Goal: Transaction & Acquisition: Purchase product/service

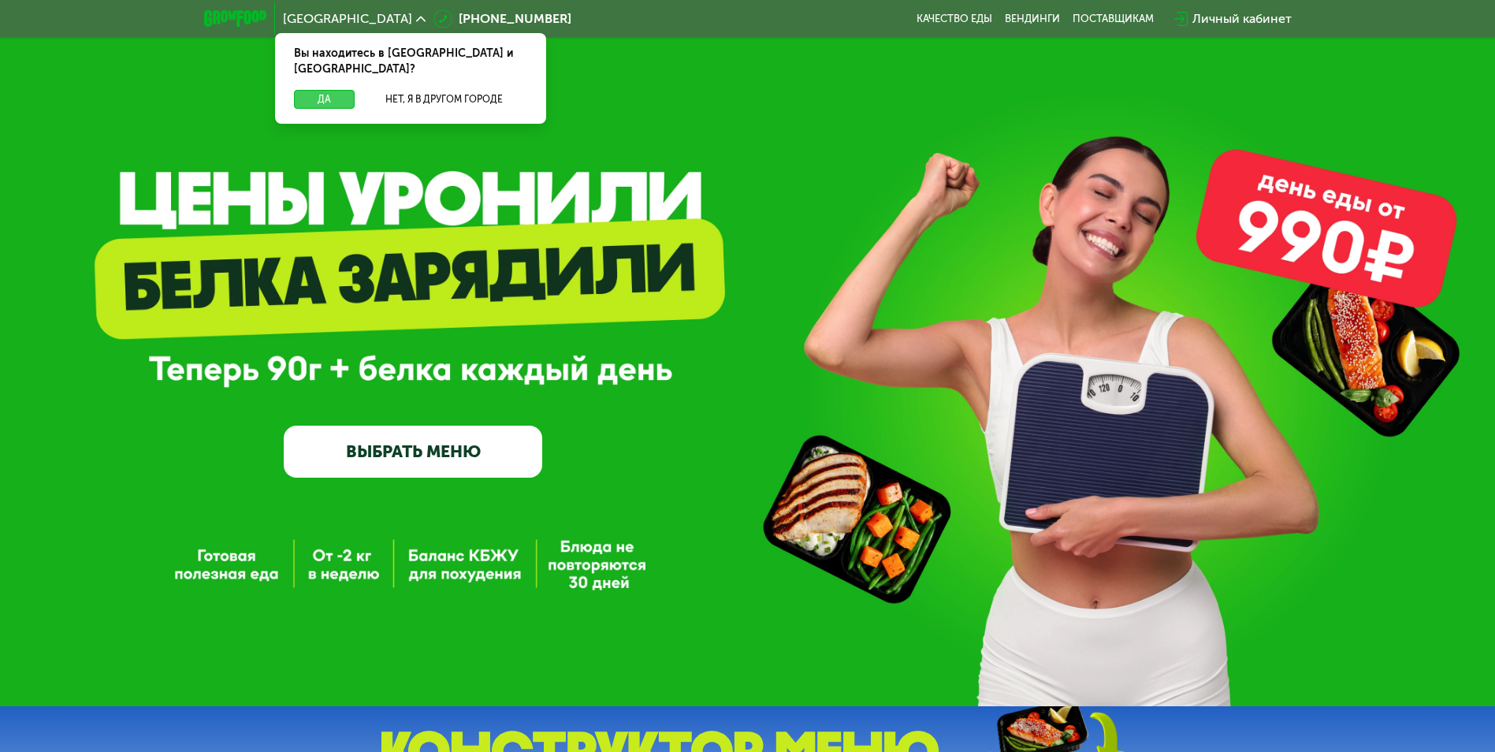
click at [317, 90] on button "Да" at bounding box center [324, 99] width 61 height 19
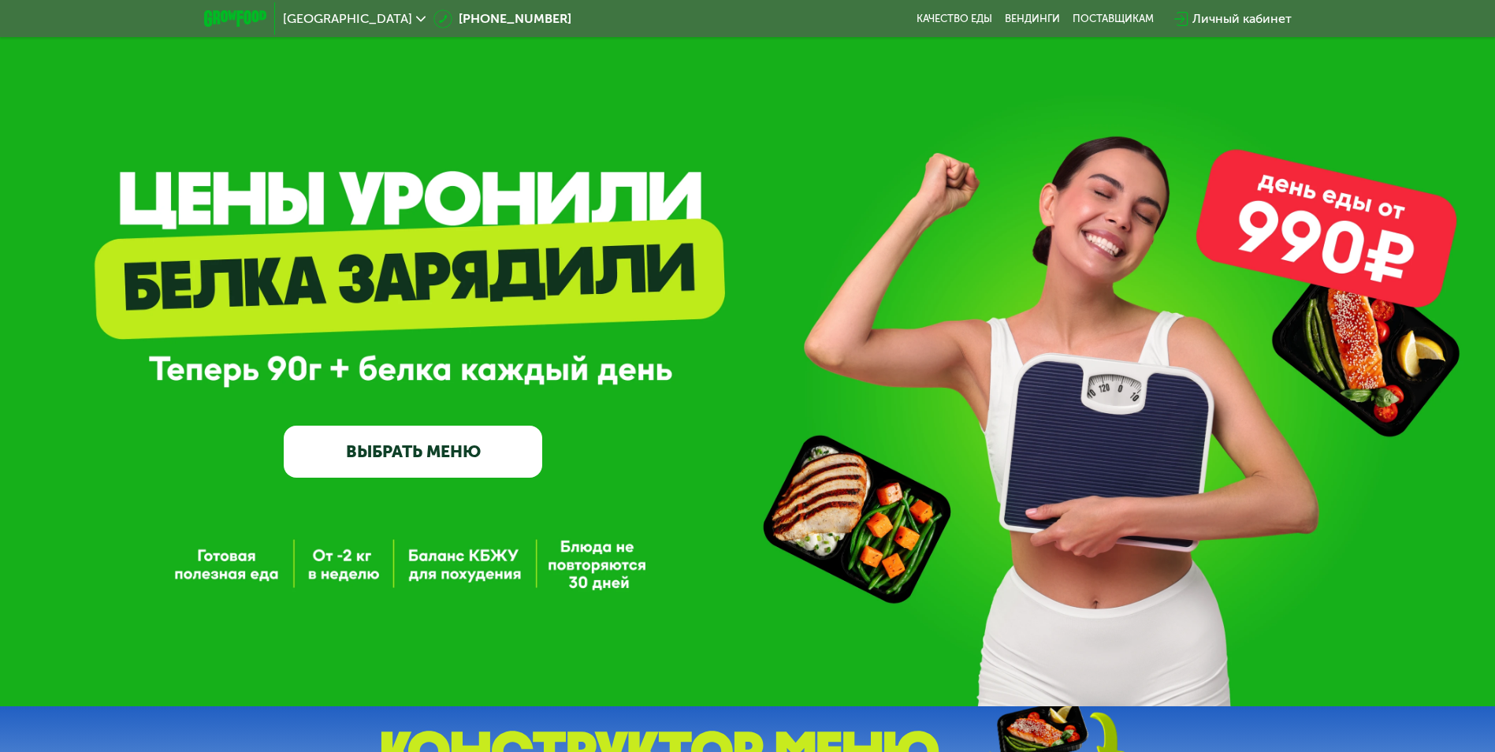
click at [443, 463] on link "ВЫБРАТЬ МЕНЮ" at bounding box center [413, 452] width 258 height 52
click at [348, 559] on div "GrowFood — доставка правильного питания ВЫБРАТЬ МЕНЮ" at bounding box center [747, 353] width 1495 height 706
click at [428, 561] on div "GrowFood — доставка правильного питания ВЫБРАТЬ МЕНЮ" at bounding box center [747, 353] width 1495 height 706
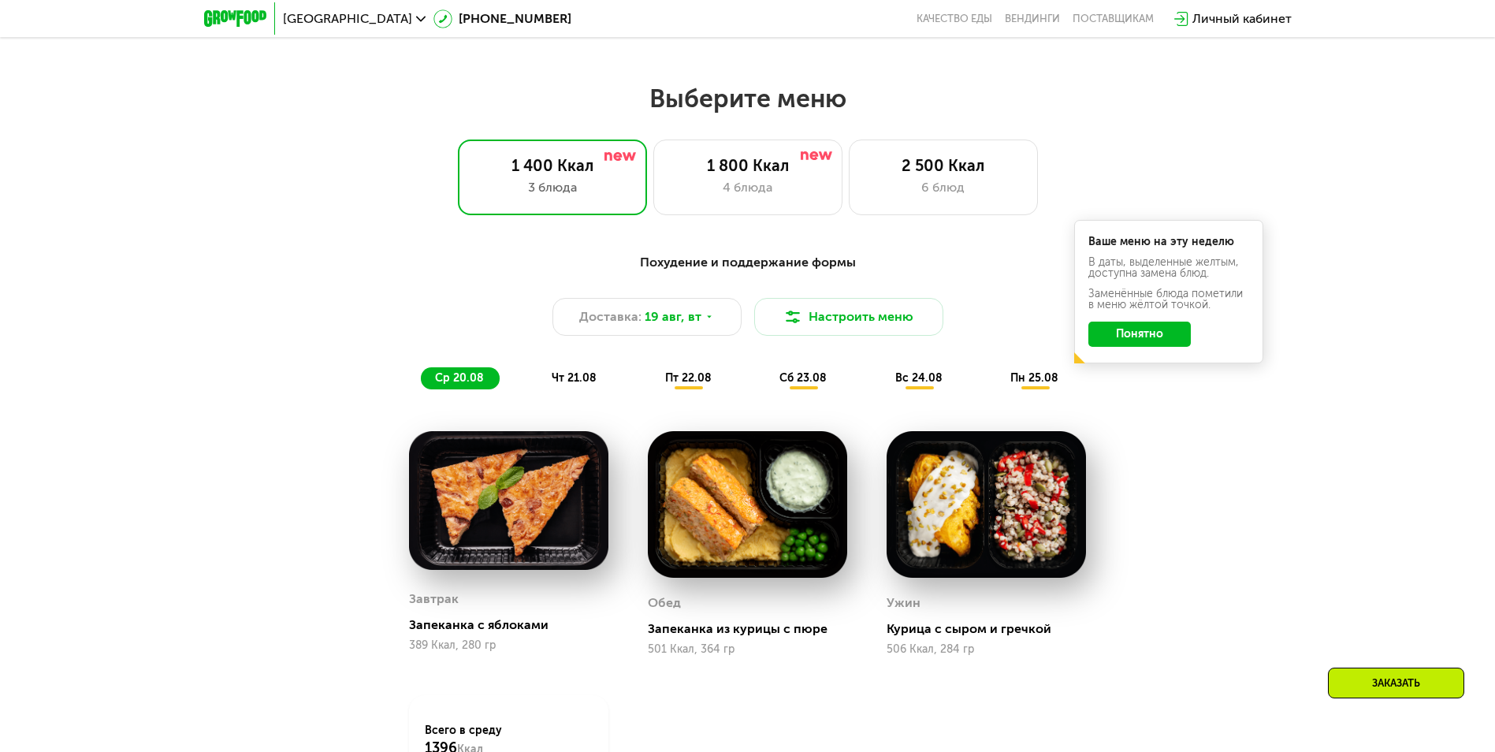
scroll to position [788, 0]
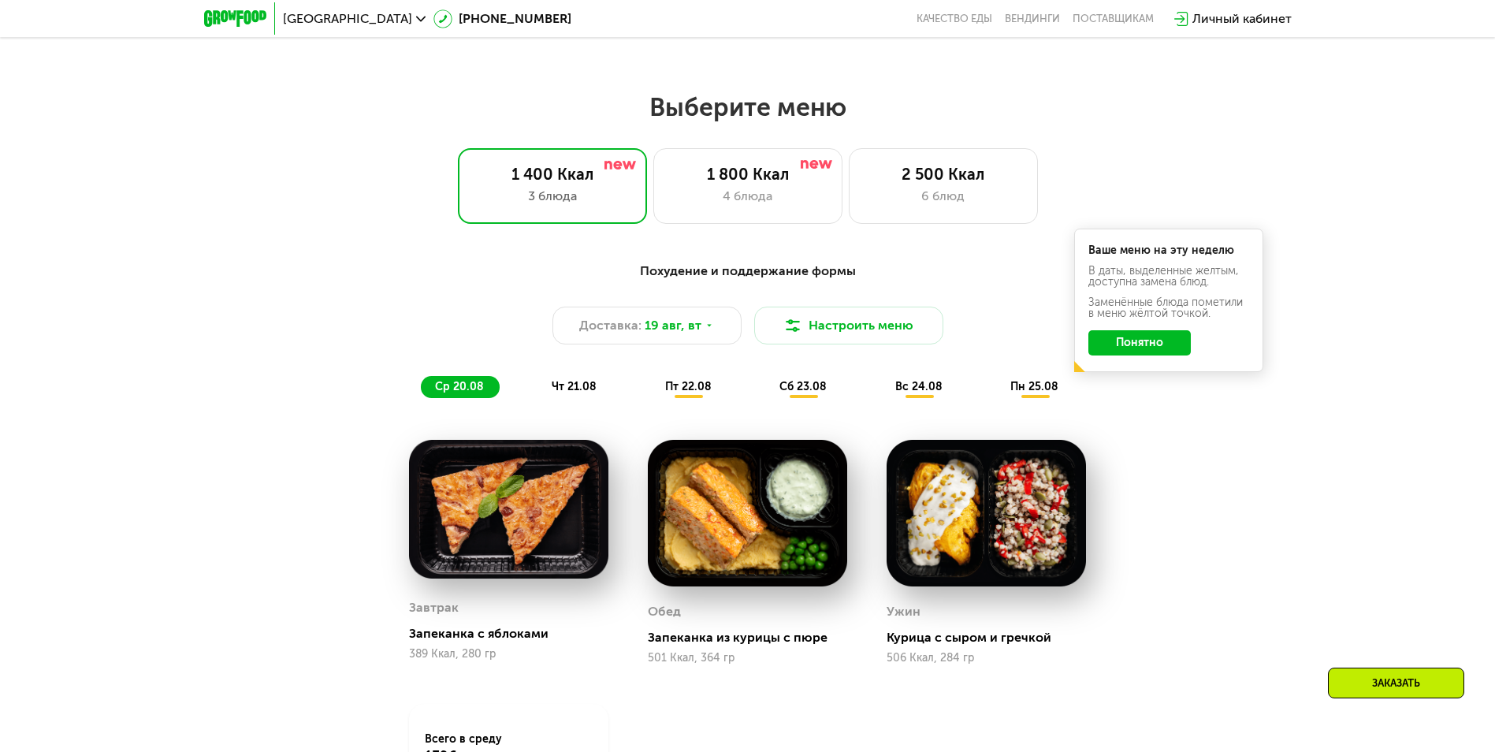
click at [578, 393] on span "чт 21.08" at bounding box center [574, 386] width 45 height 13
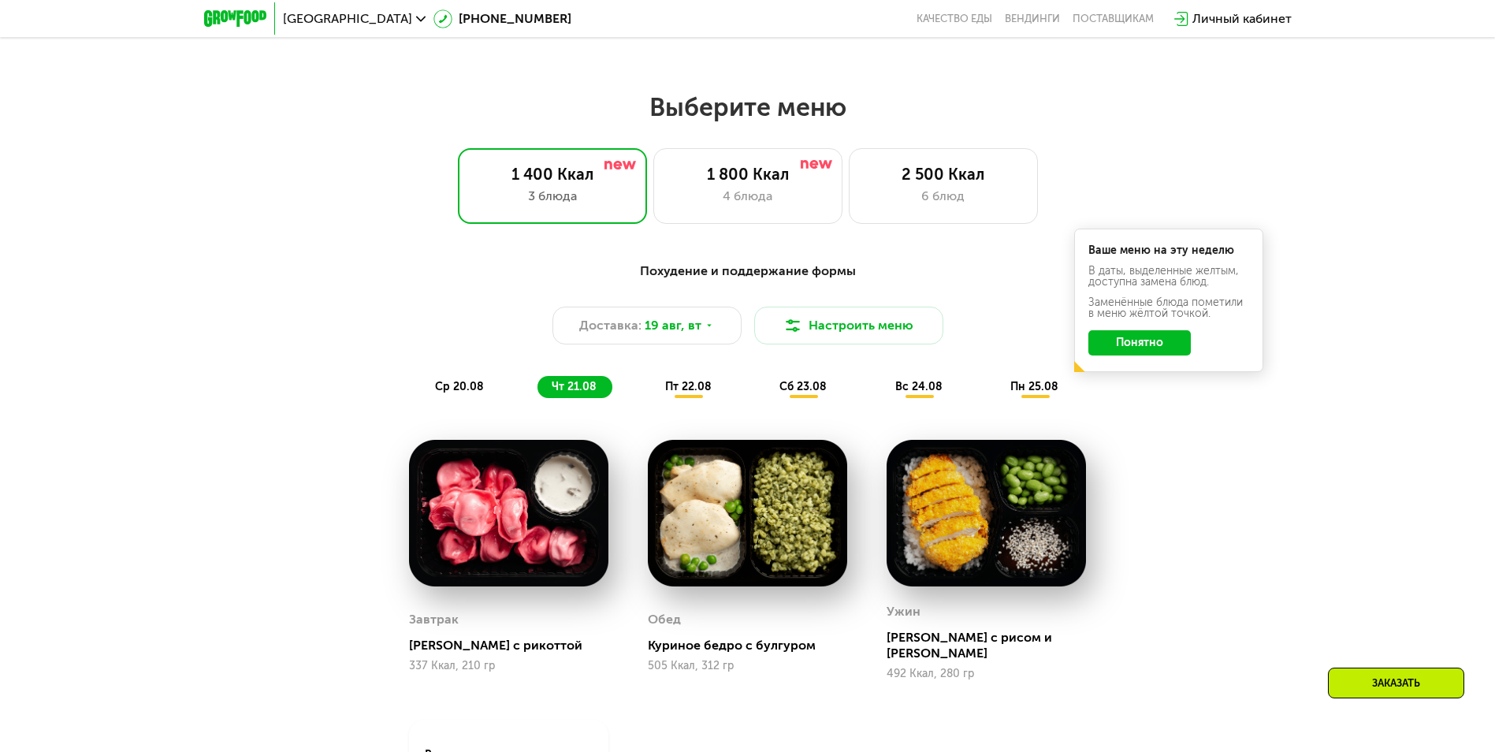
click at [682, 392] on span "пт 22.08" at bounding box center [688, 386] width 46 height 13
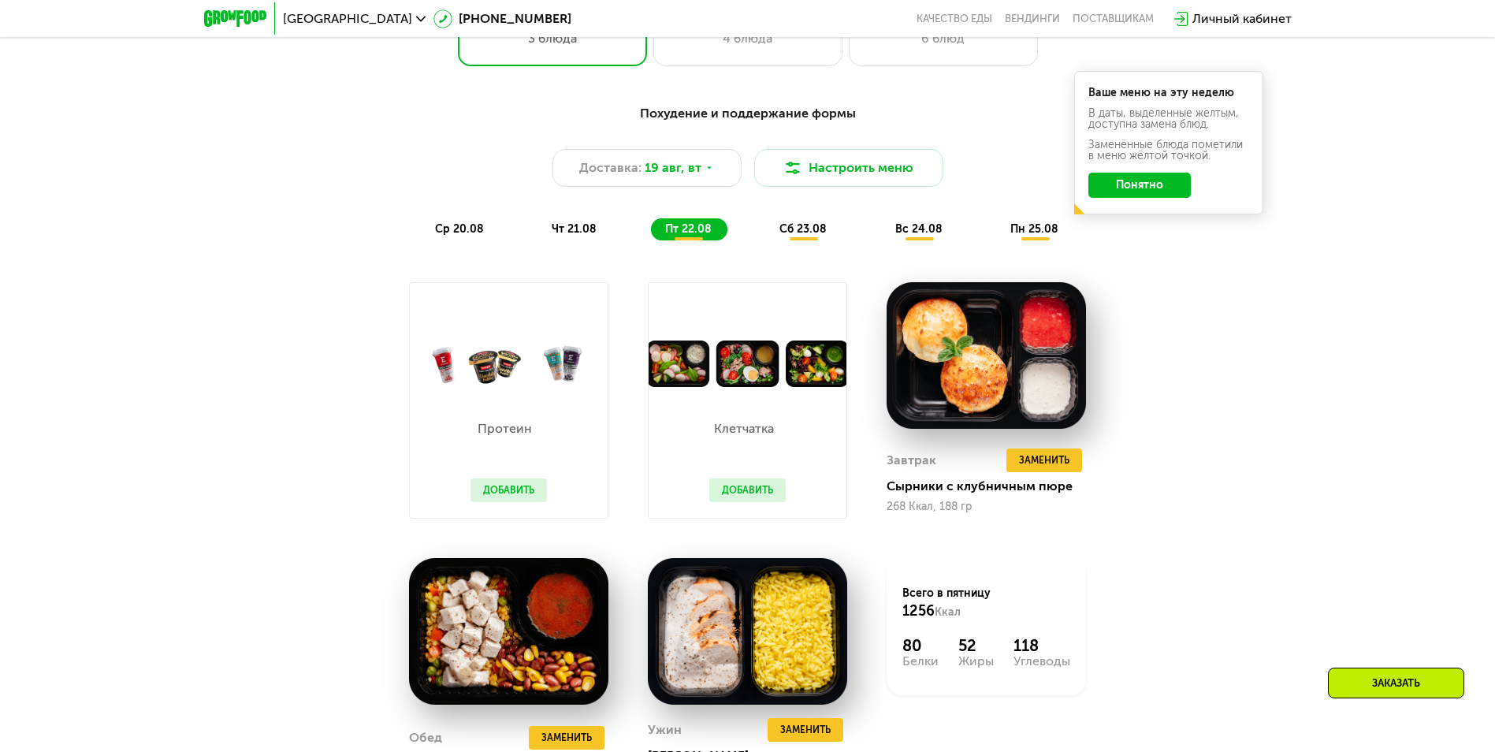
scroll to position [1024, 0]
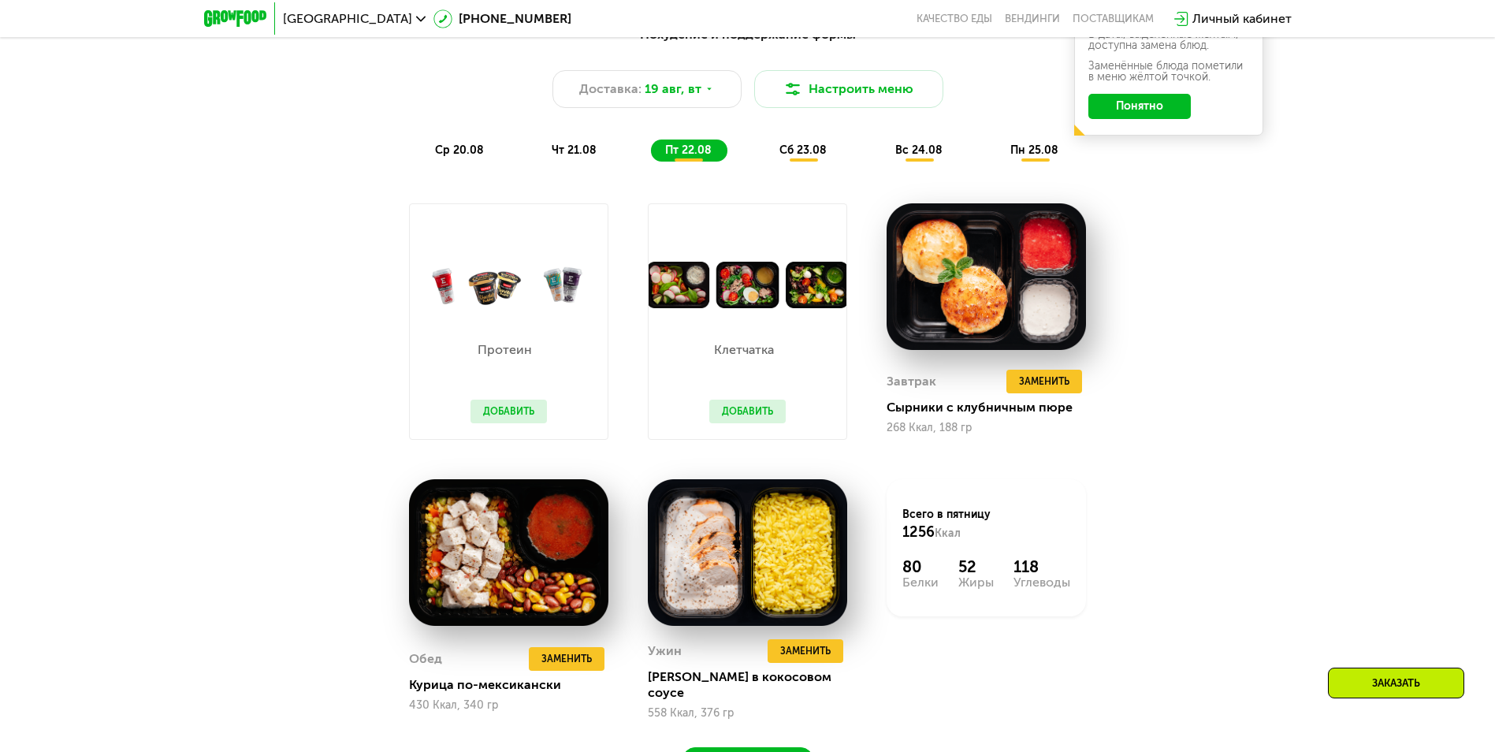
click at [506, 421] on button "Добавить" at bounding box center [508, 412] width 76 height 24
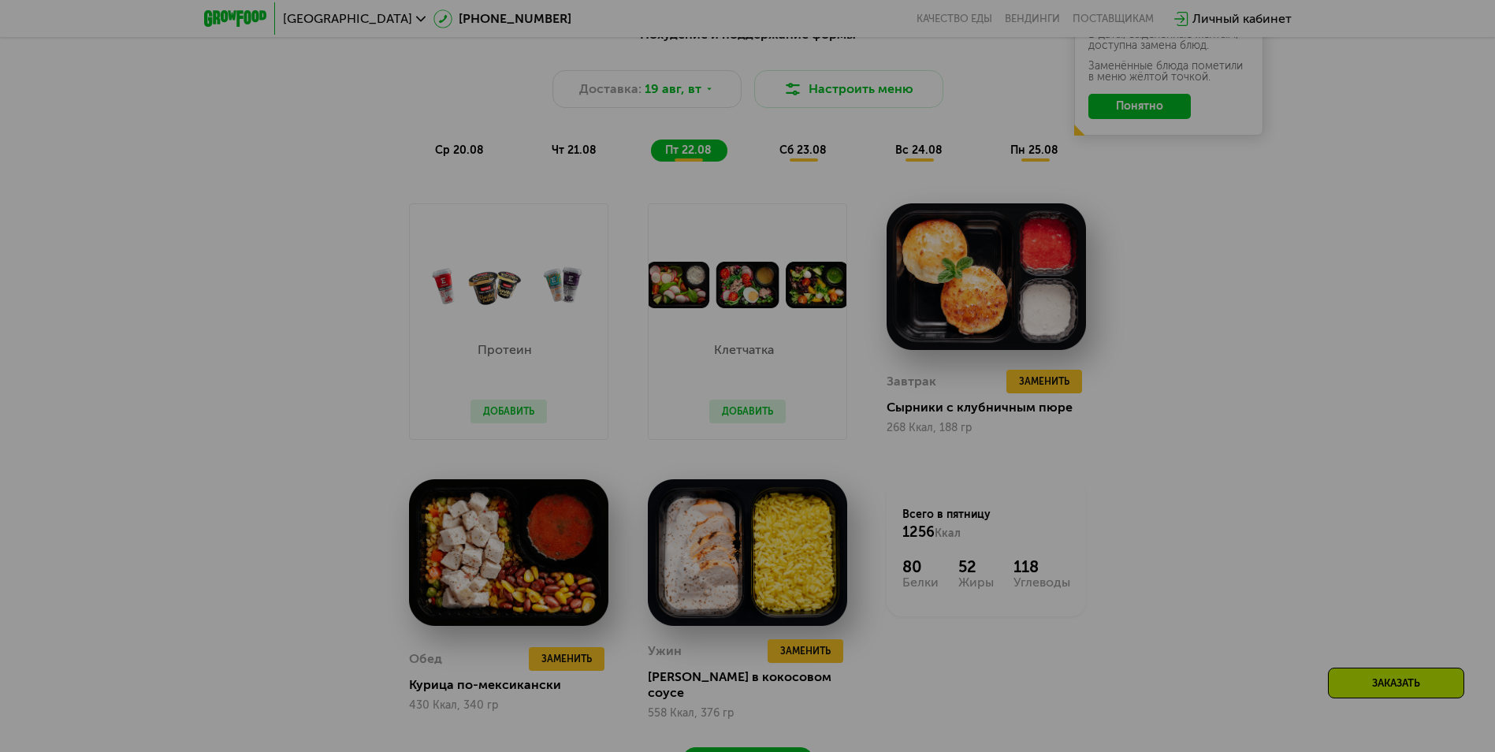
click at [1147, 436] on div at bounding box center [747, 376] width 1495 height 752
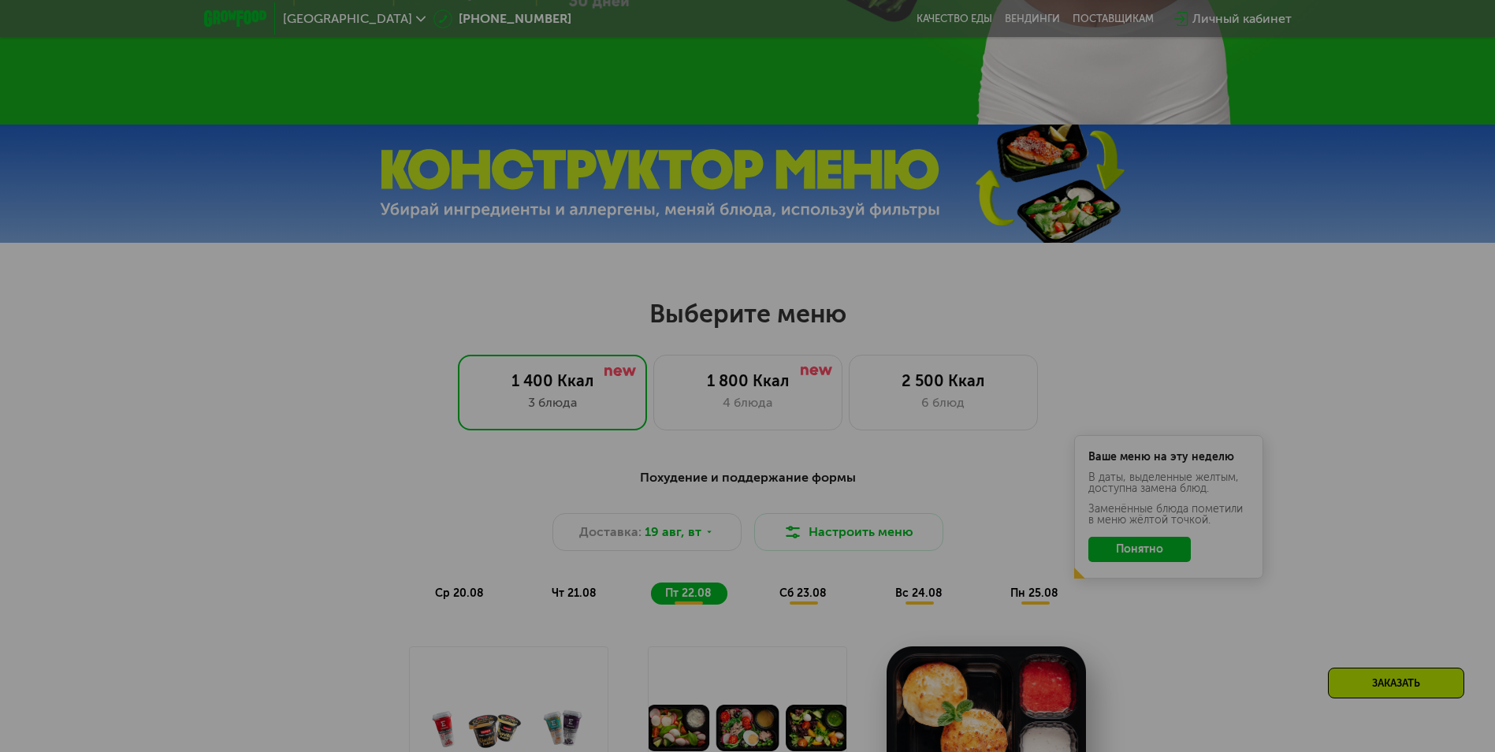
scroll to position [788, 0]
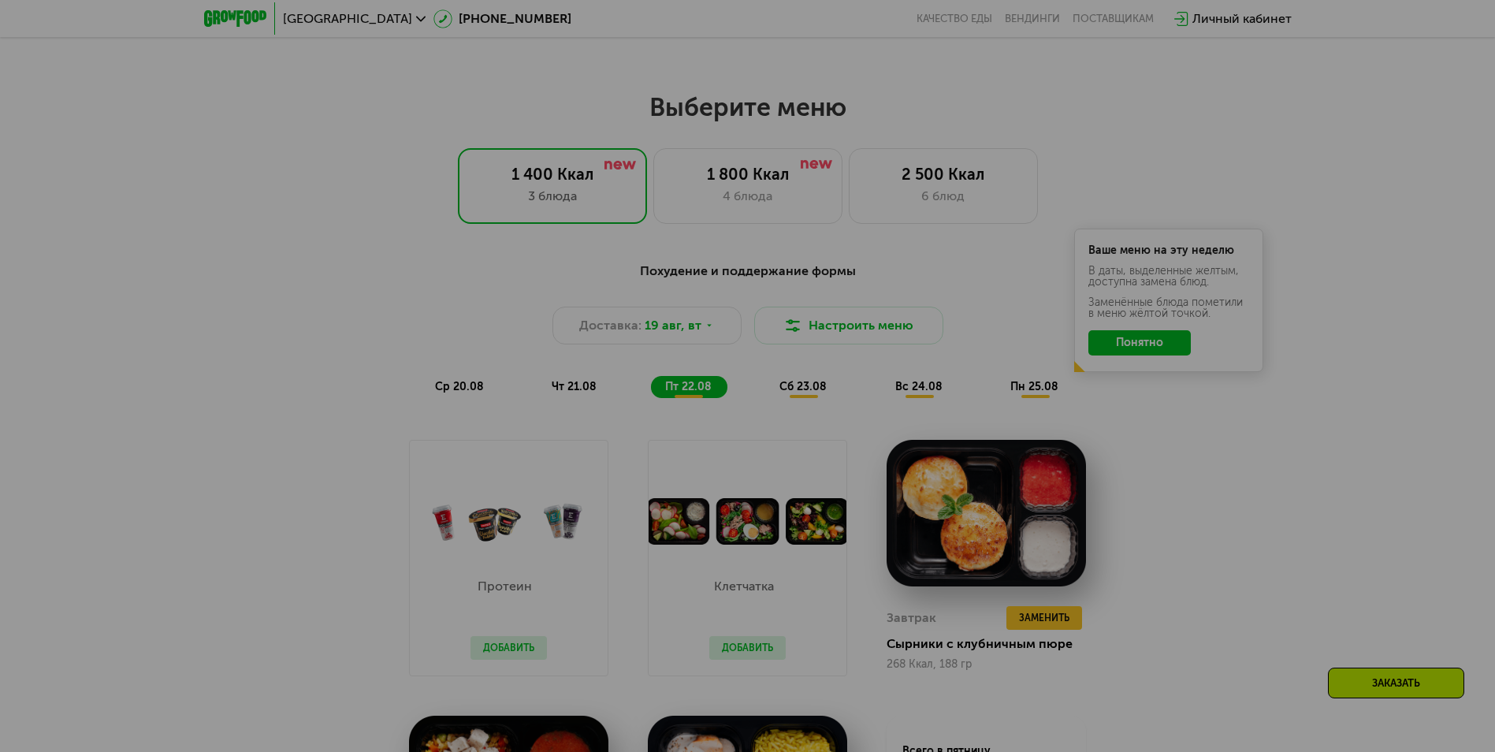
click at [1147, 349] on div at bounding box center [747, 376] width 1495 height 752
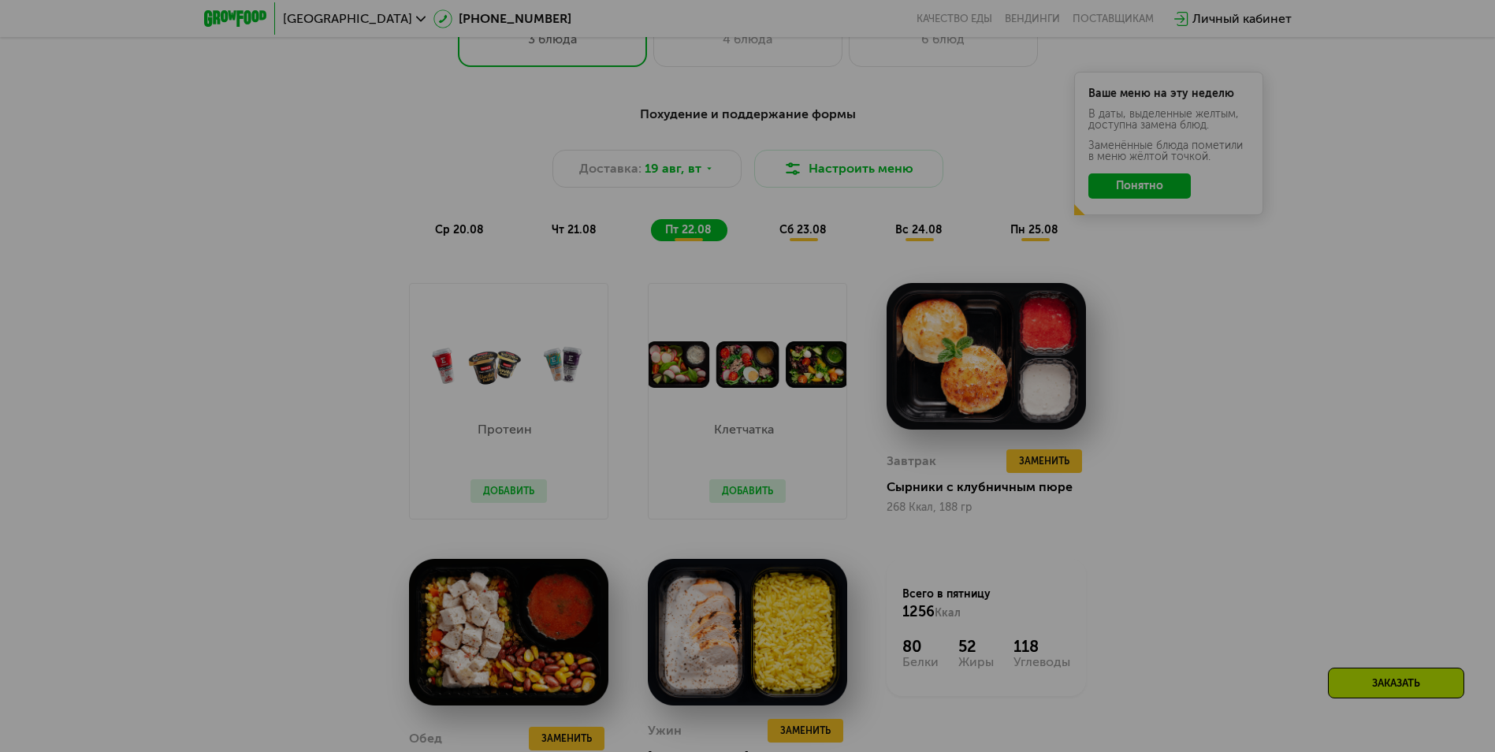
scroll to position [946, 0]
click at [1218, 393] on div at bounding box center [747, 376] width 1495 height 752
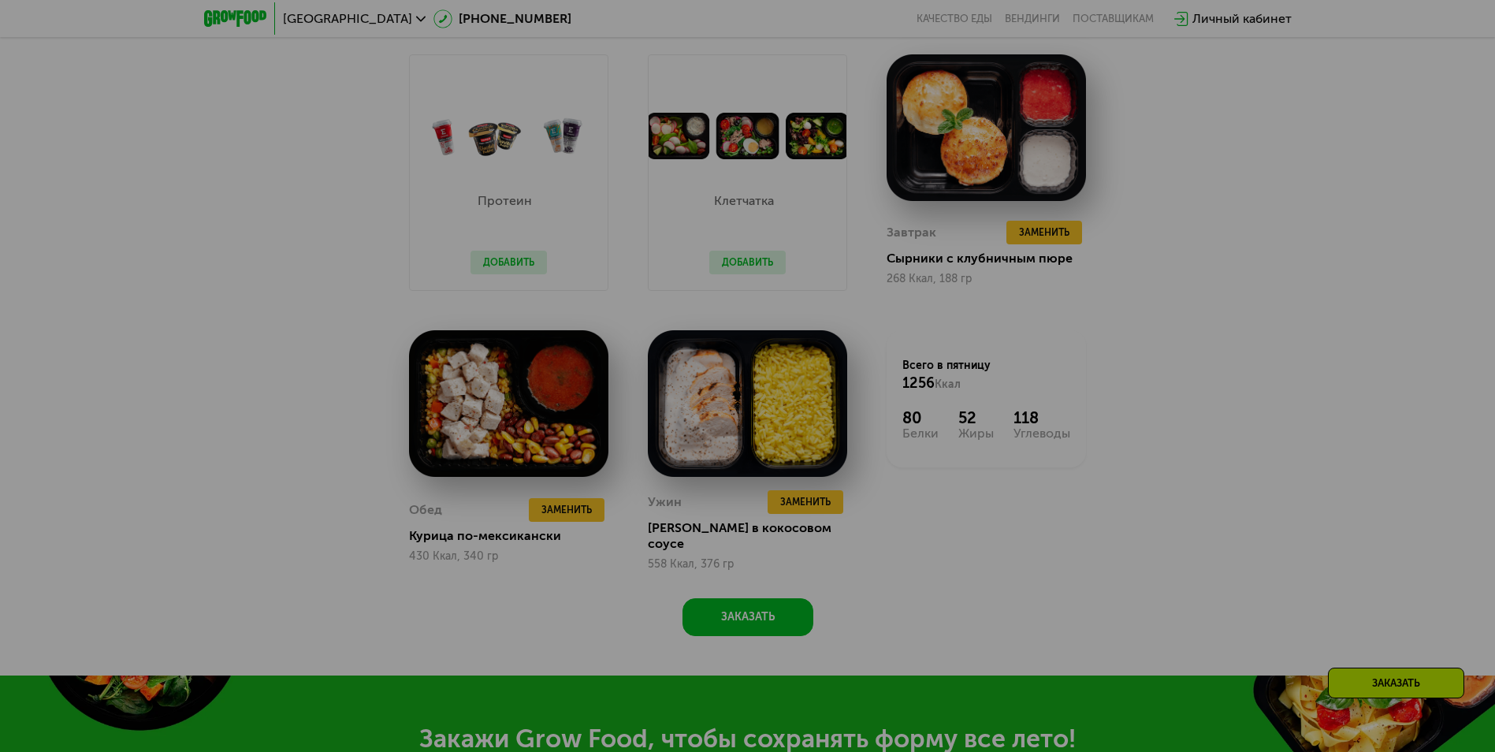
scroll to position [1182, 0]
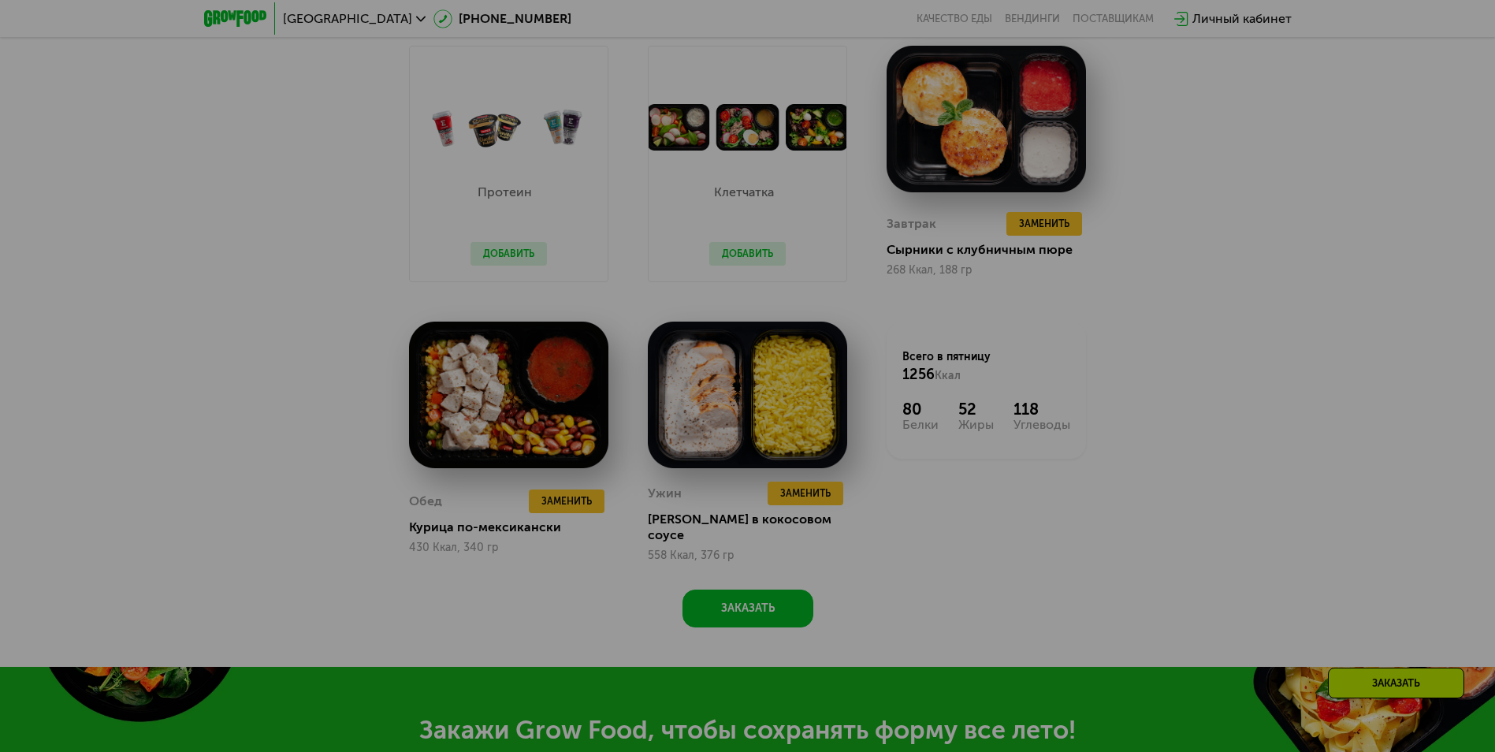
drag, startPoint x: 550, startPoint y: 259, endPoint x: 571, endPoint y: 256, distance: 21.5
click at [554, 258] on div at bounding box center [747, 376] width 1495 height 752
click at [730, 232] on div at bounding box center [747, 376] width 1495 height 752
click at [1362, 496] on div at bounding box center [747, 376] width 1495 height 752
click at [1292, 574] on div at bounding box center [747, 376] width 1495 height 752
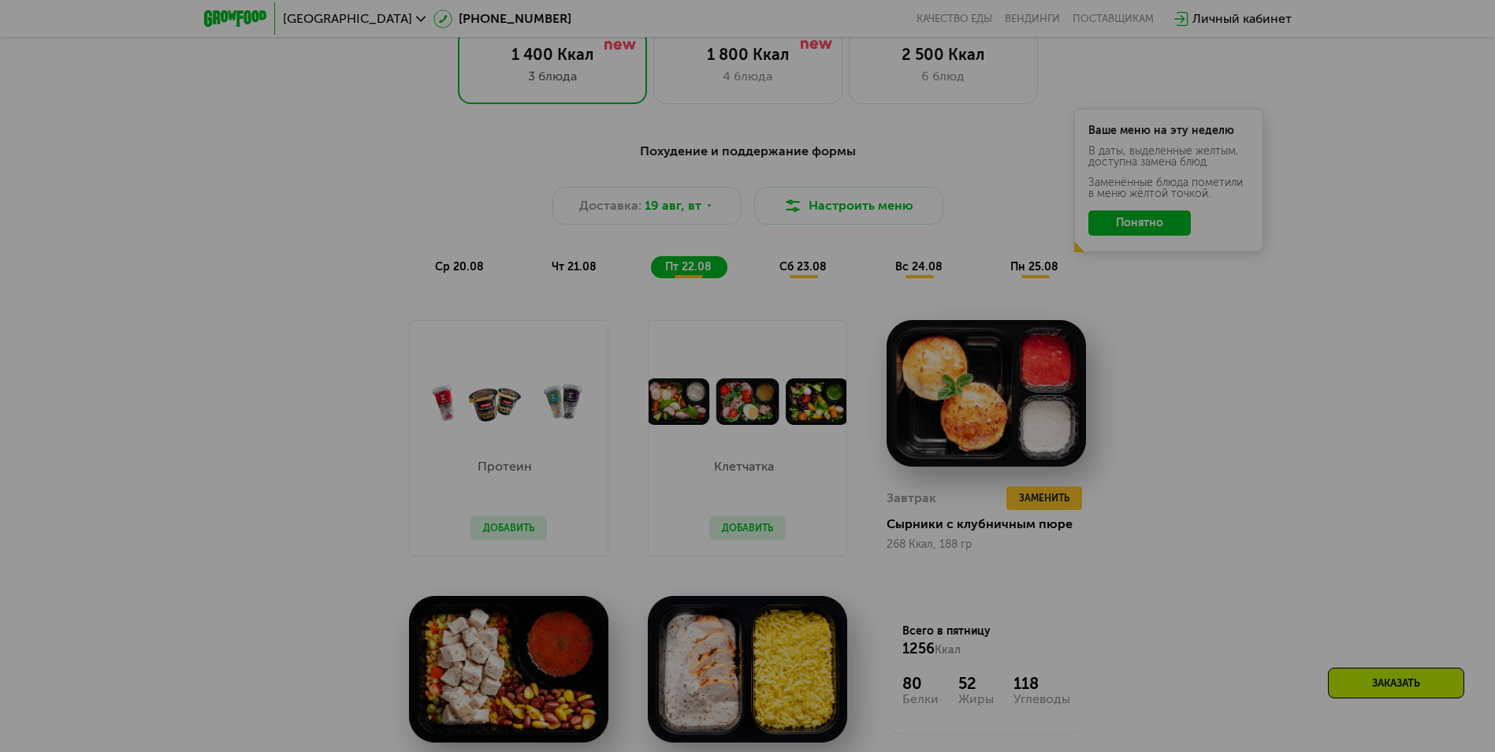
scroll to position [630, 0]
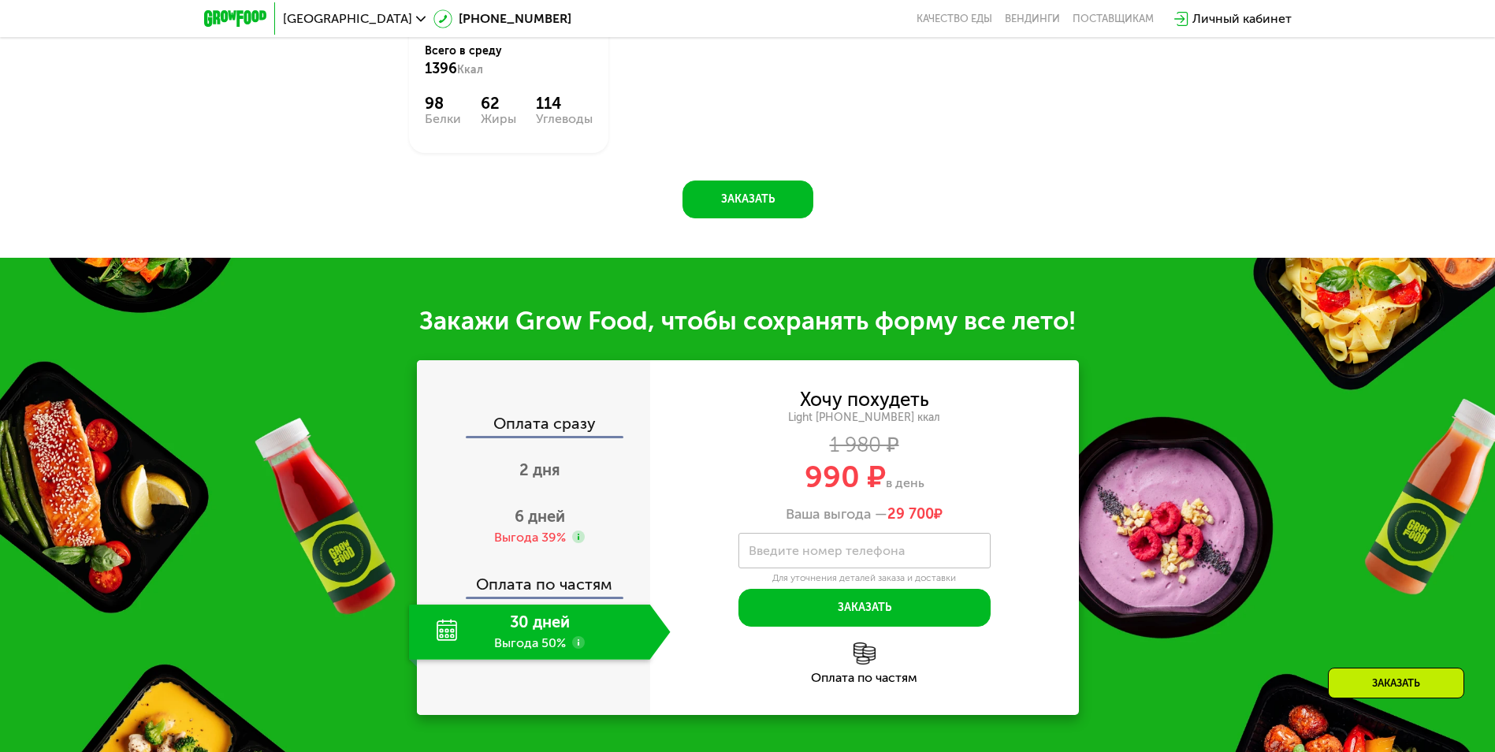
scroll to position [867, 0]
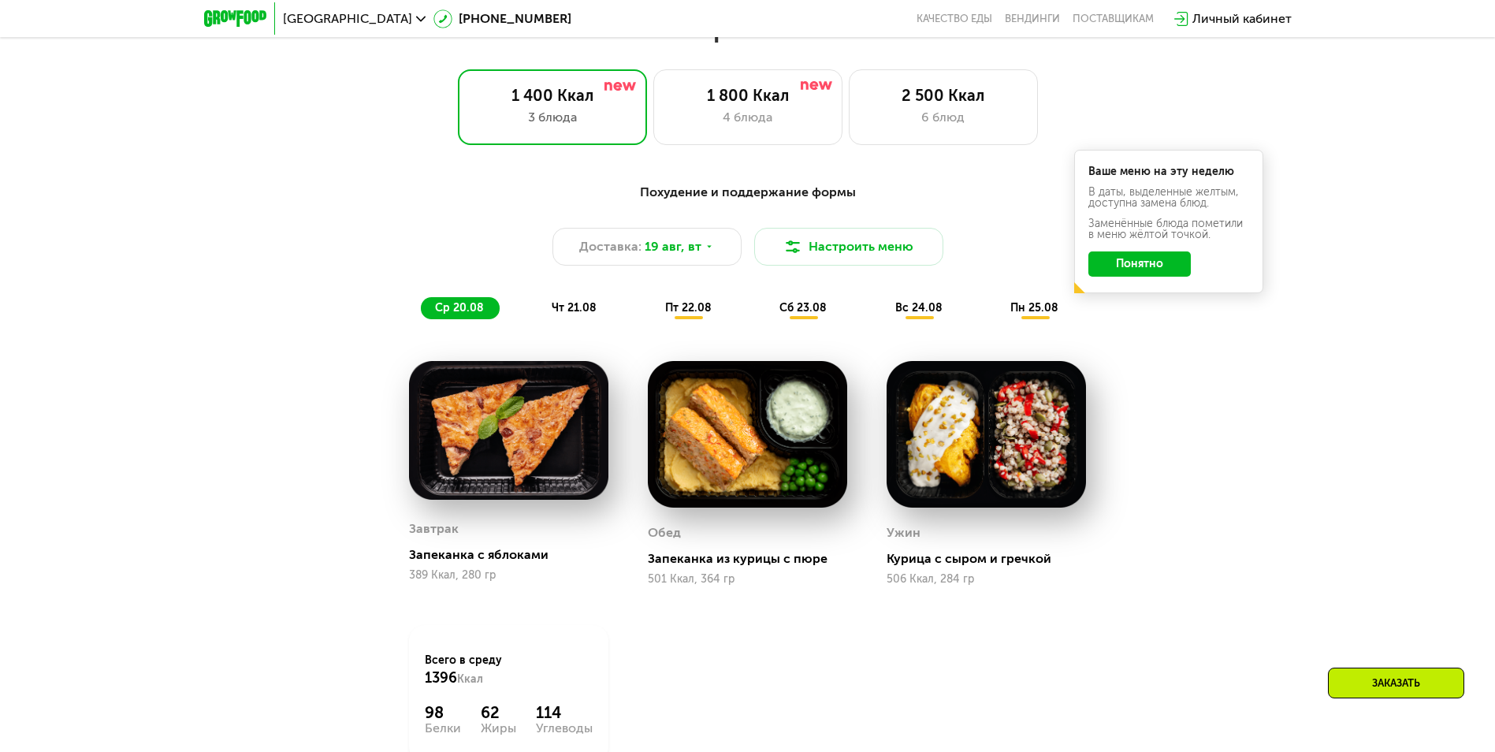
click at [926, 310] on span "вс 24.08" at bounding box center [918, 307] width 47 height 13
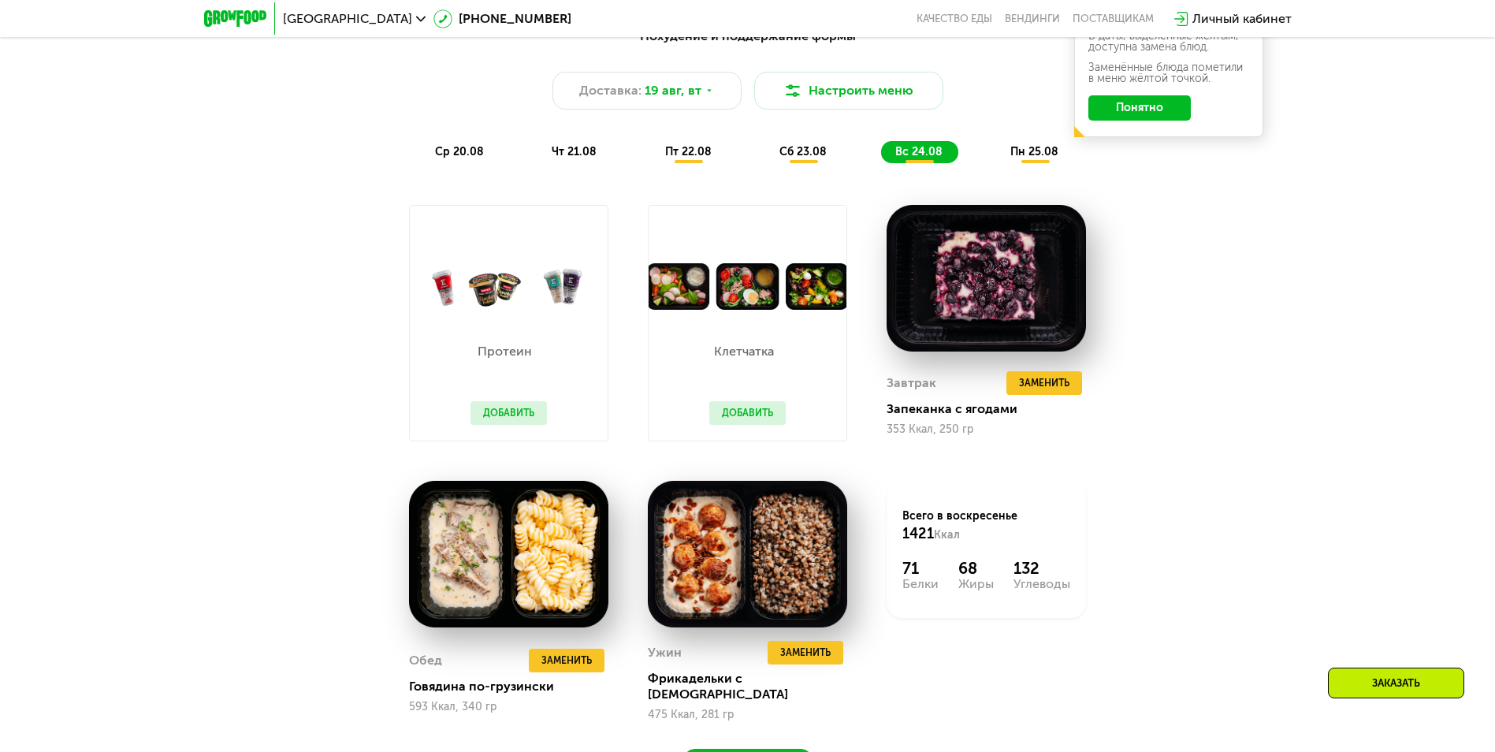
scroll to position [1024, 0]
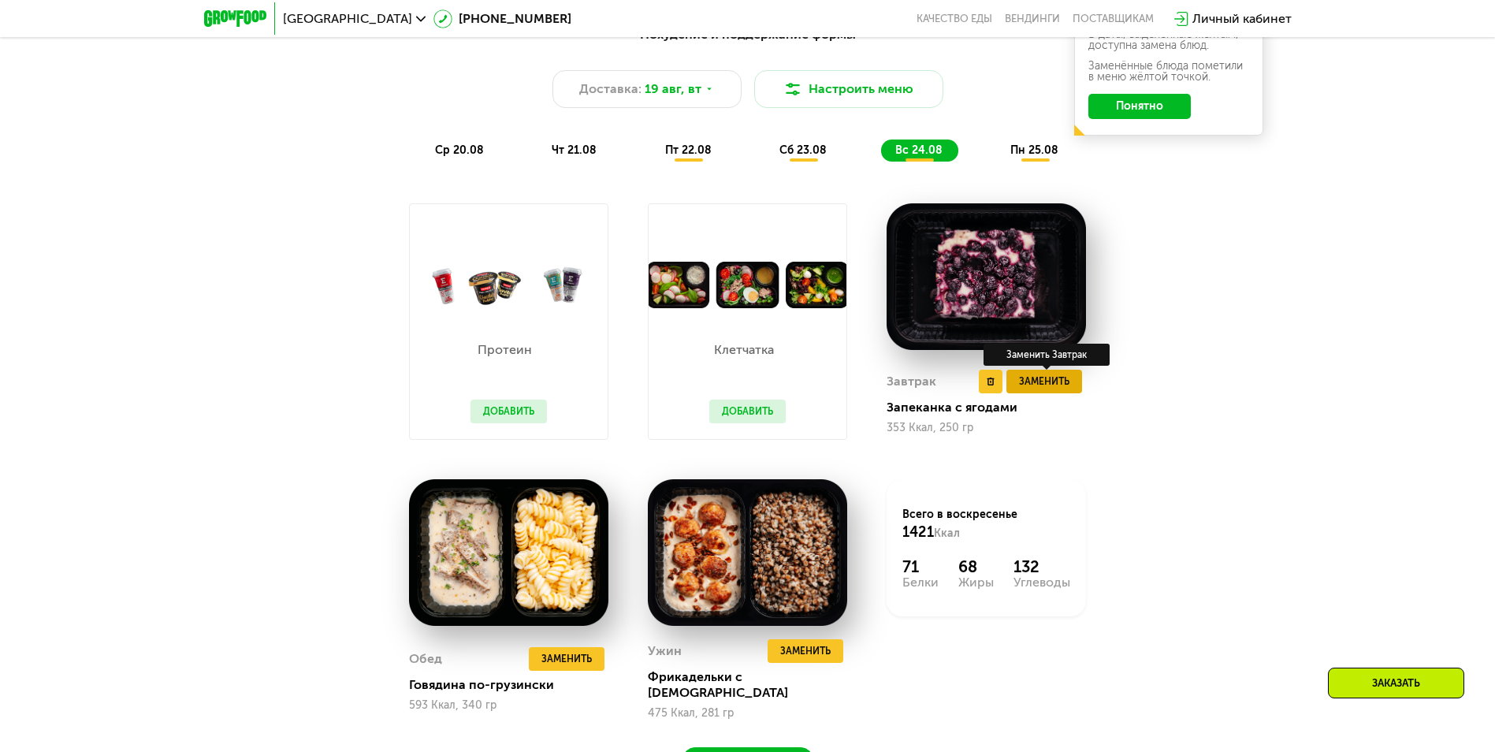
click at [1065, 388] on span "Заменить" at bounding box center [1044, 382] width 50 height 16
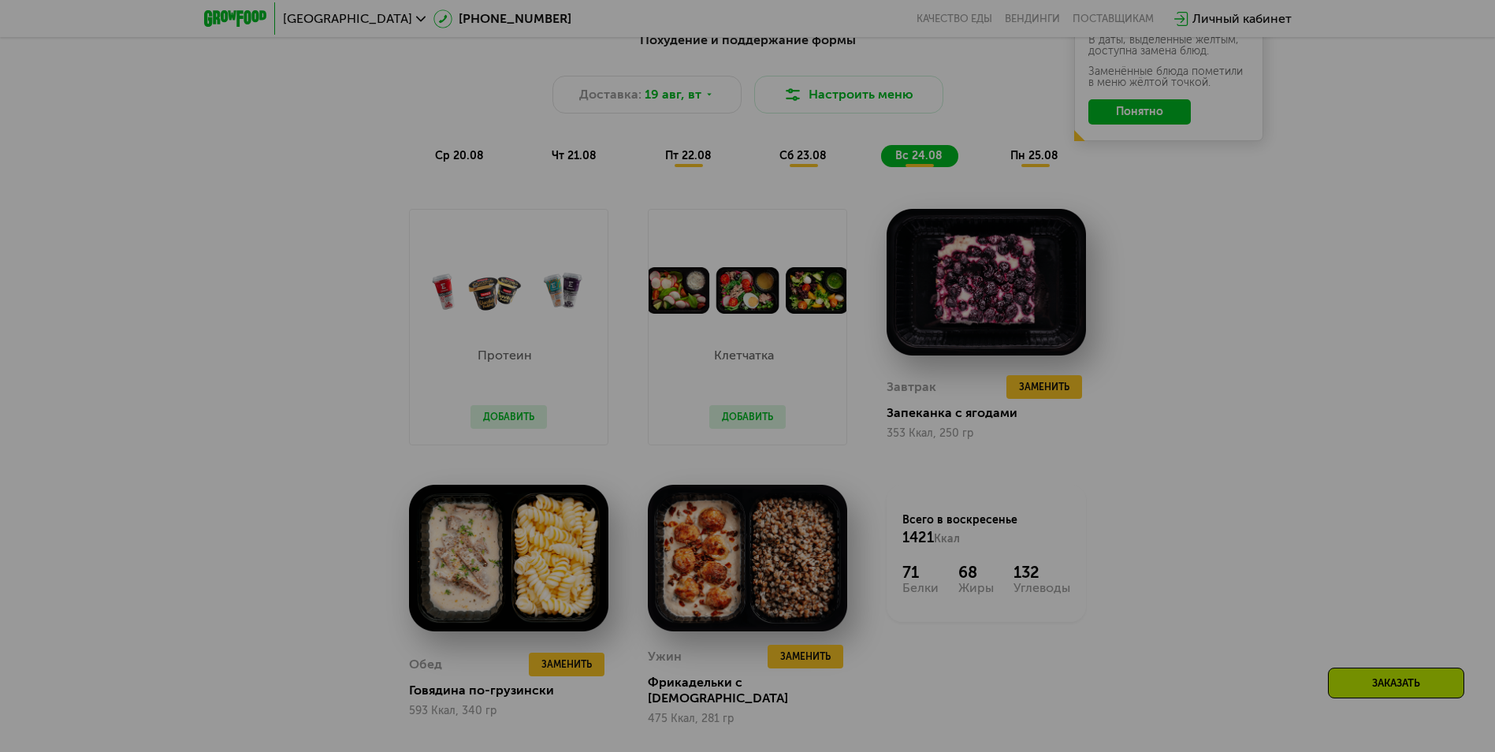
scroll to position [946, 0]
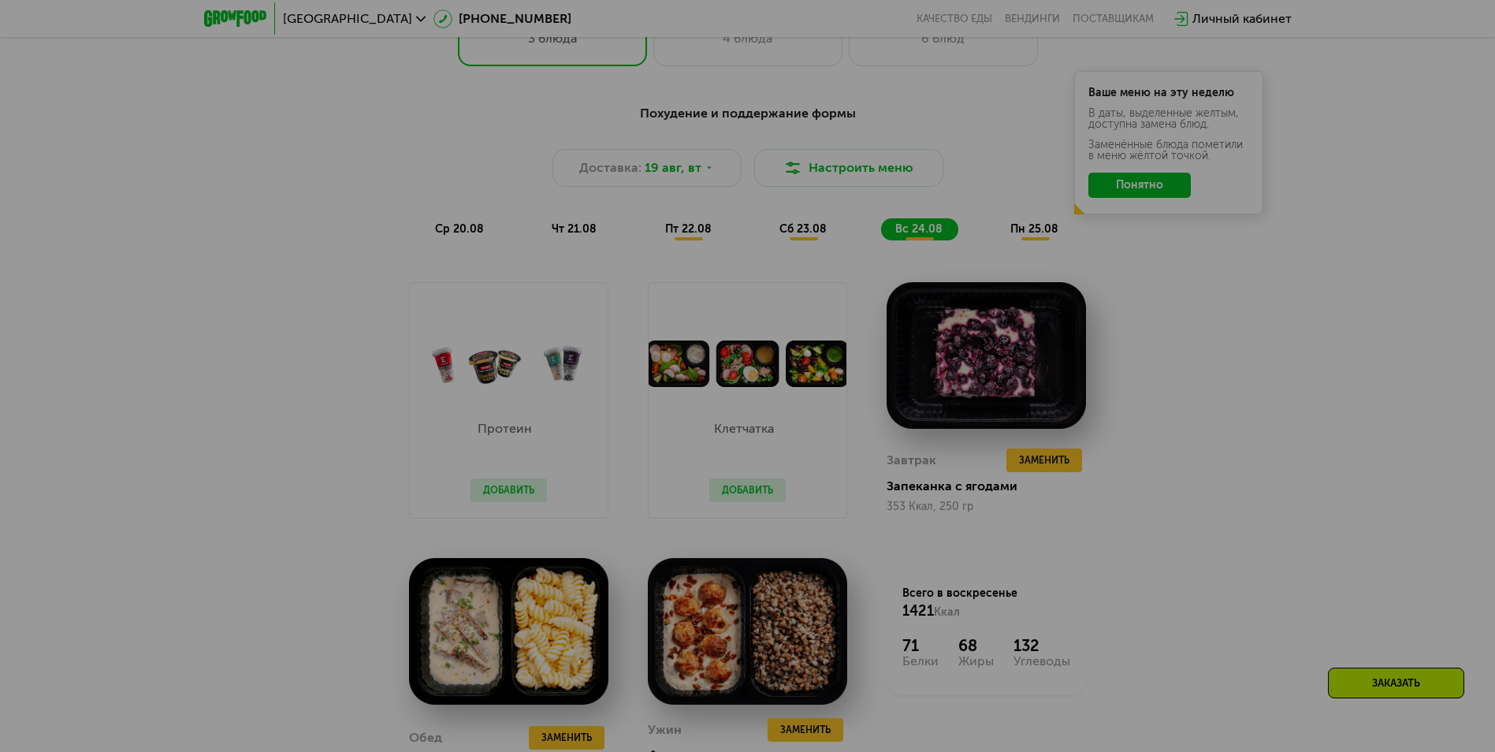
click at [764, 381] on div at bounding box center [747, 376] width 1495 height 752
click at [712, 373] on div at bounding box center [747, 376] width 1495 height 752
click at [836, 373] on div at bounding box center [747, 376] width 1495 height 752
click at [699, 374] on div at bounding box center [747, 376] width 1495 height 752
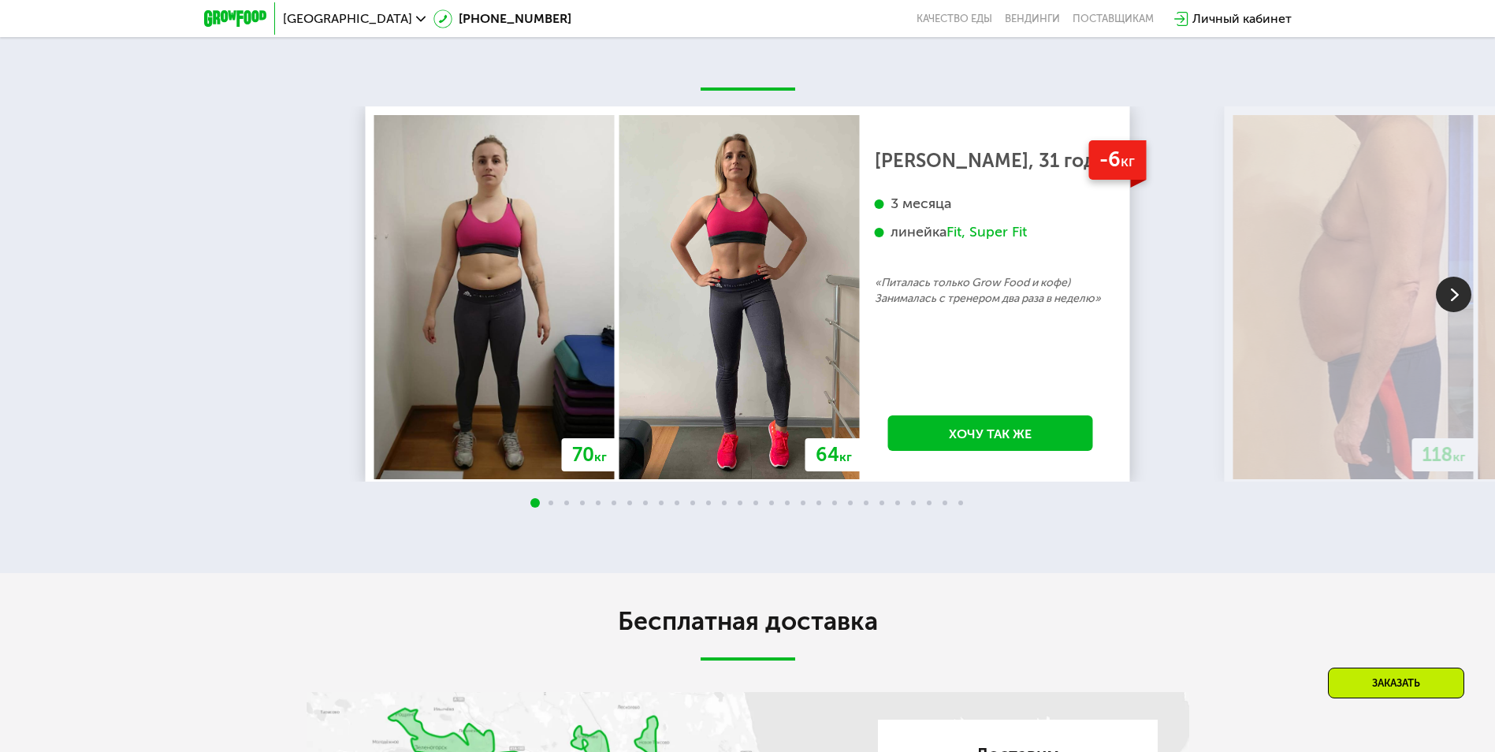
scroll to position [2879, 0]
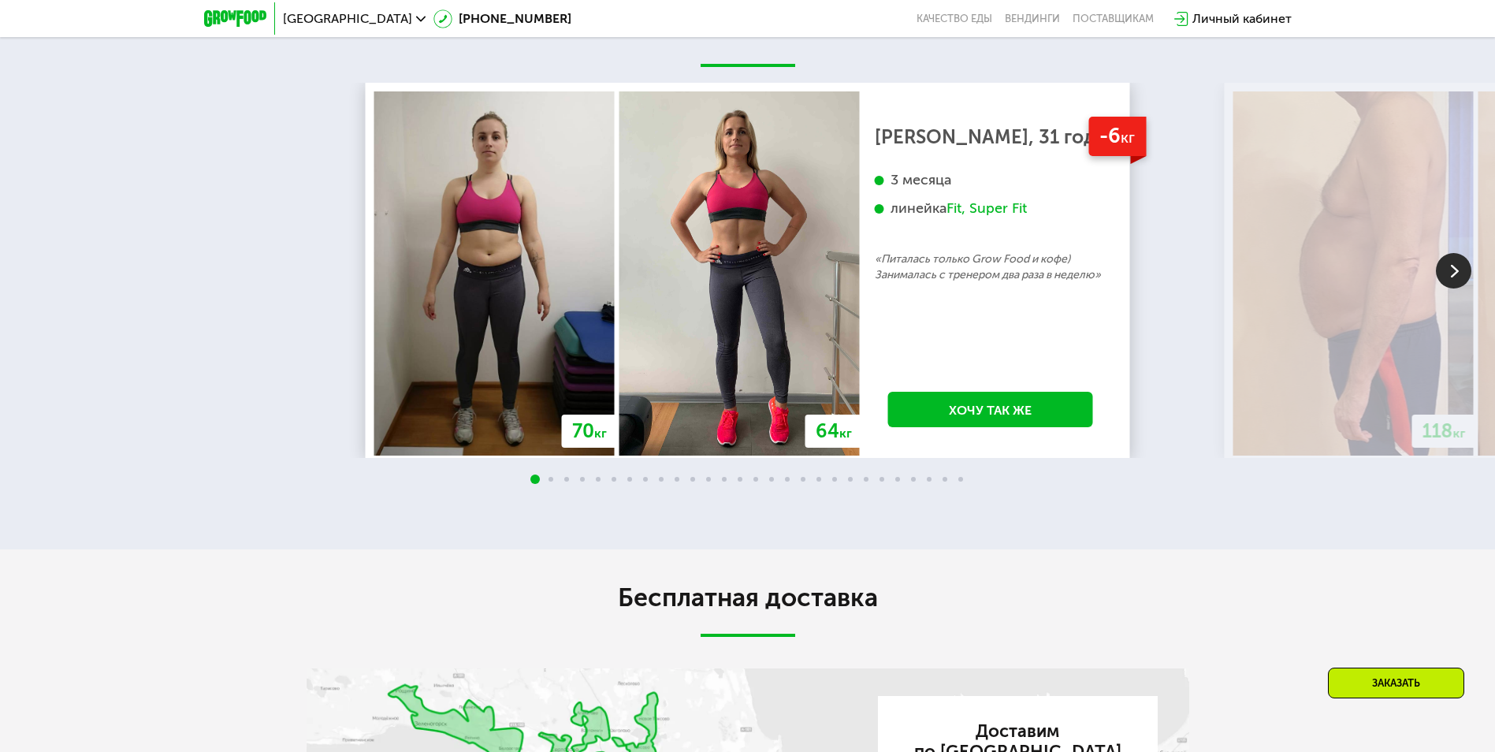
click at [1448, 288] on img at bounding box center [1453, 270] width 35 height 35
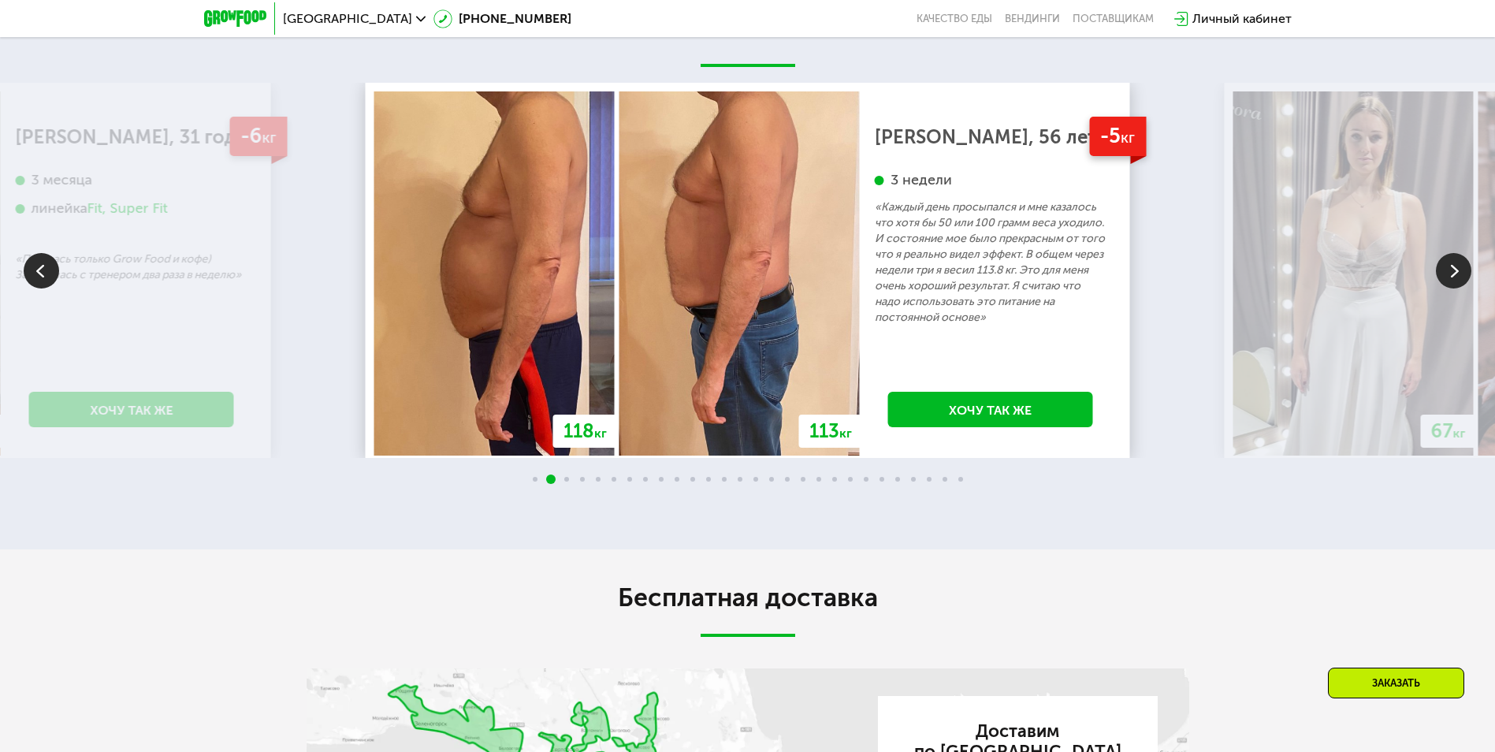
click at [1450, 288] on img at bounding box center [1453, 270] width 35 height 35
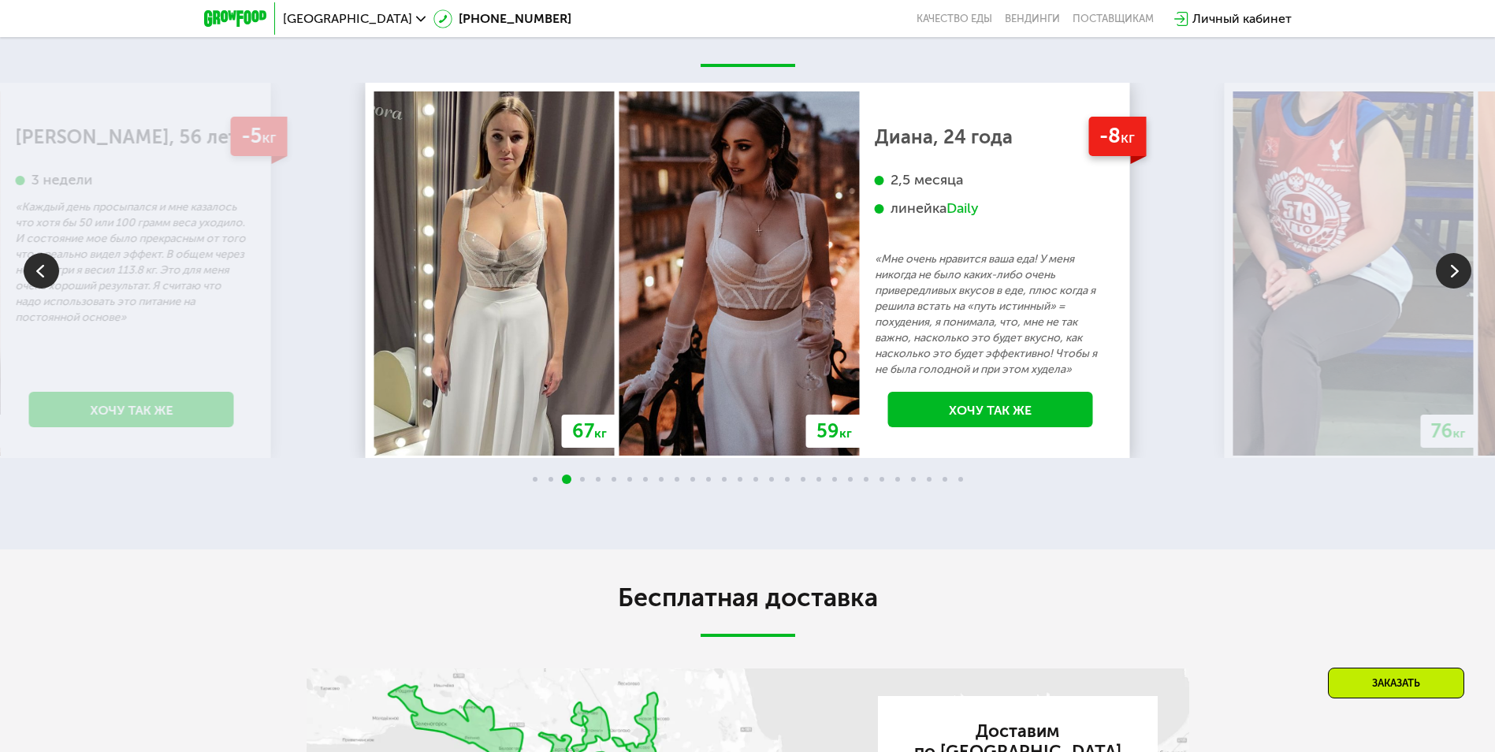
click at [1450, 288] on img at bounding box center [1453, 270] width 35 height 35
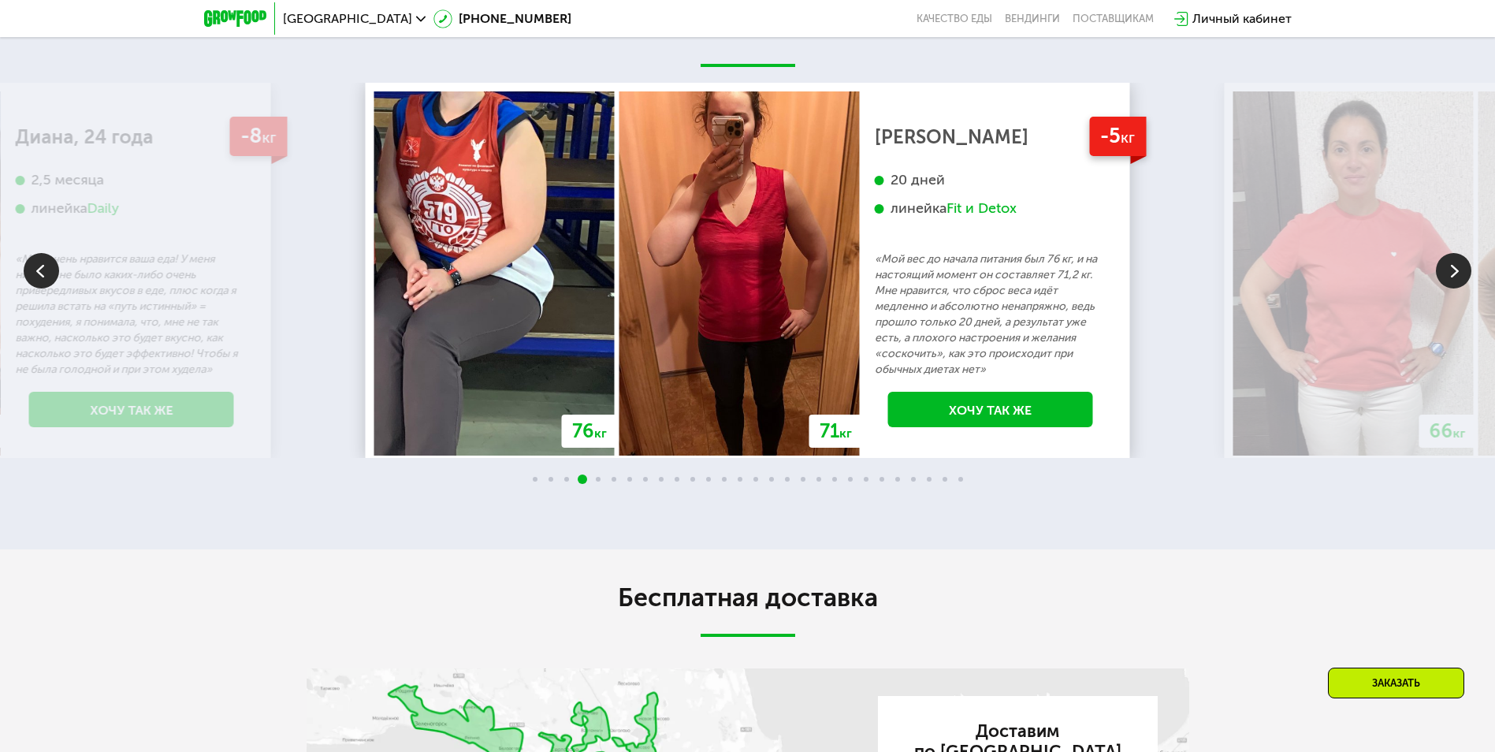
click at [1450, 288] on img at bounding box center [1453, 270] width 35 height 35
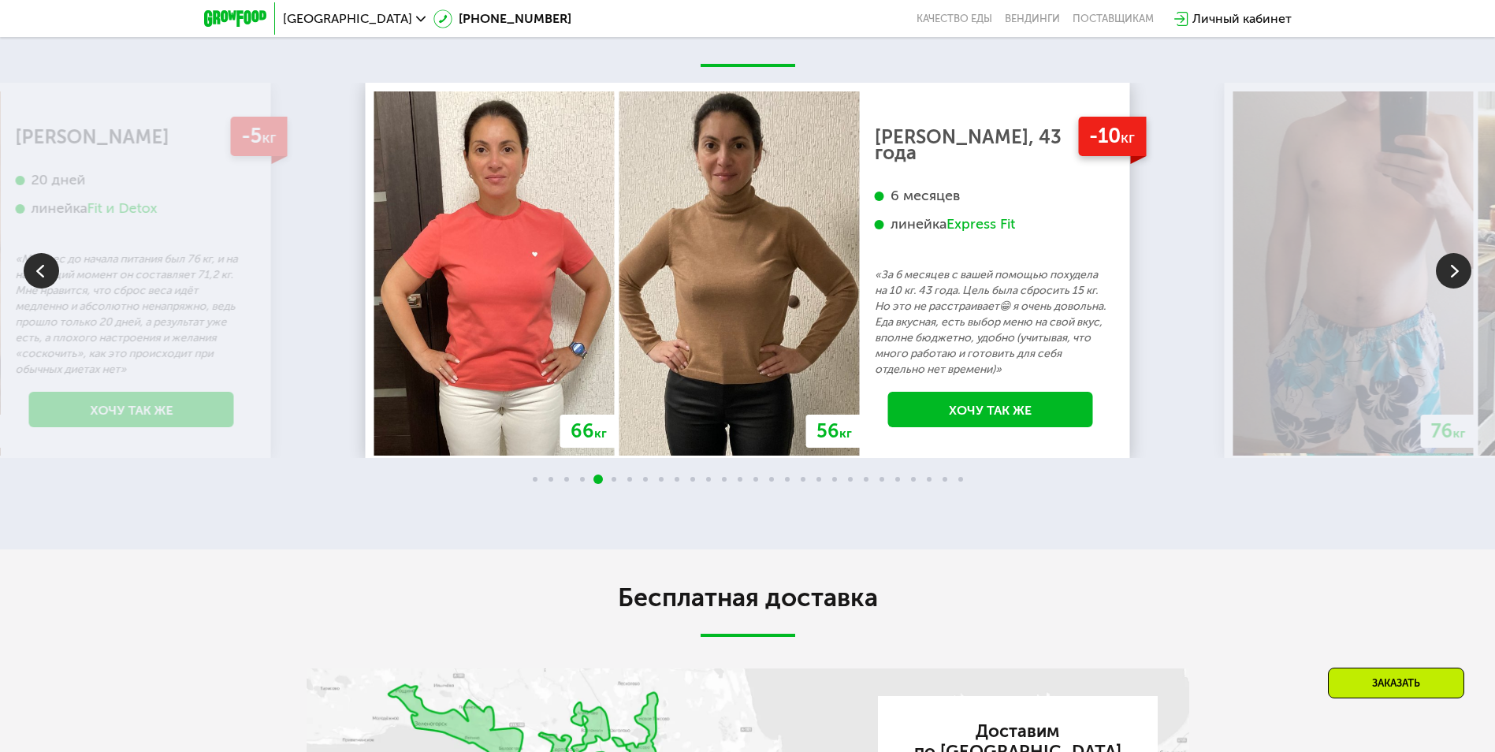
click at [1450, 288] on img at bounding box center [1453, 270] width 35 height 35
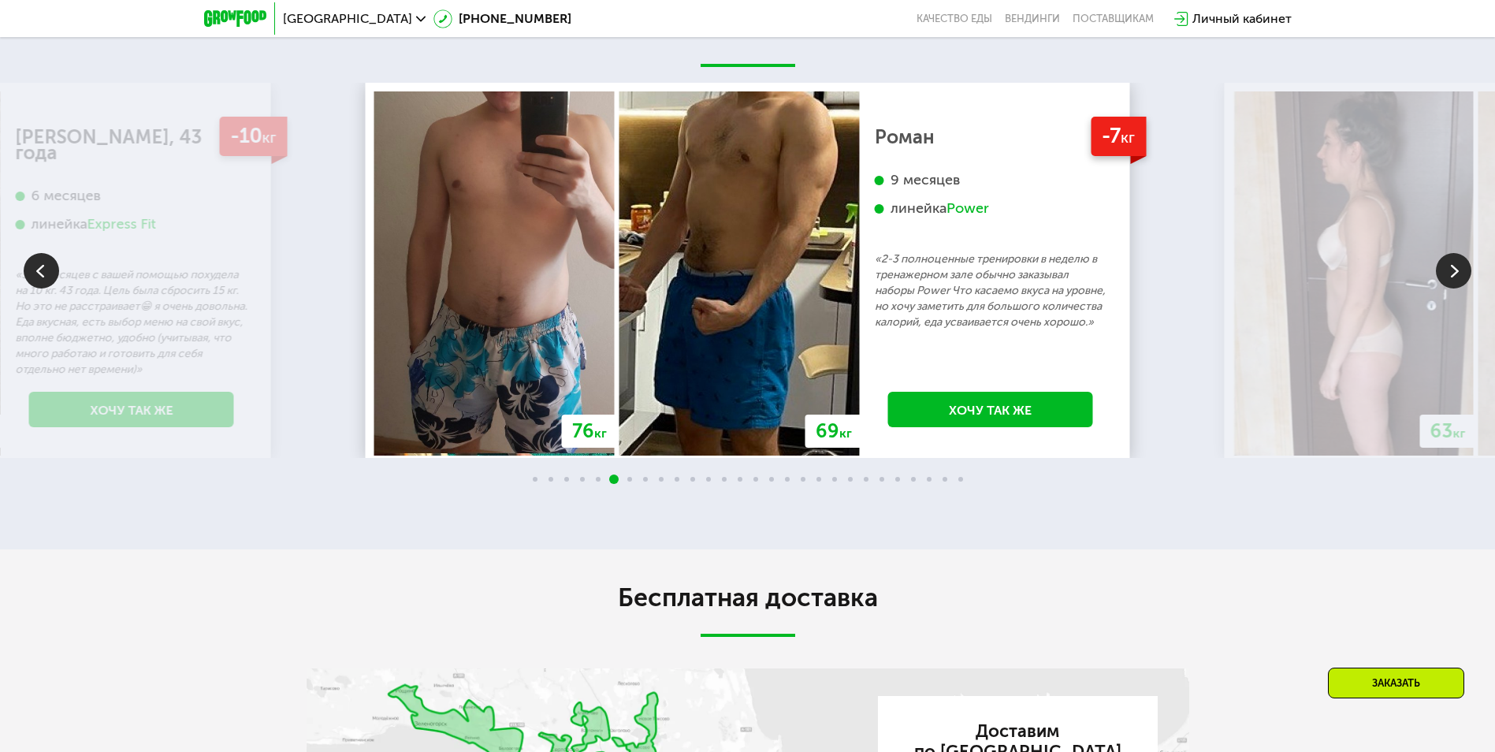
click at [1450, 288] on img at bounding box center [1453, 270] width 35 height 35
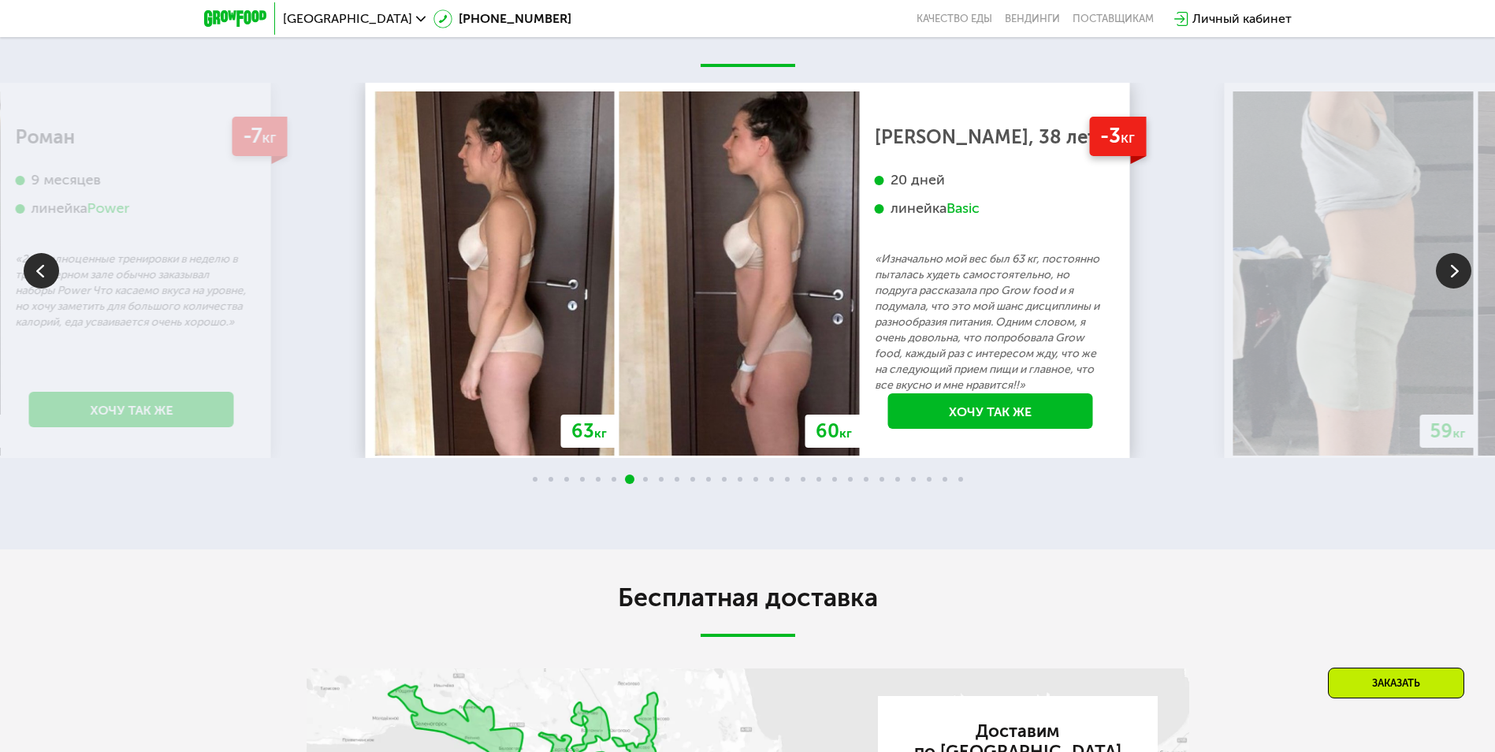
click at [1450, 288] on img at bounding box center [1453, 270] width 35 height 35
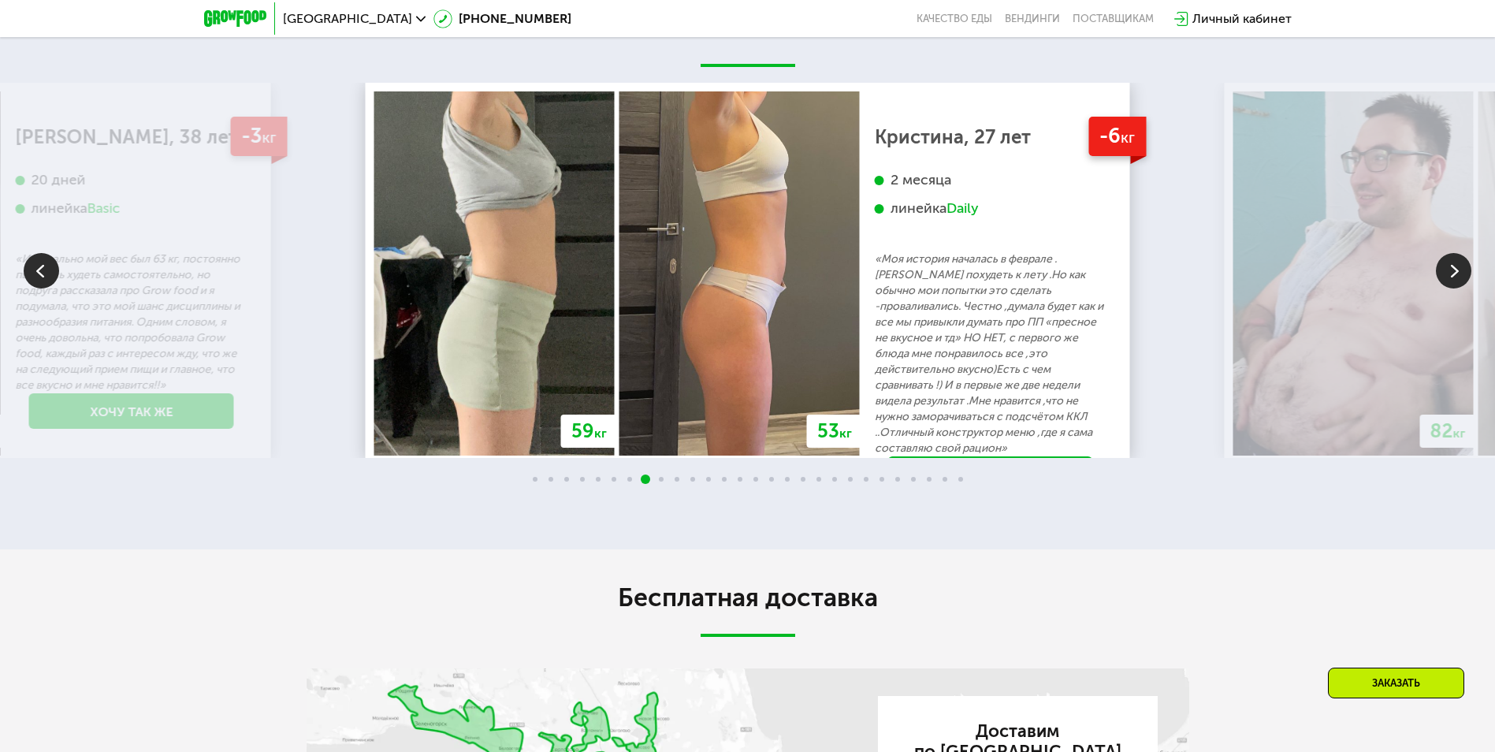
click at [1450, 288] on img at bounding box center [1453, 270] width 35 height 35
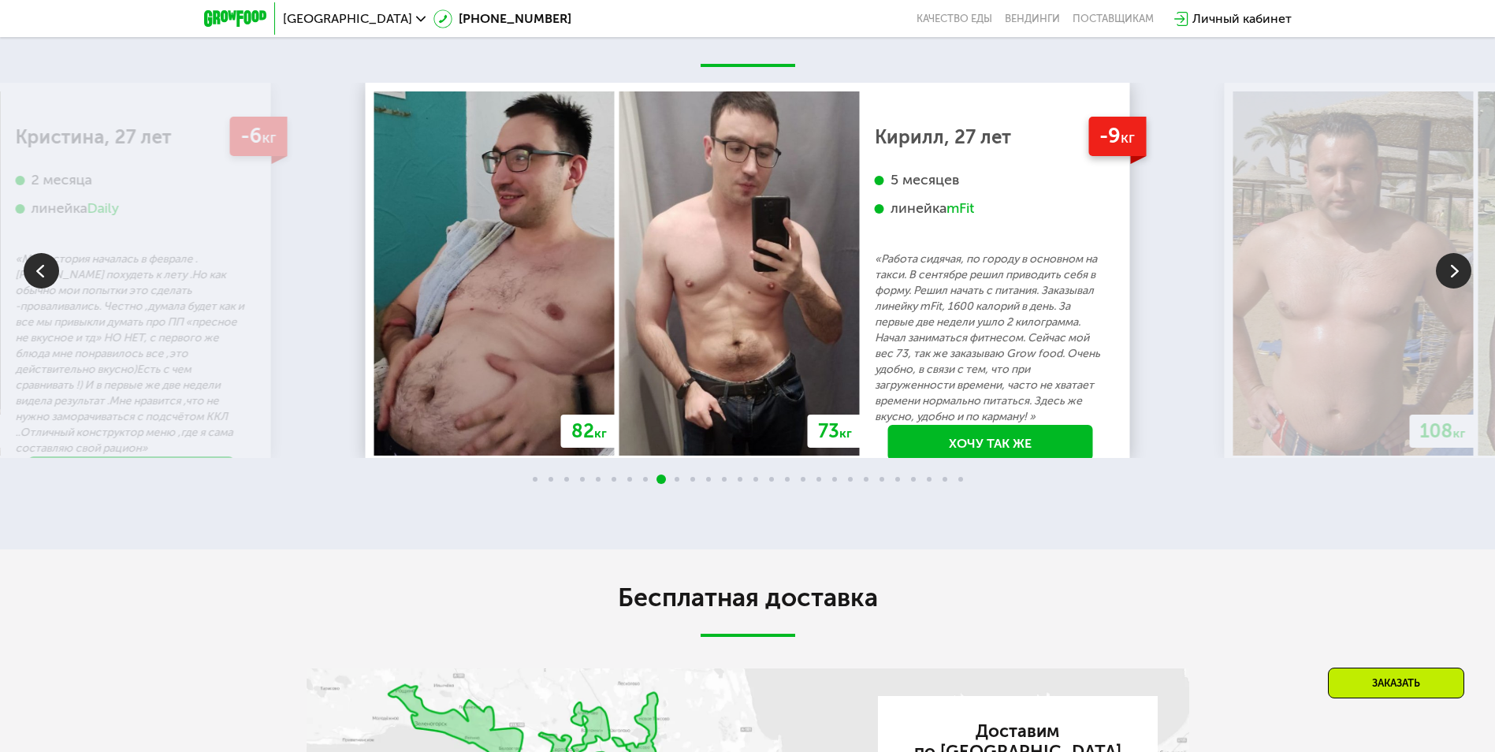
click at [1450, 288] on img at bounding box center [1453, 270] width 35 height 35
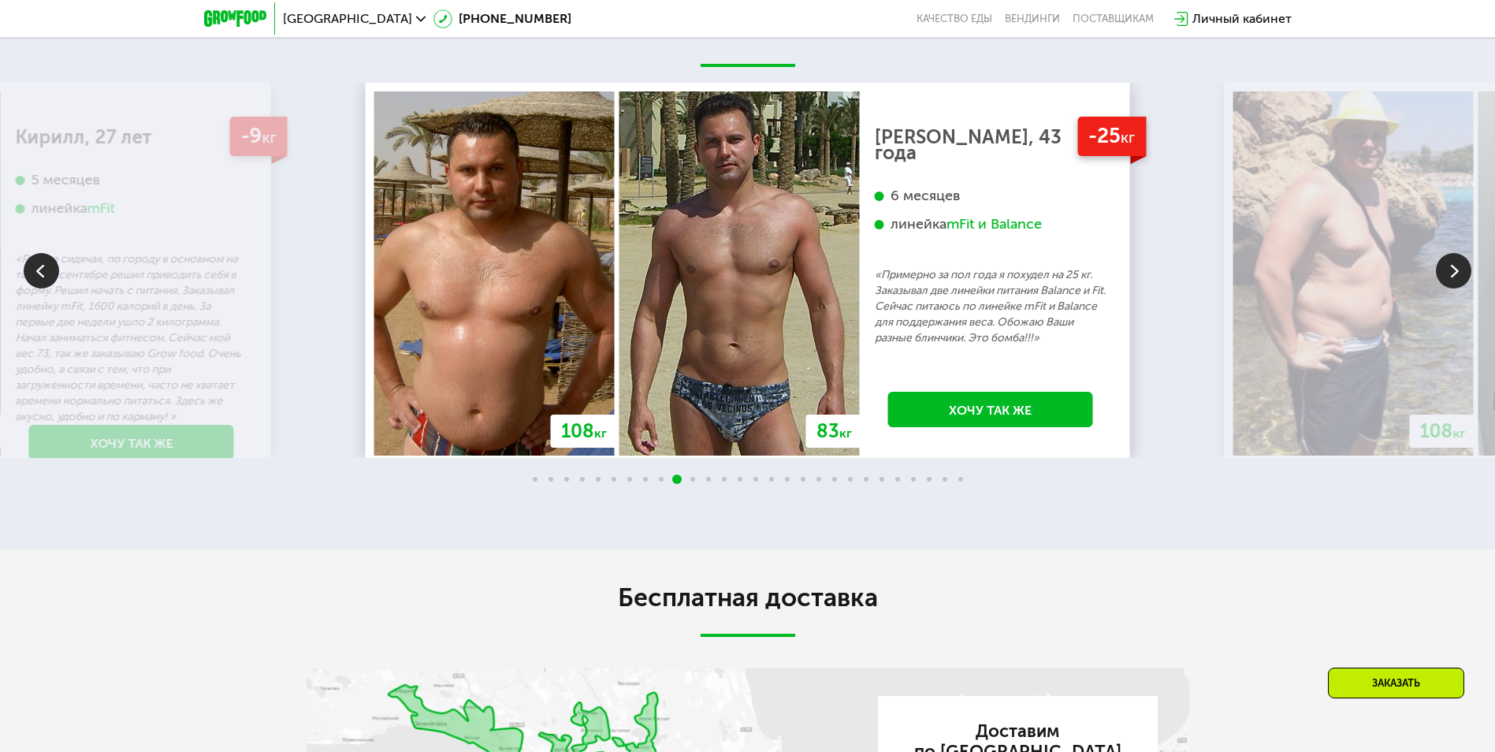
click at [1450, 288] on img at bounding box center [1453, 270] width 35 height 35
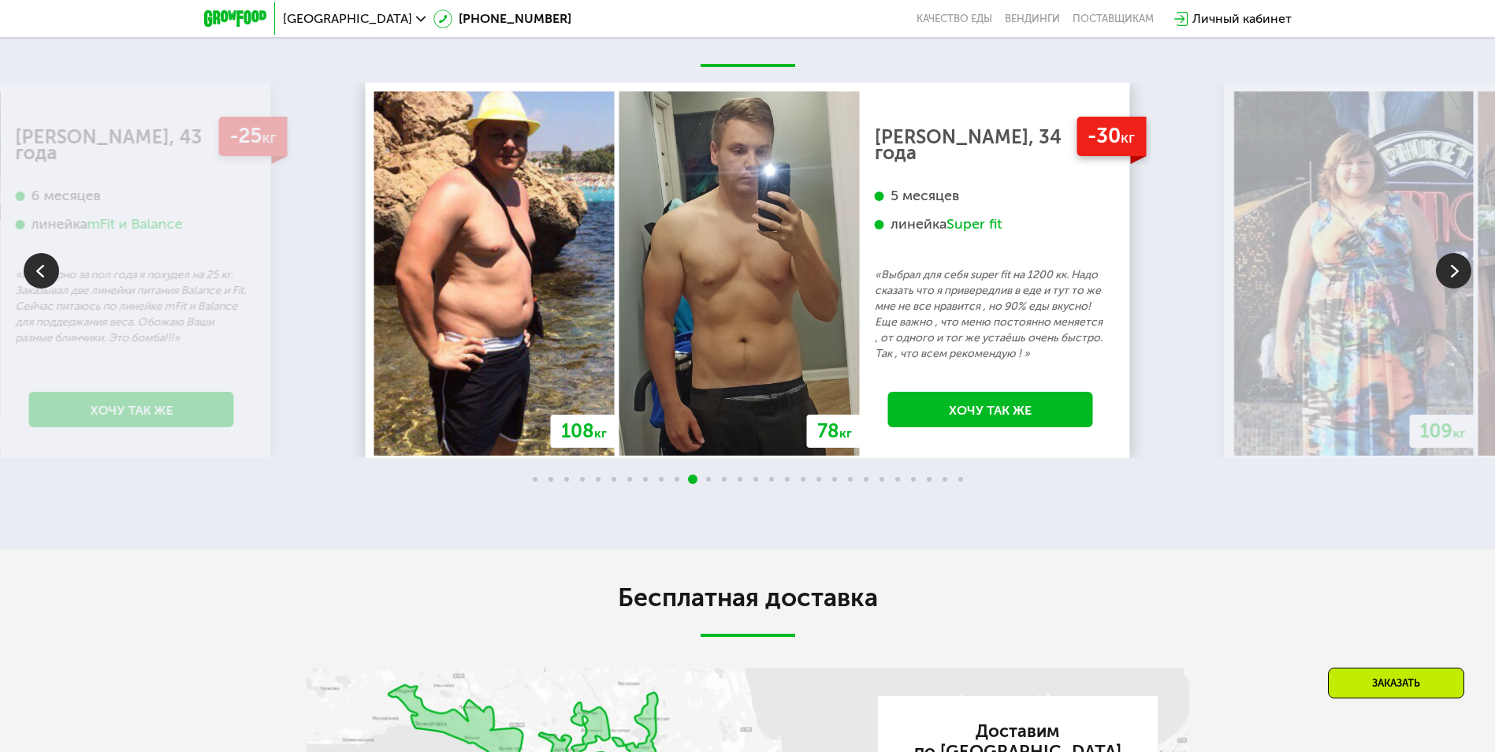
click at [1450, 288] on img at bounding box center [1453, 270] width 35 height 35
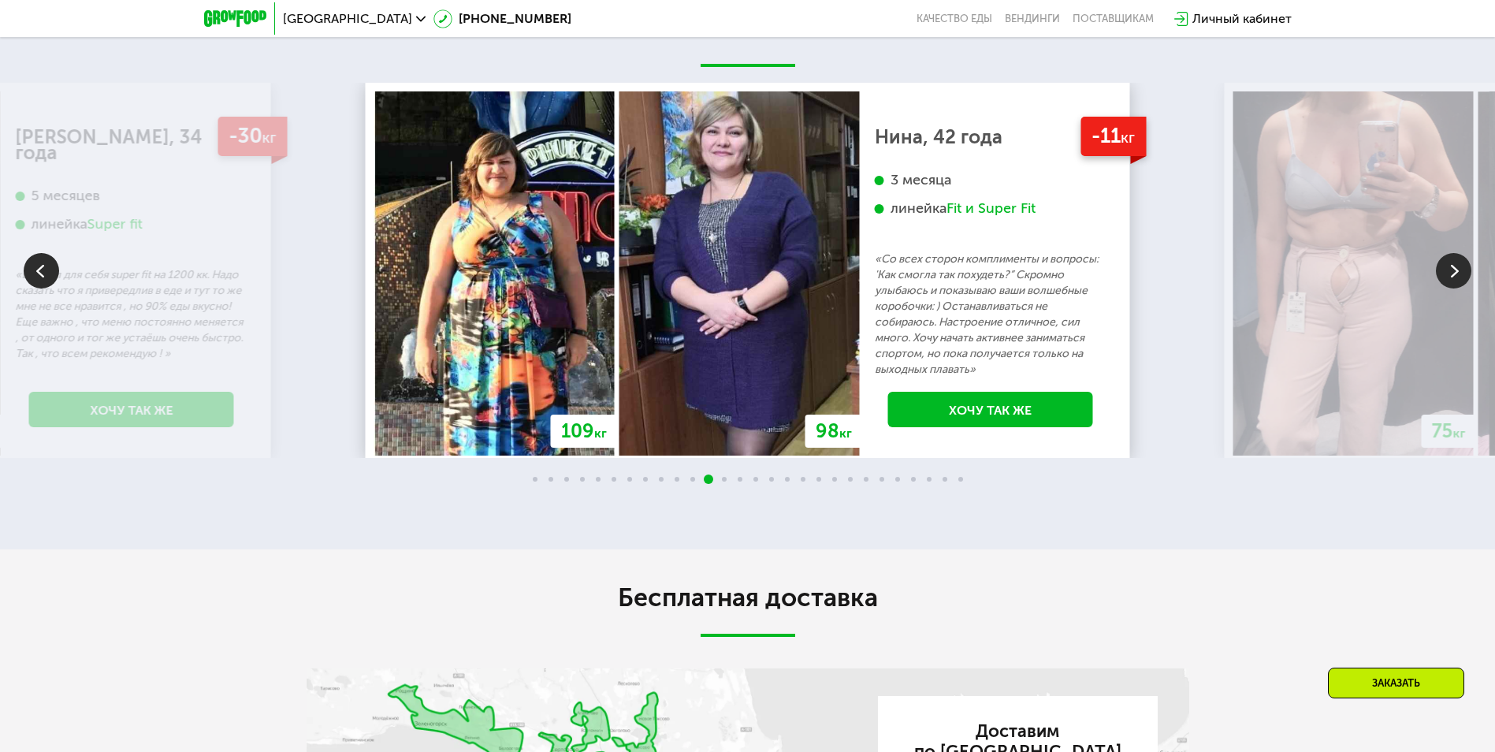
click at [1461, 288] on img at bounding box center [1453, 270] width 35 height 35
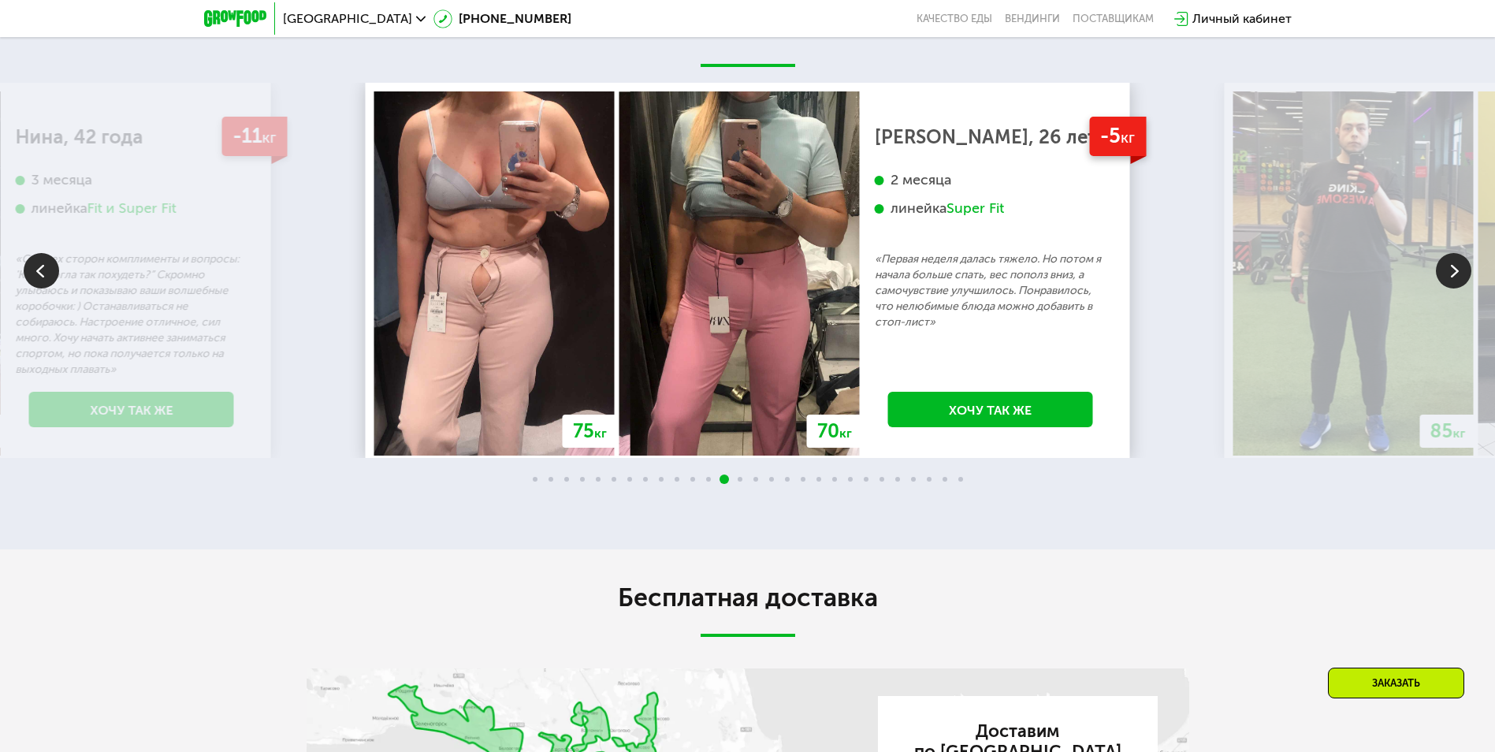
click at [1449, 288] on img at bounding box center [1453, 270] width 35 height 35
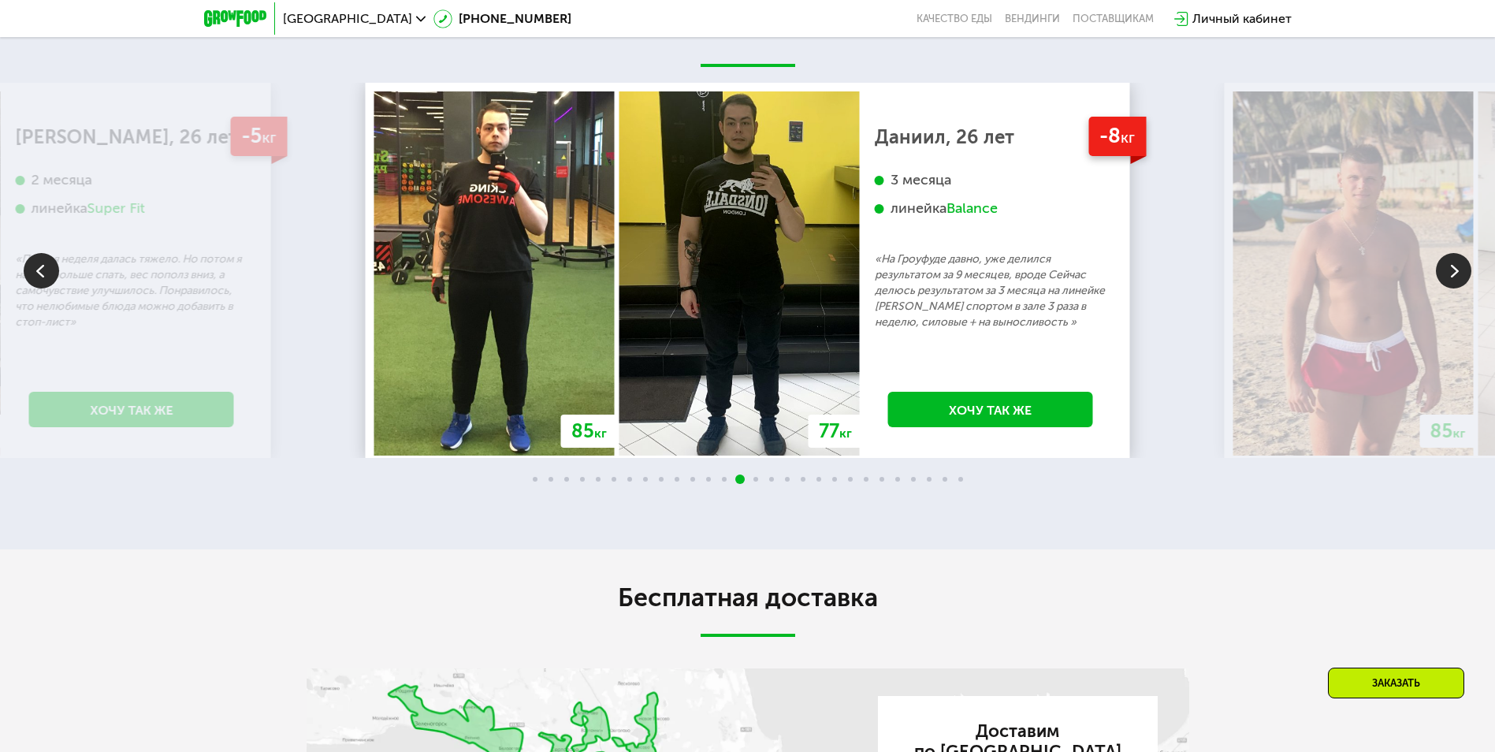
click at [1451, 288] on img at bounding box center [1453, 270] width 35 height 35
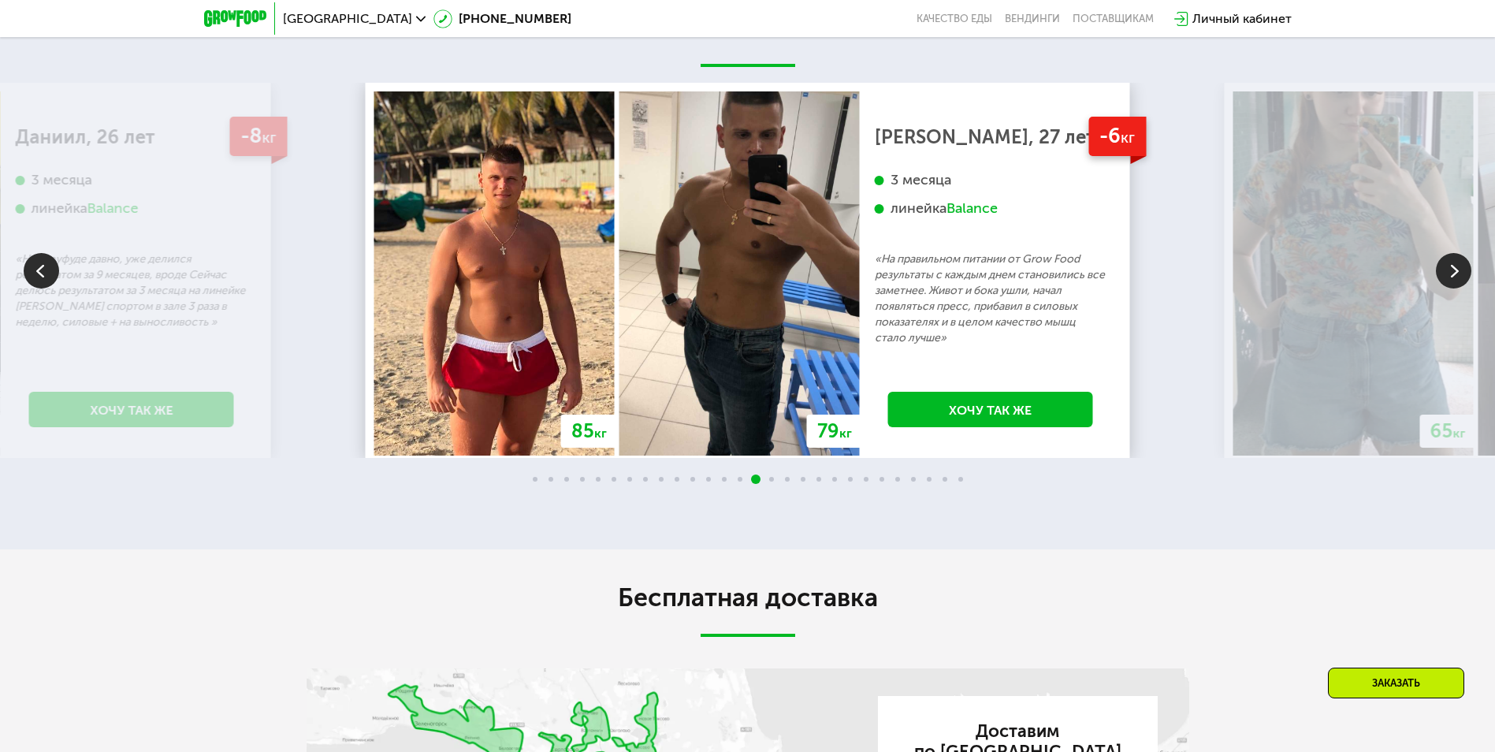
click at [1444, 288] on img at bounding box center [1453, 270] width 35 height 35
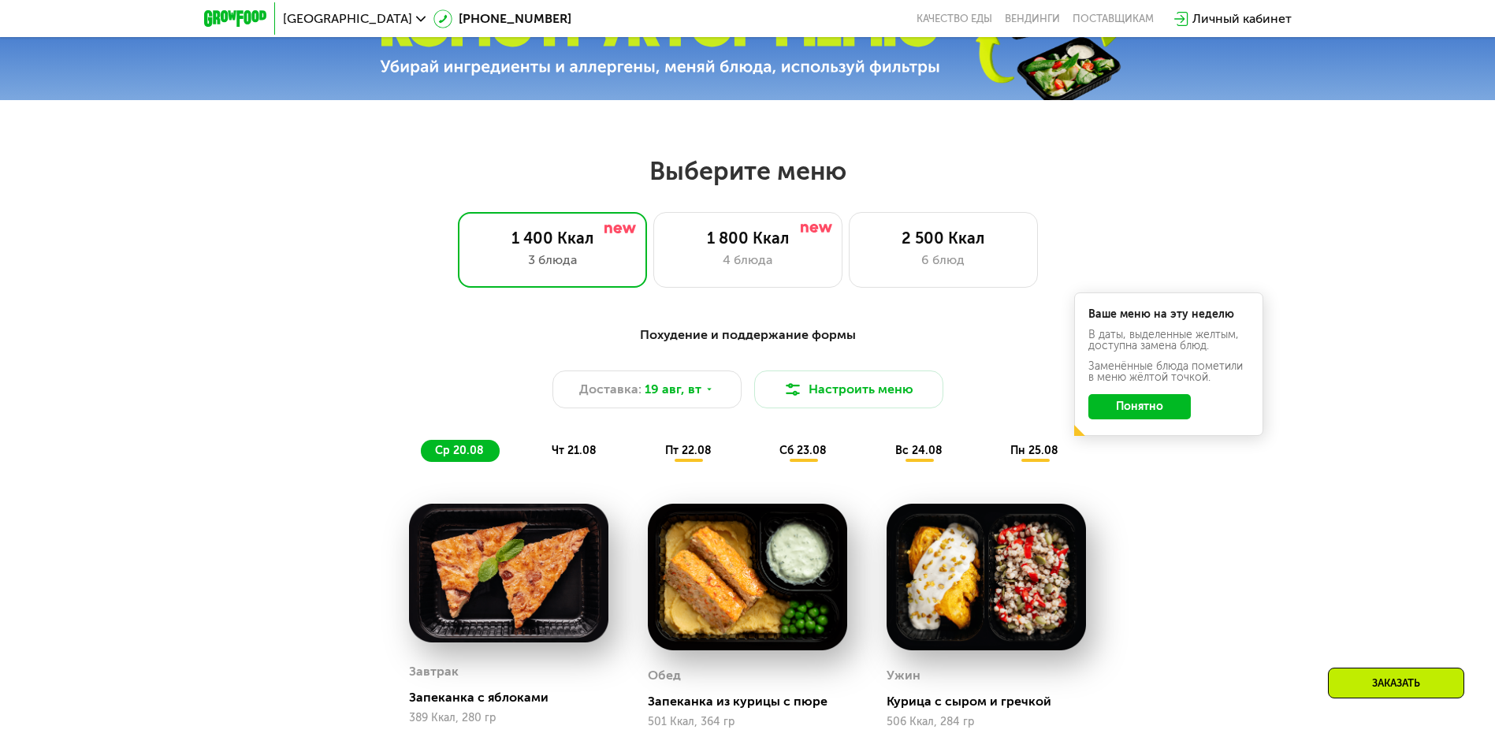
scroll to position [673, 0]
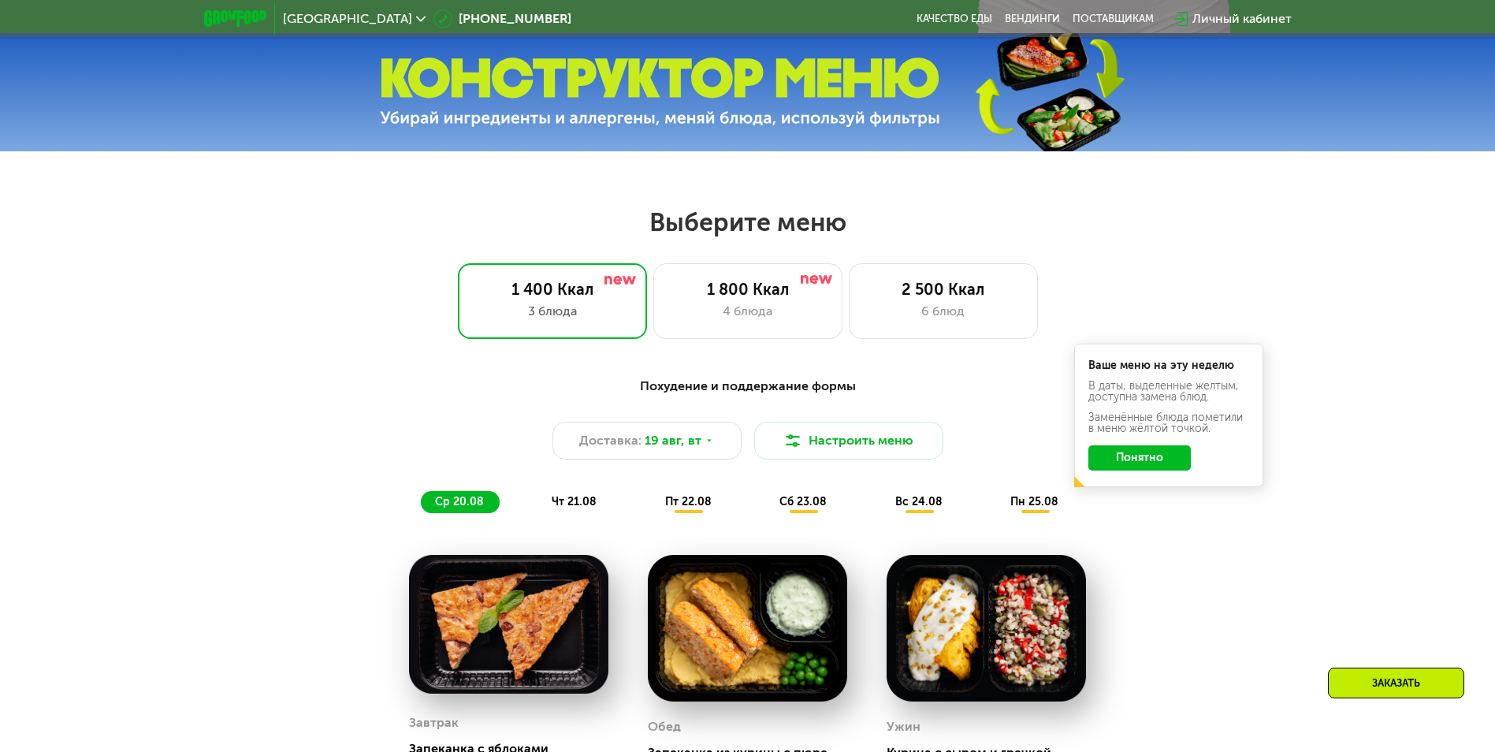
click at [1128, 467] on button "Понятно" at bounding box center [1139, 457] width 102 height 25
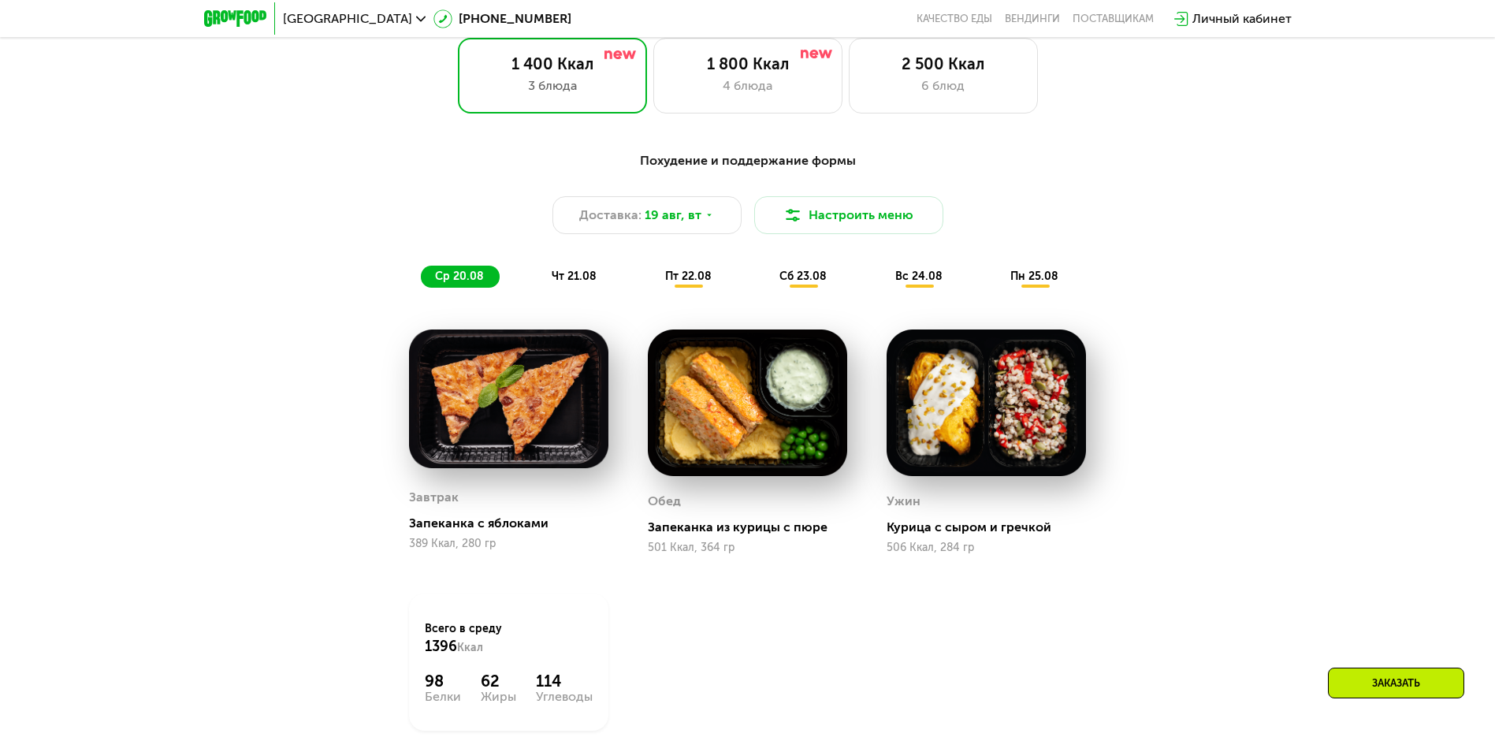
scroll to position [831, 0]
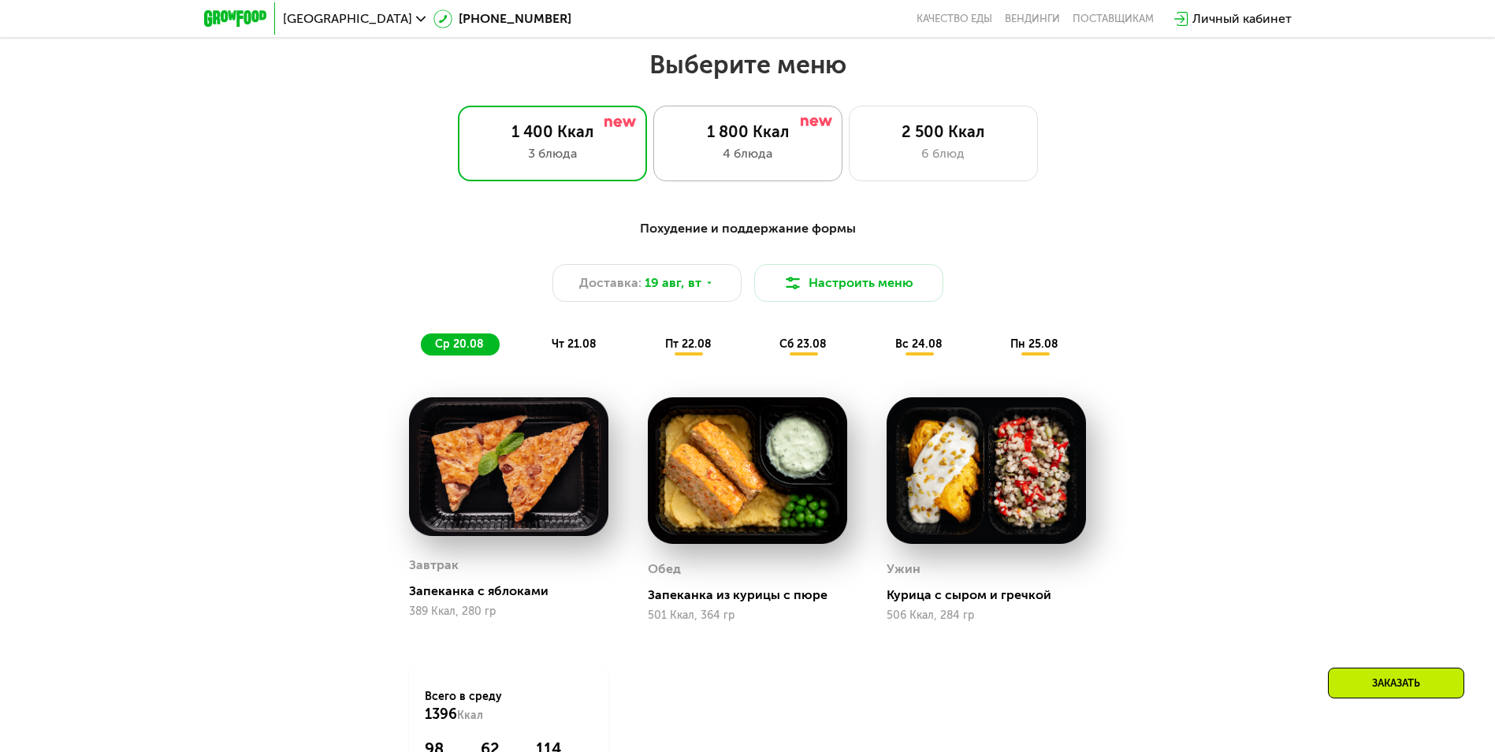
click at [764, 136] on div "1 800 Ккал" at bounding box center [748, 131] width 156 height 19
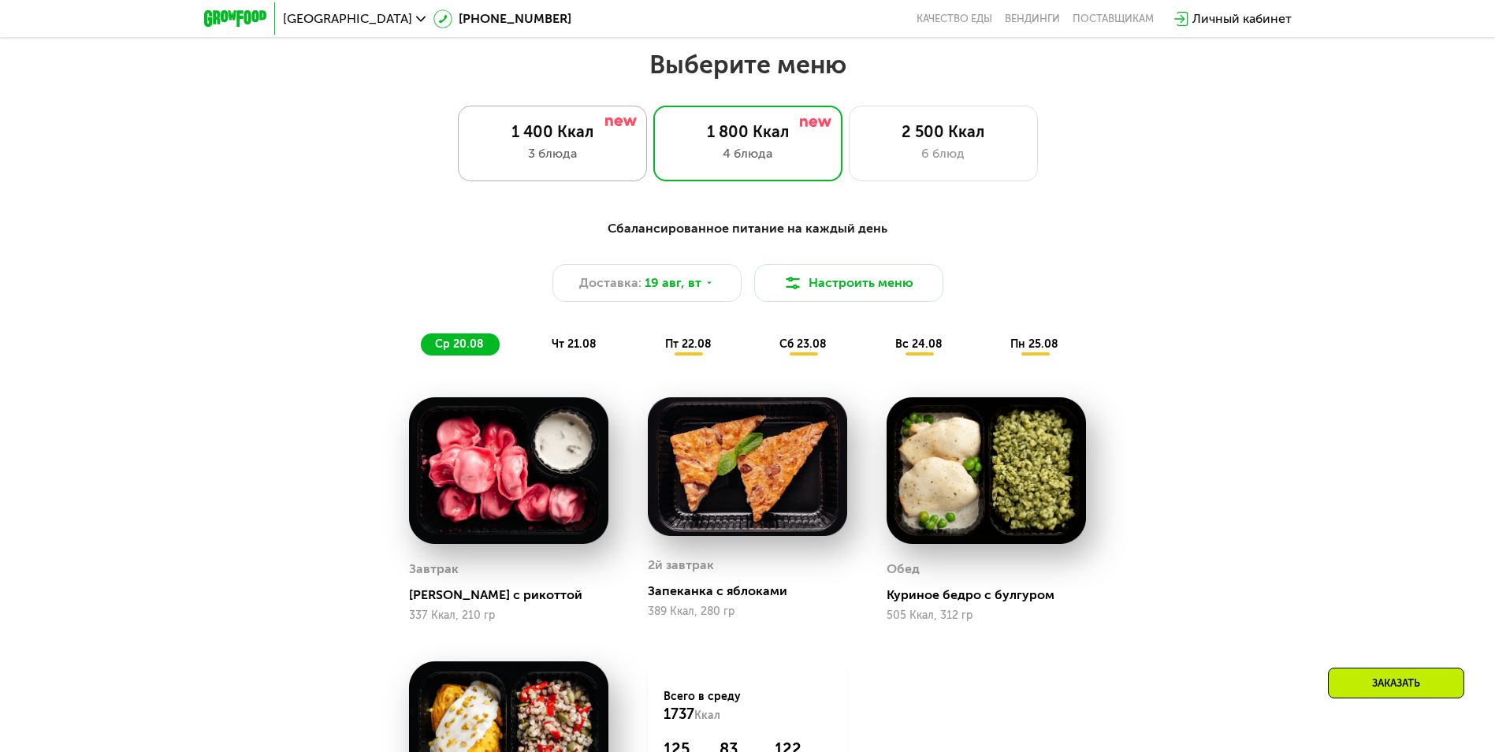
click at [586, 152] on div "3 блюда" at bounding box center [552, 153] width 156 height 19
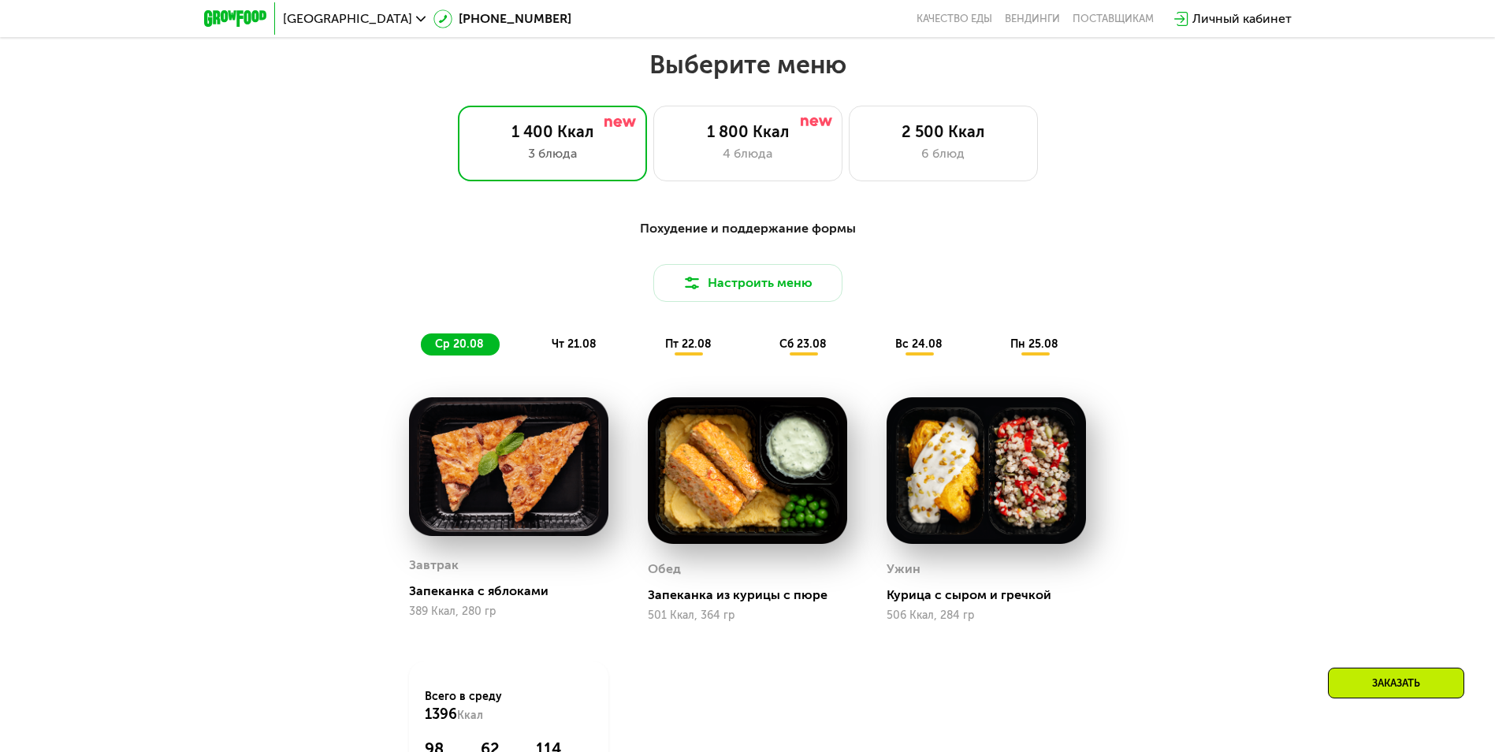
scroll to position [909, 0]
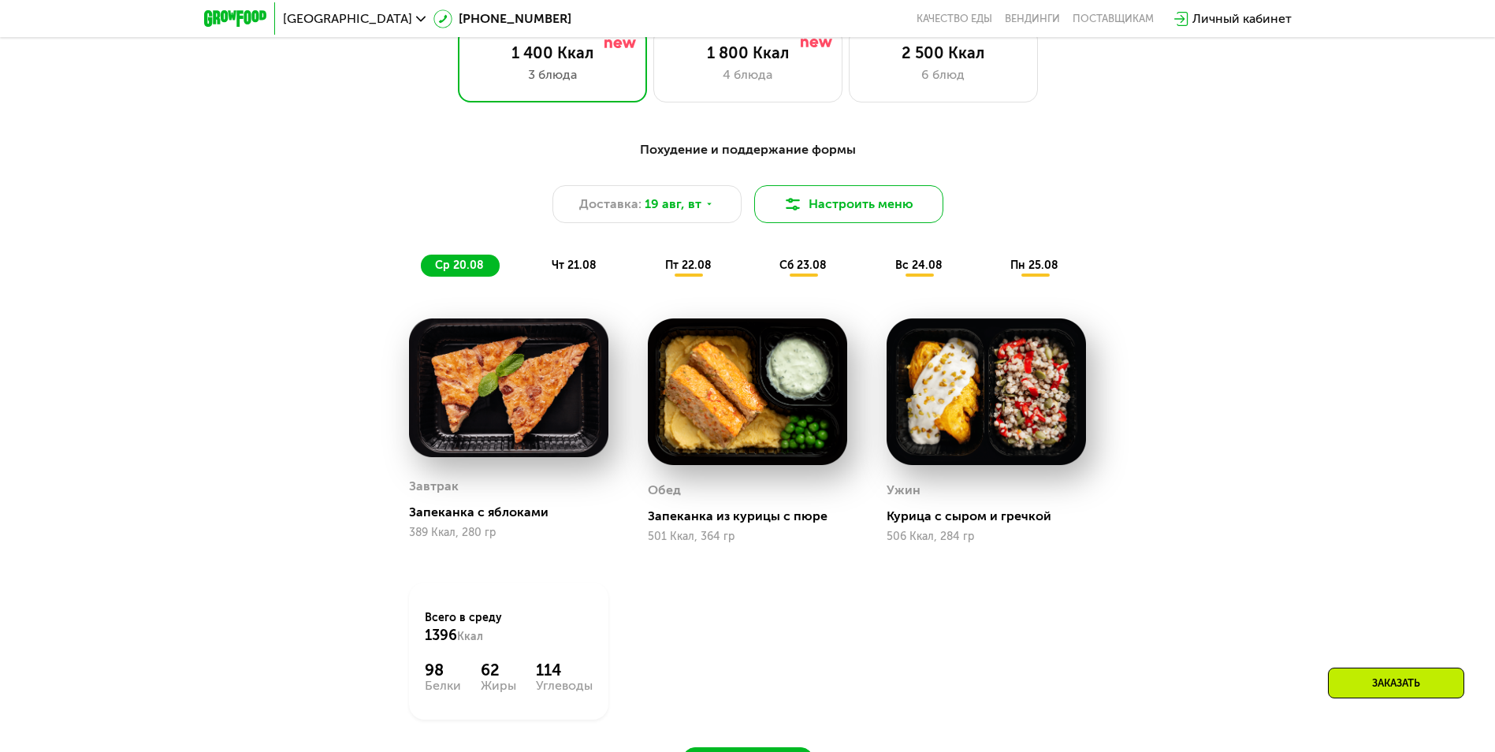
click at [812, 207] on button "Настроить меню" at bounding box center [848, 204] width 189 height 38
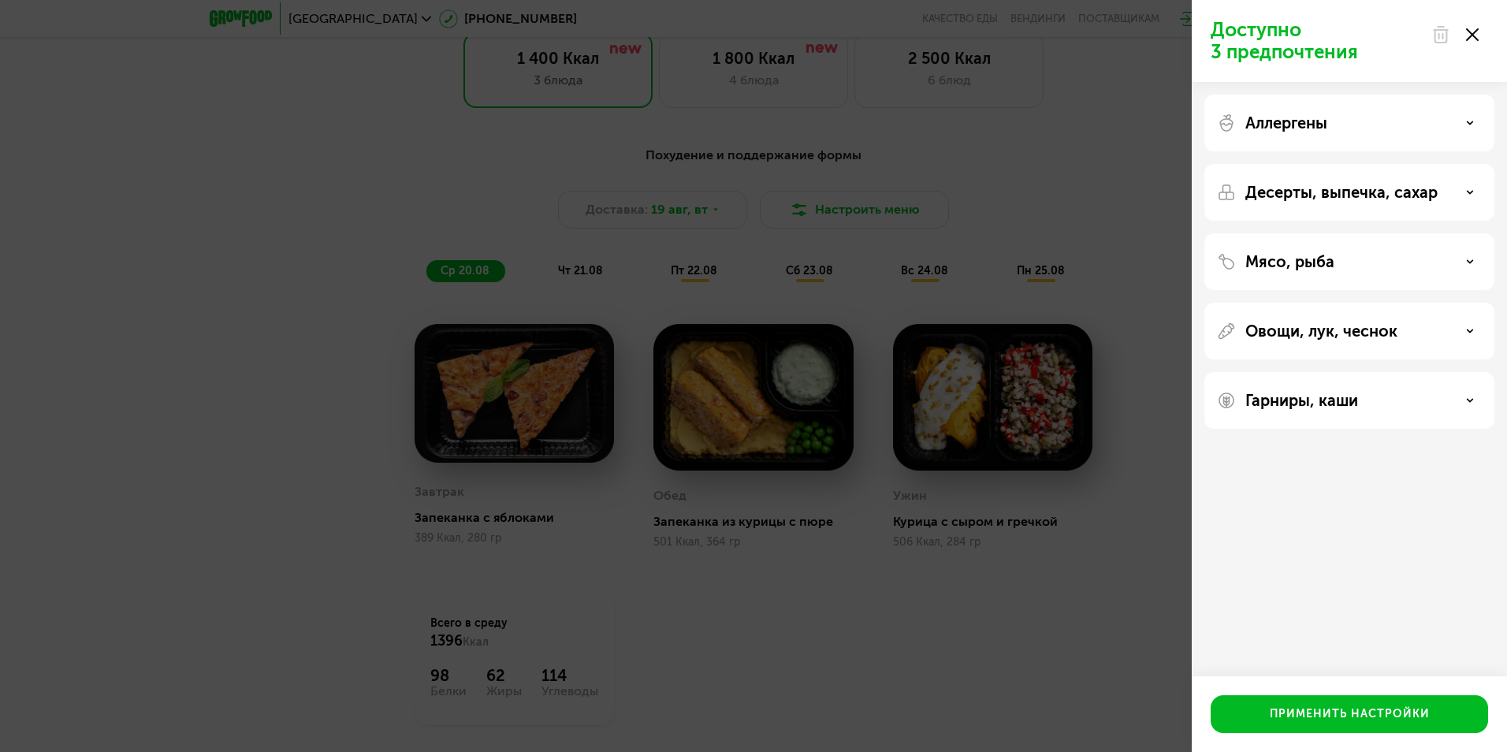
click at [1472, 35] on use at bounding box center [1472, 34] width 13 height 13
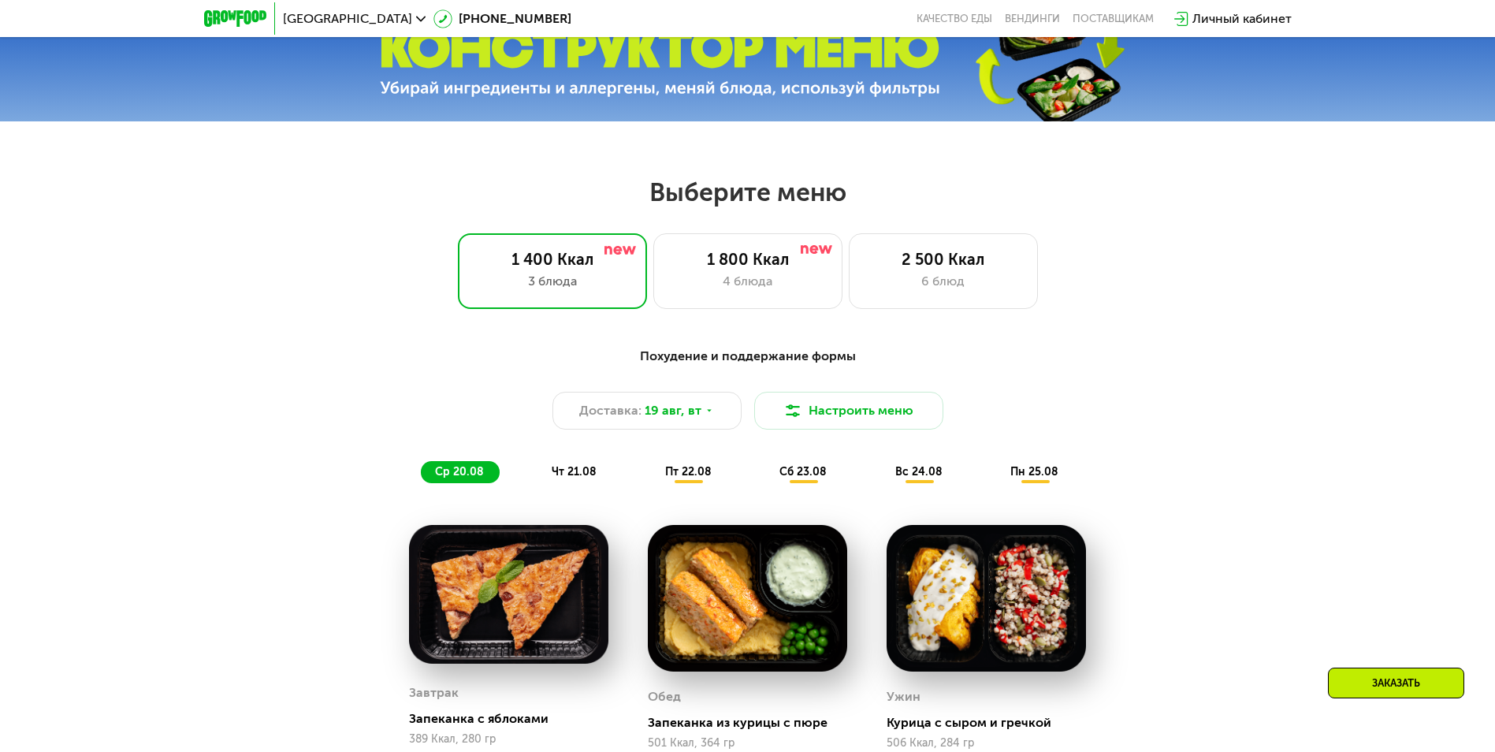
scroll to position [831, 0]
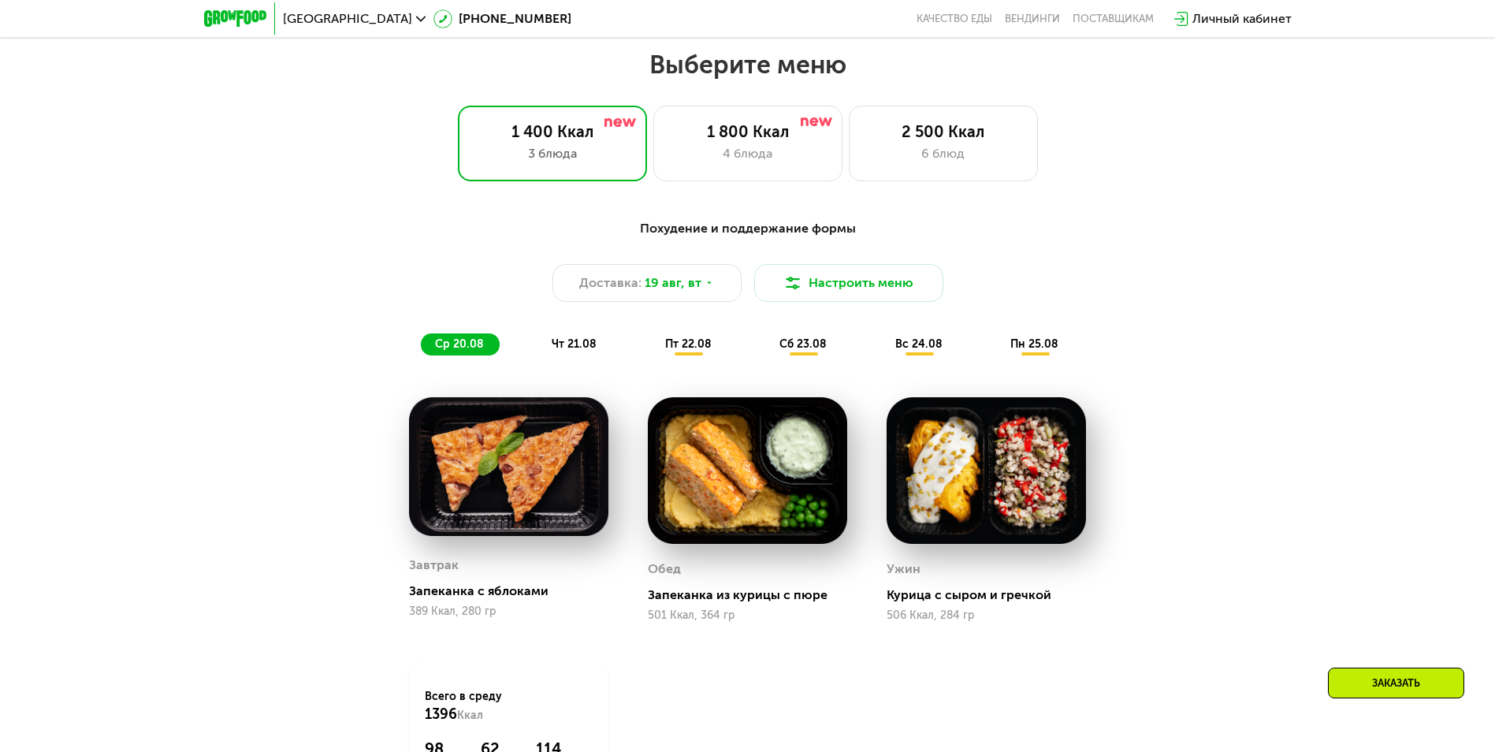
click at [1050, 349] on span "пн 25.08" at bounding box center [1034, 343] width 48 height 13
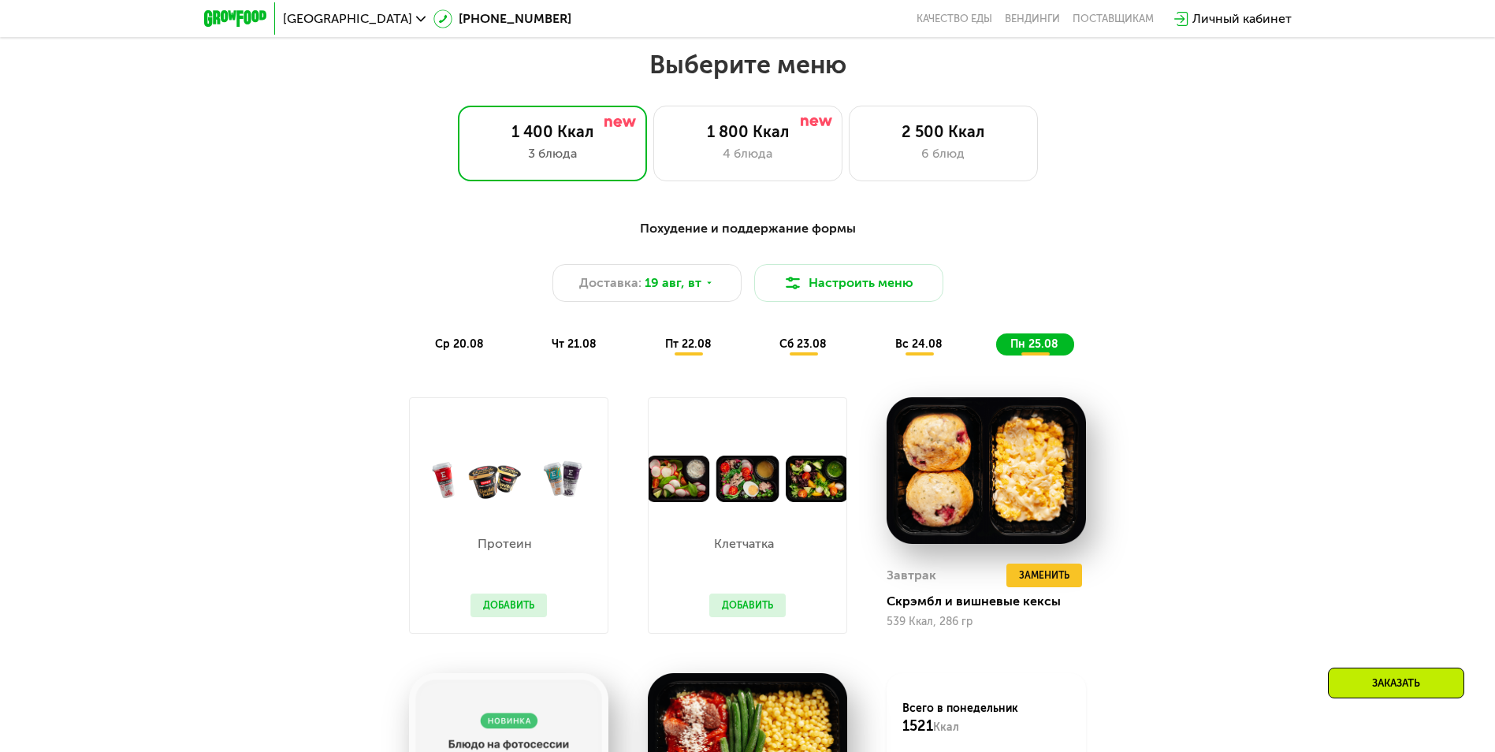
click at [928, 346] on span "вс 24.08" at bounding box center [918, 343] width 47 height 13
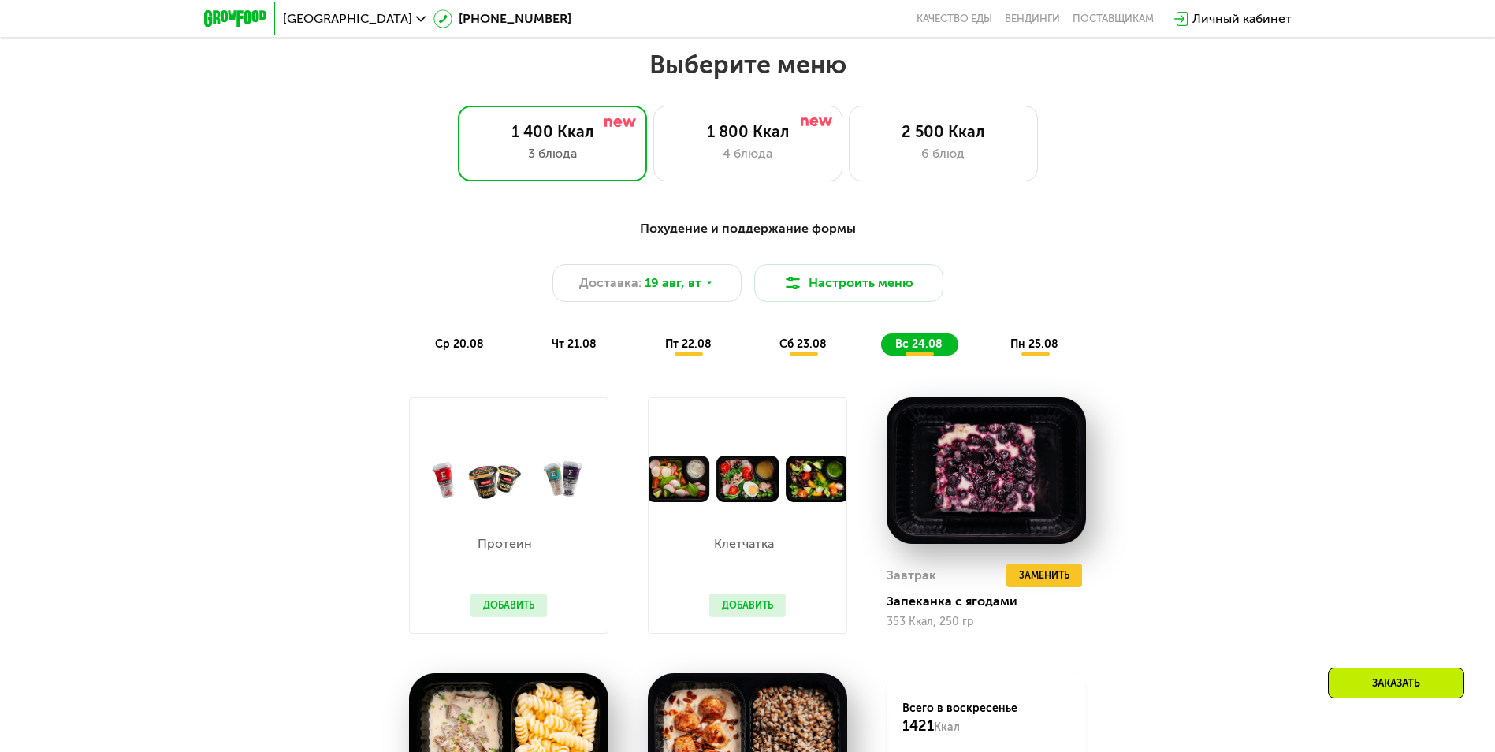
click at [805, 349] on span "сб 23.08" at bounding box center [802, 343] width 47 height 13
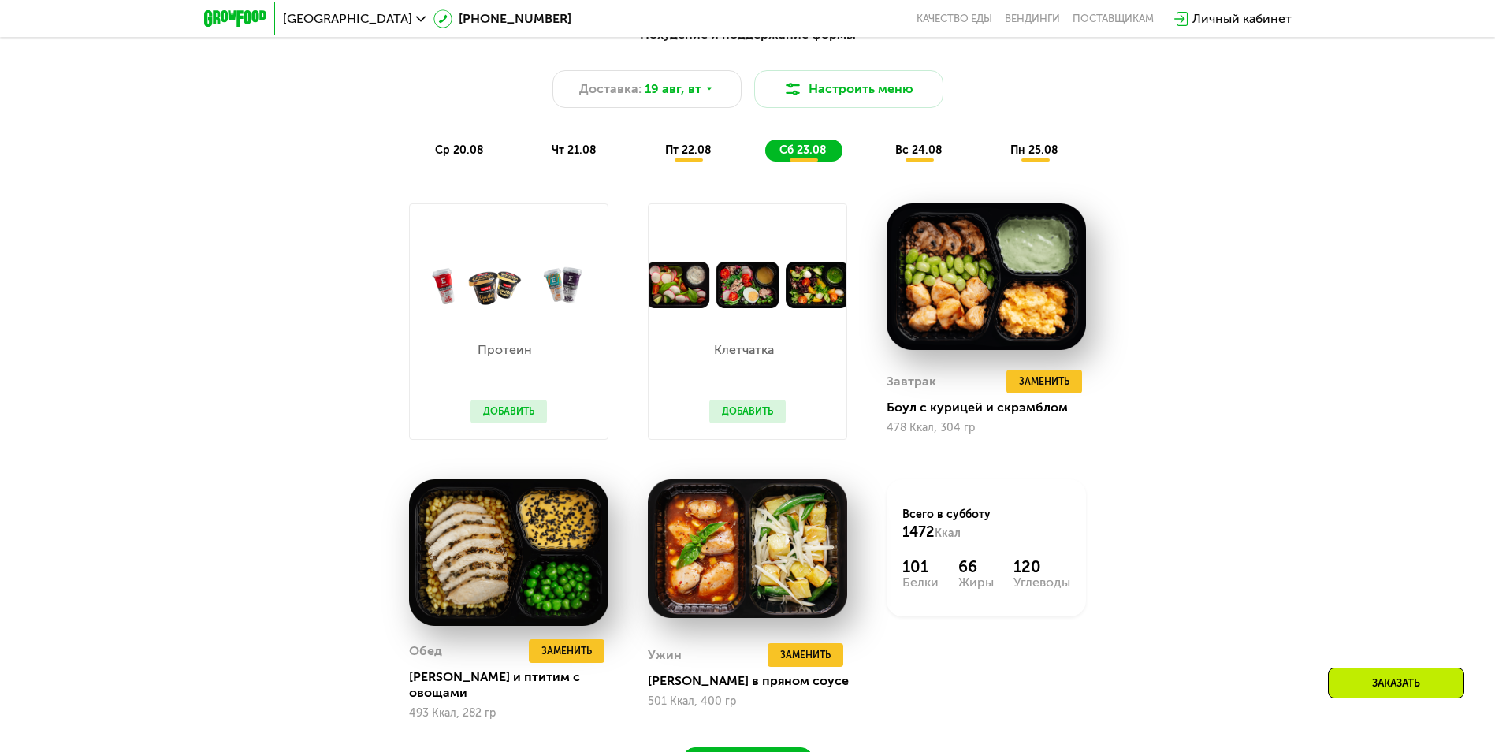
scroll to position [1067, 0]
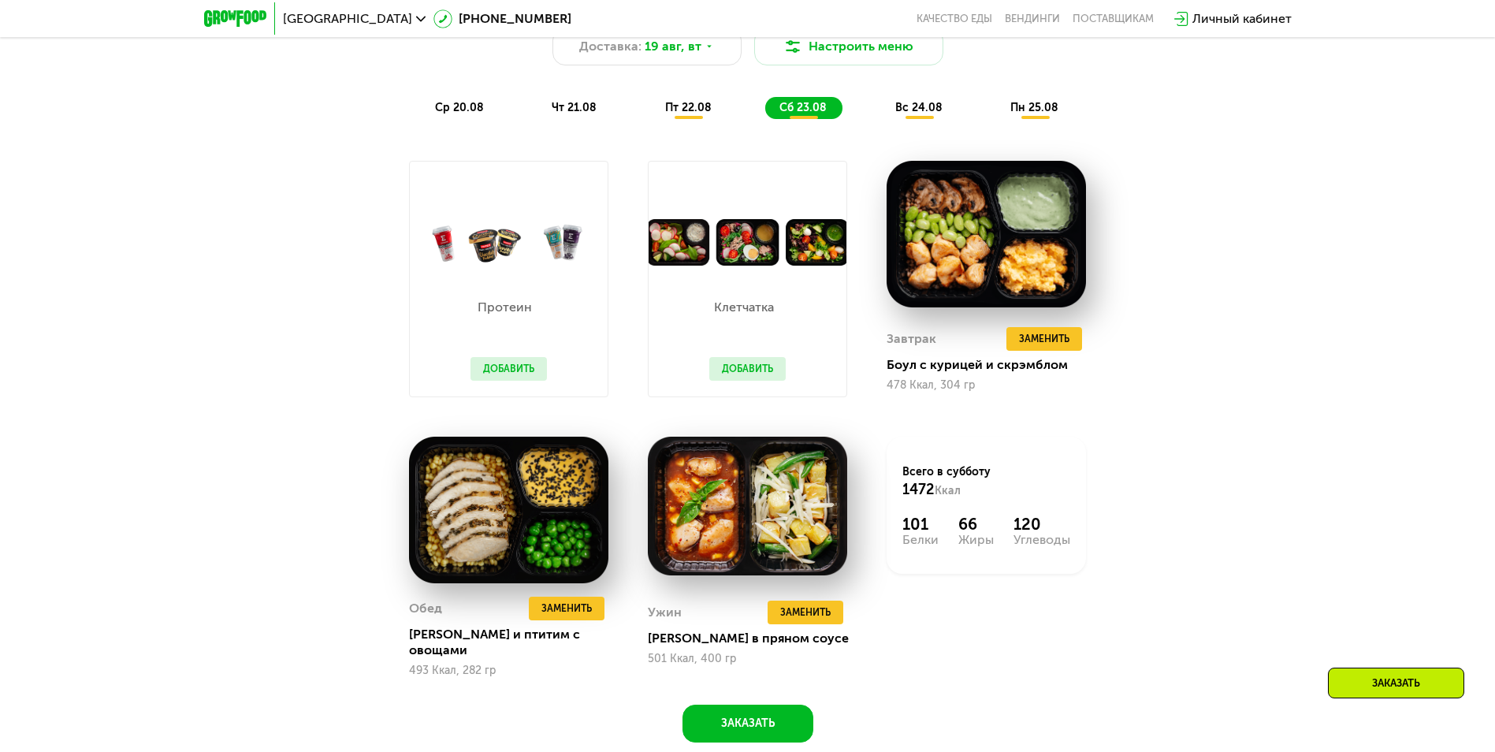
click at [693, 114] on span "пт 22.08" at bounding box center [688, 107] width 46 height 13
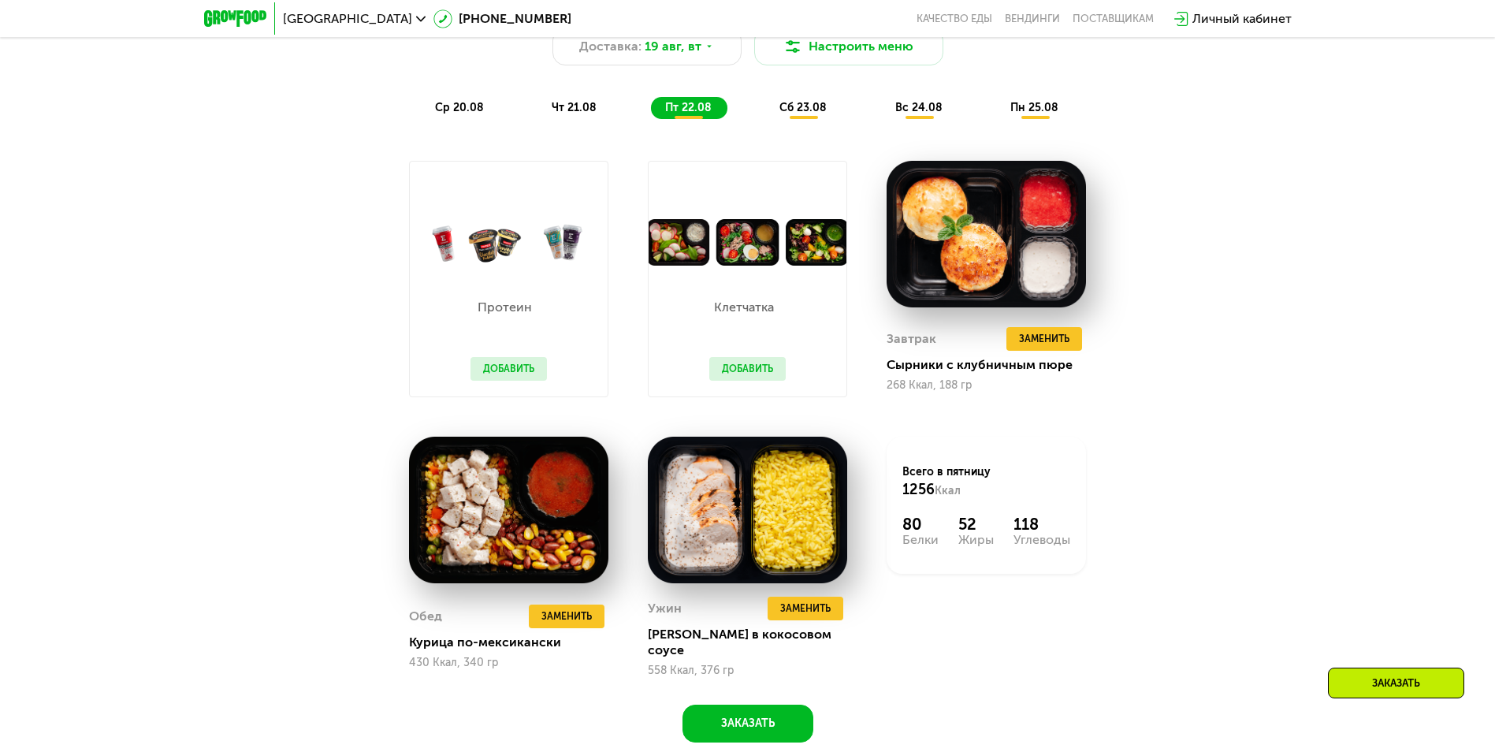
click at [559, 114] on span "чт 21.08" at bounding box center [574, 107] width 45 height 13
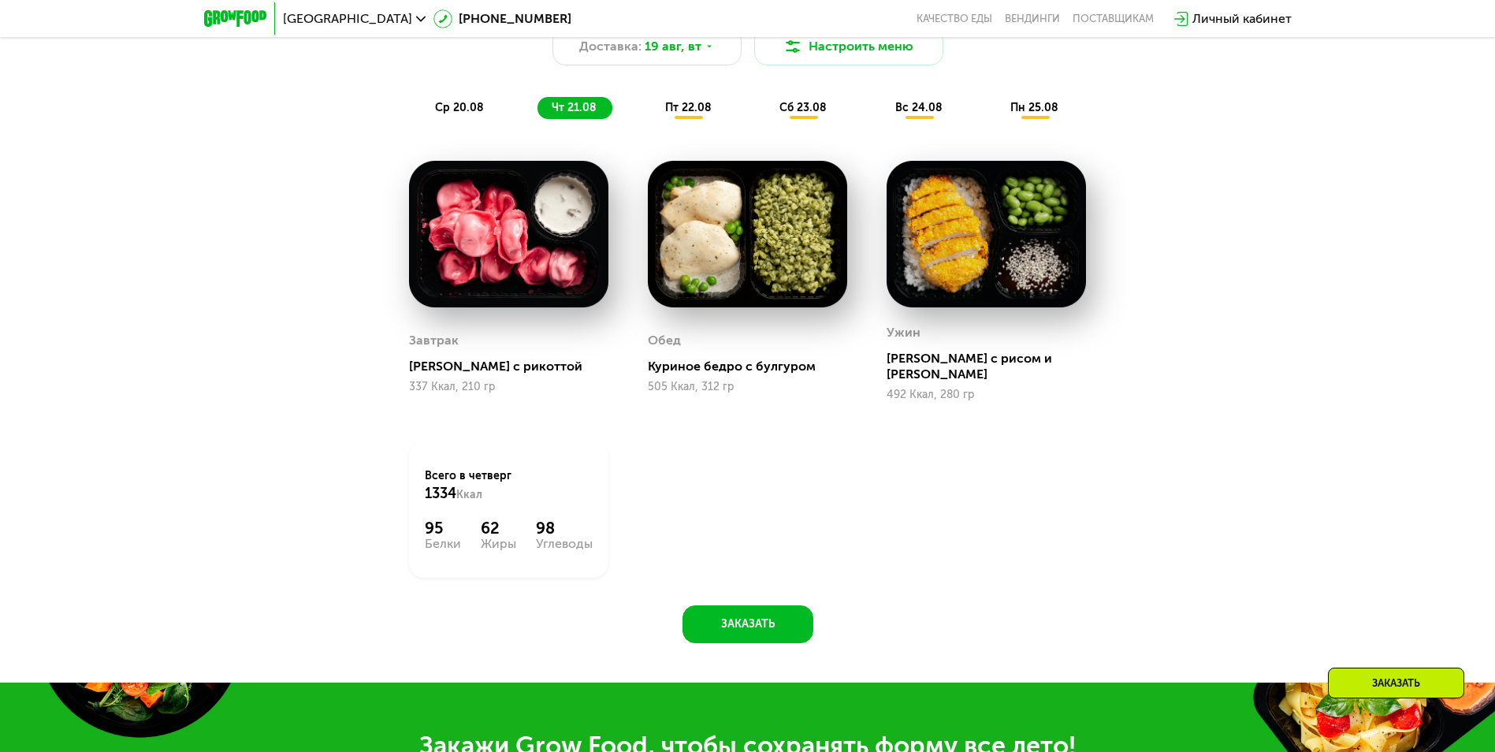
click at [805, 114] on span "сб 23.08" at bounding box center [802, 107] width 47 height 13
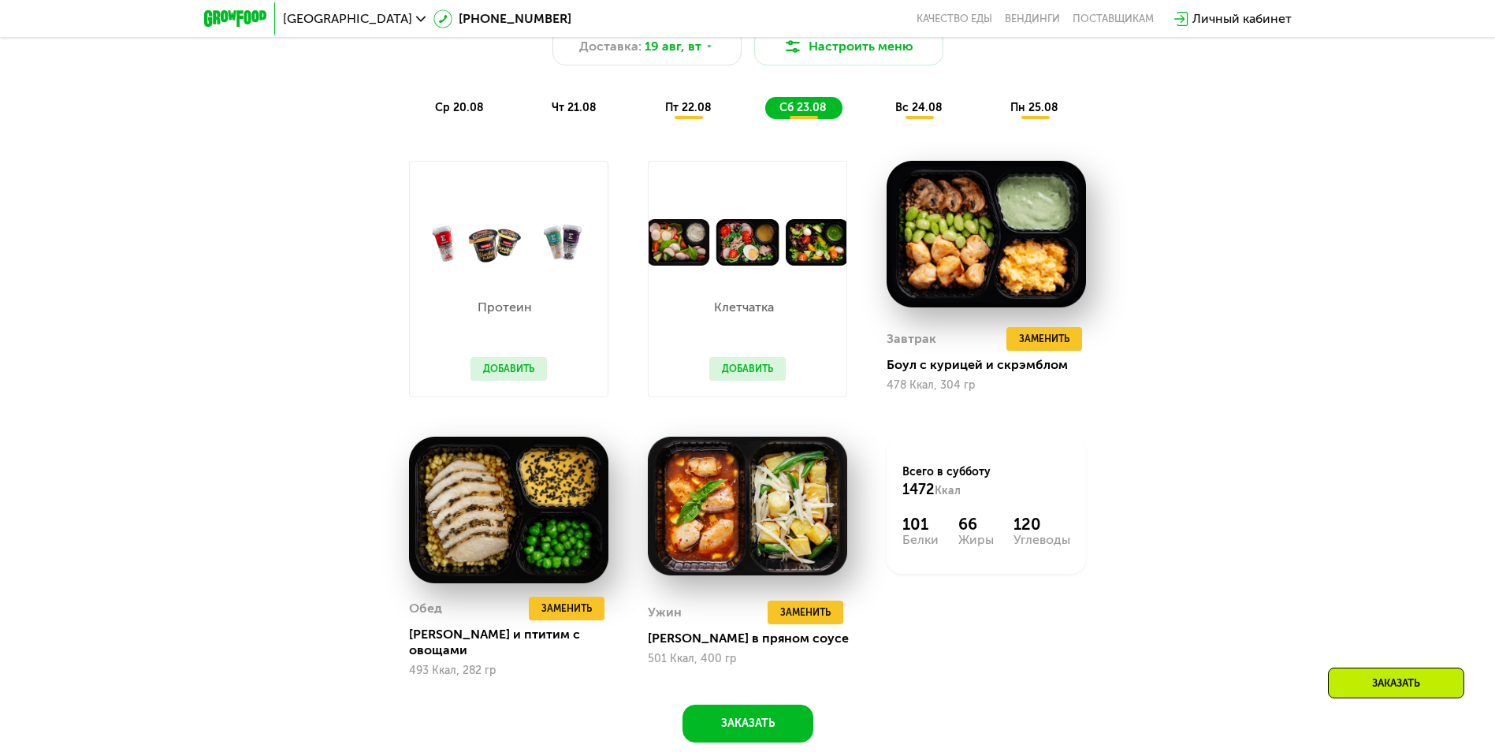
click at [748, 367] on button "Добавить" at bounding box center [747, 369] width 76 height 24
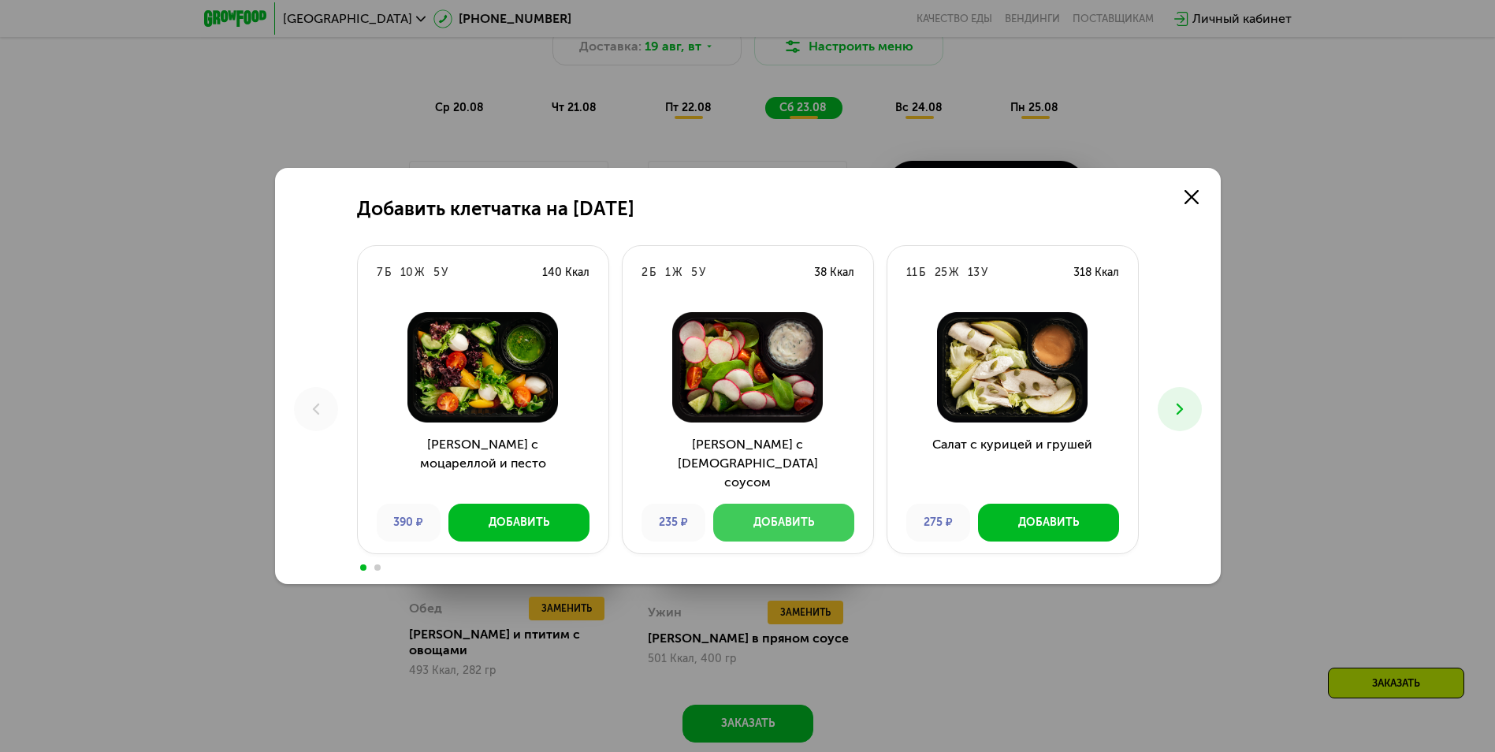
click at [809, 526] on div "Добавить" at bounding box center [783, 523] width 61 height 16
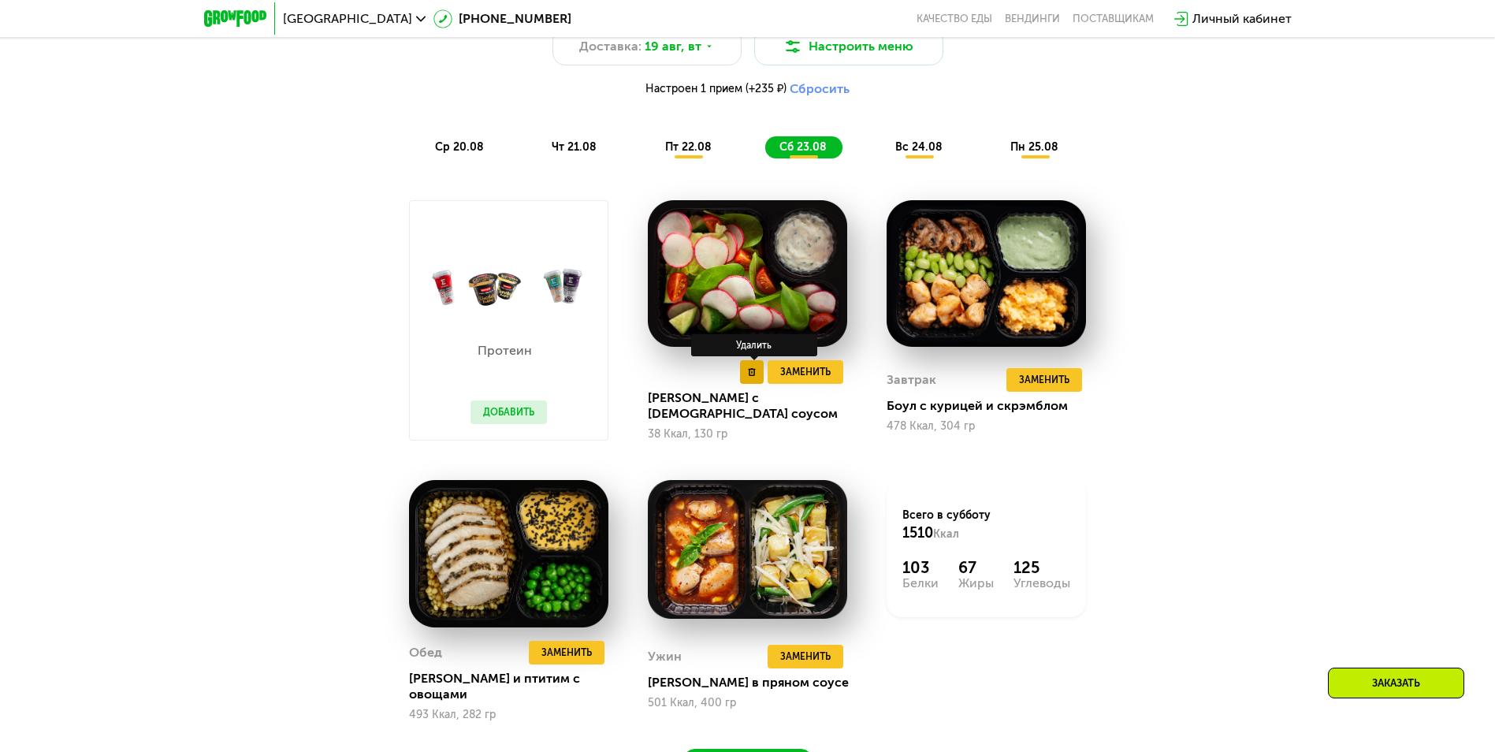
click at [749, 376] on use at bounding box center [752, 372] width 7 height 8
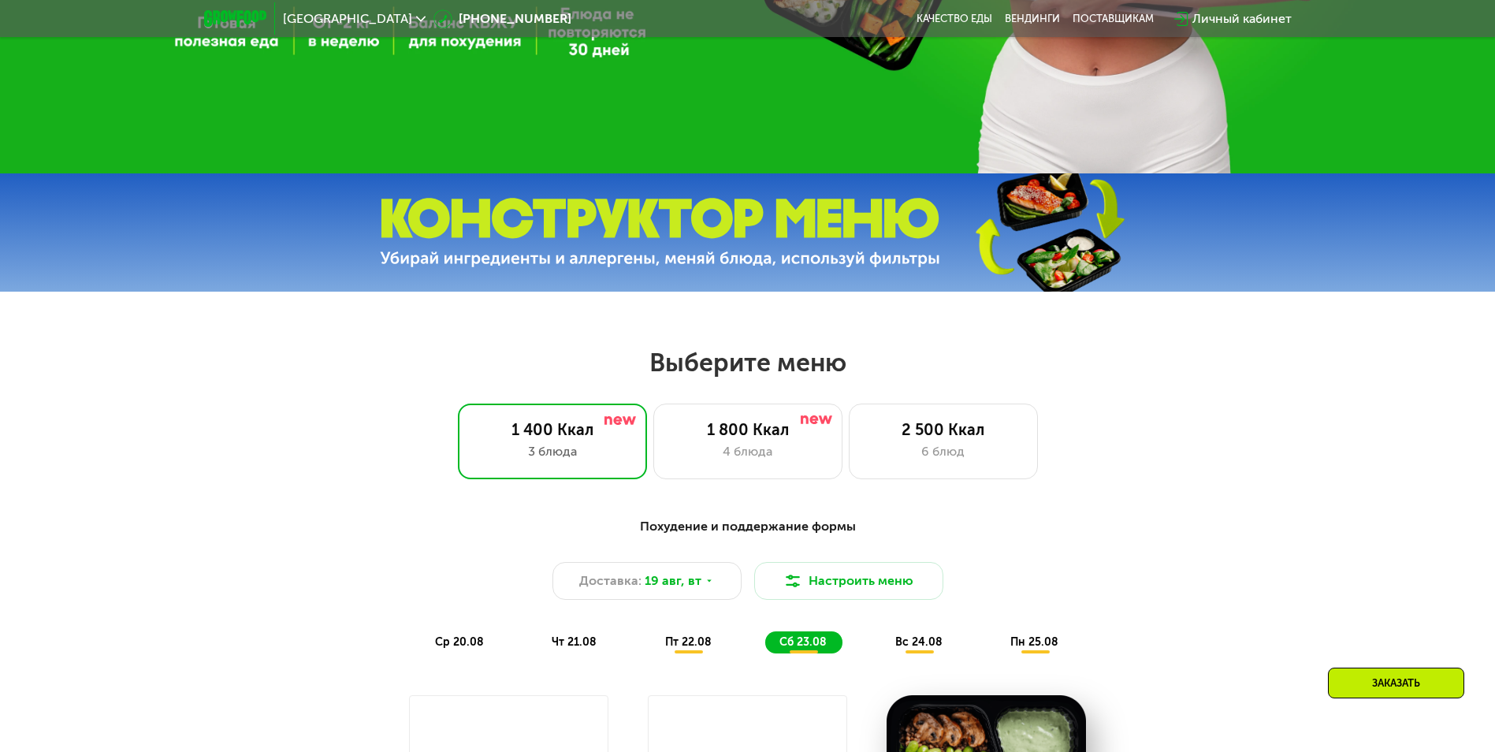
scroll to position [358, 0]
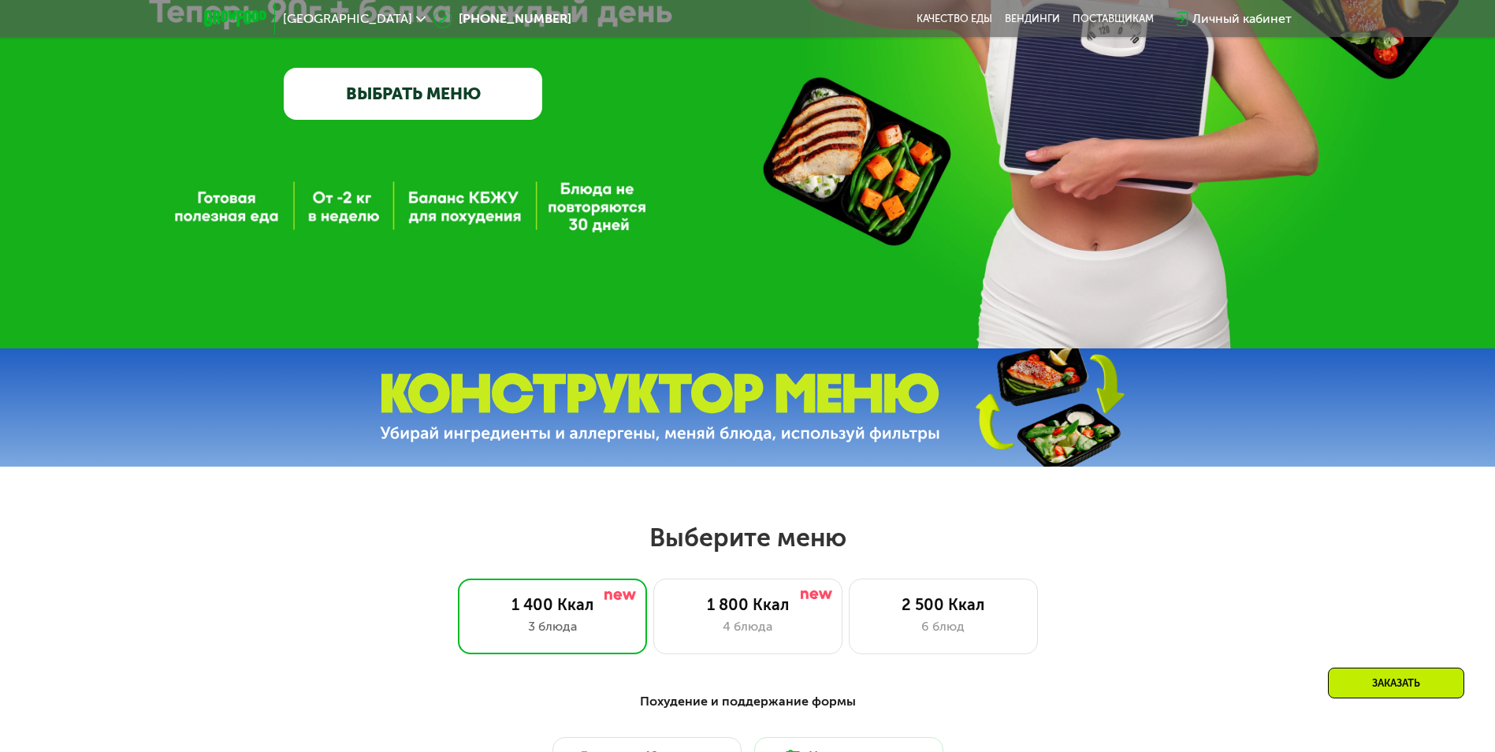
click at [813, 404] on img at bounding box center [660, 408] width 560 height 70
click at [415, 98] on link "ВЫБРАТЬ МЕНЮ" at bounding box center [413, 94] width 258 height 52
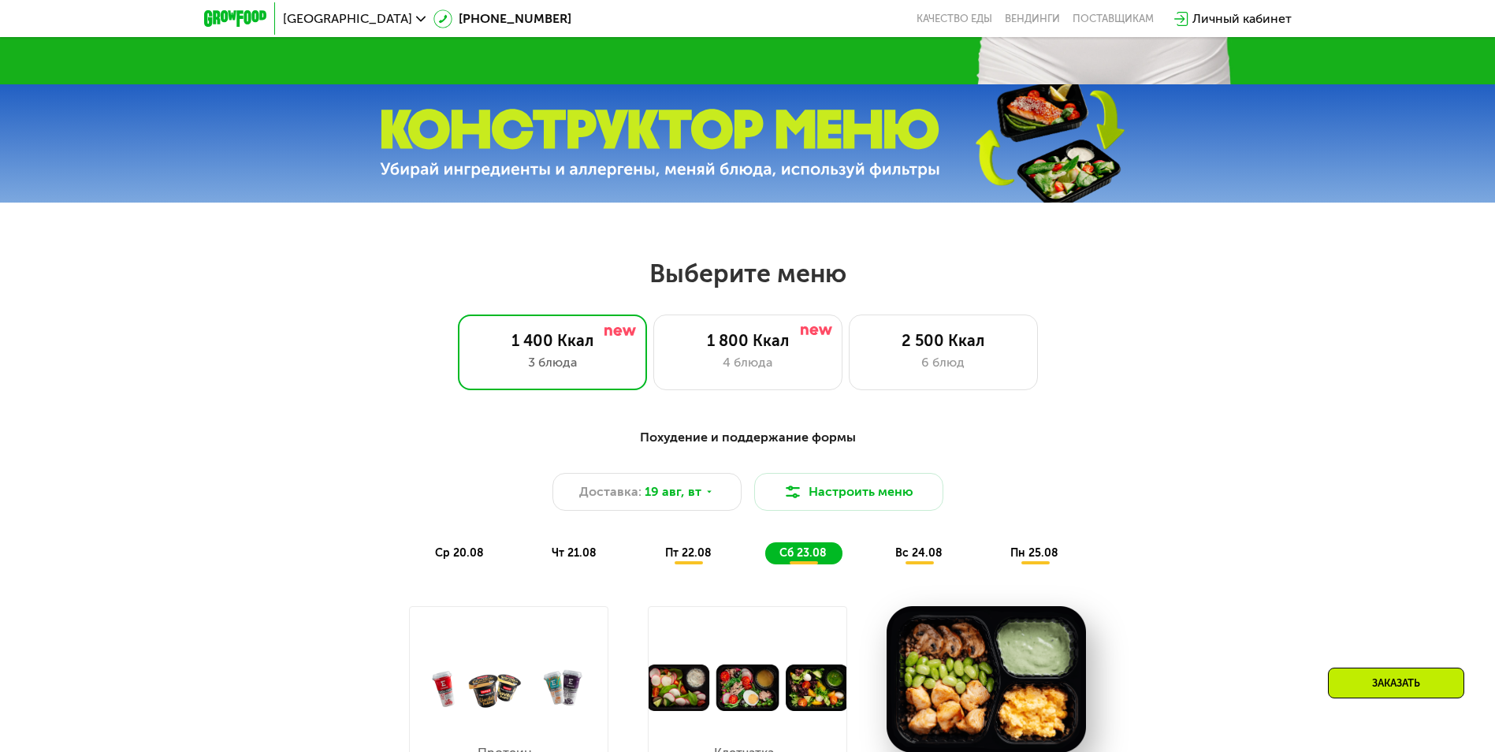
scroll to position [848, 0]
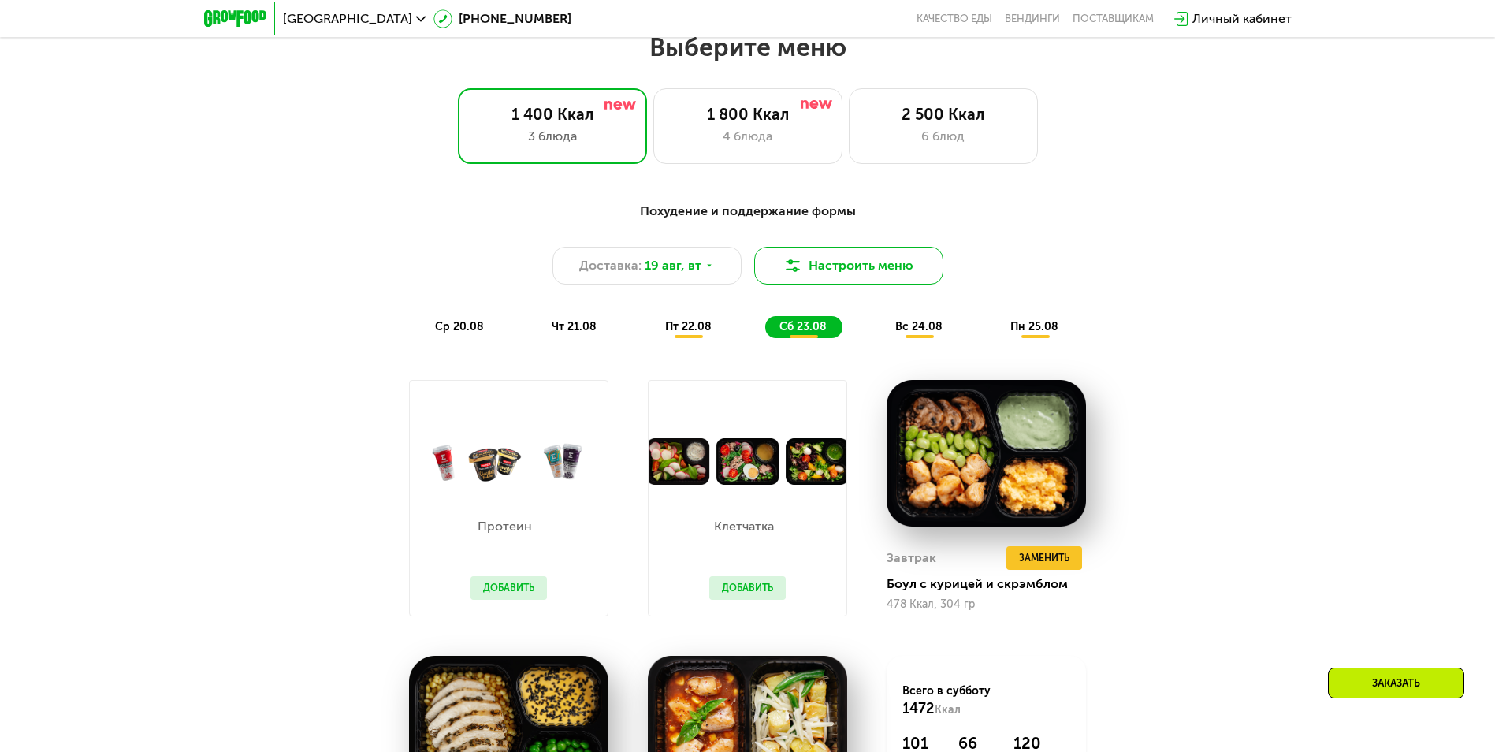
click at [895, 273] on button "Настроить меню" at bounding box center [848, 266] width 189 height 38
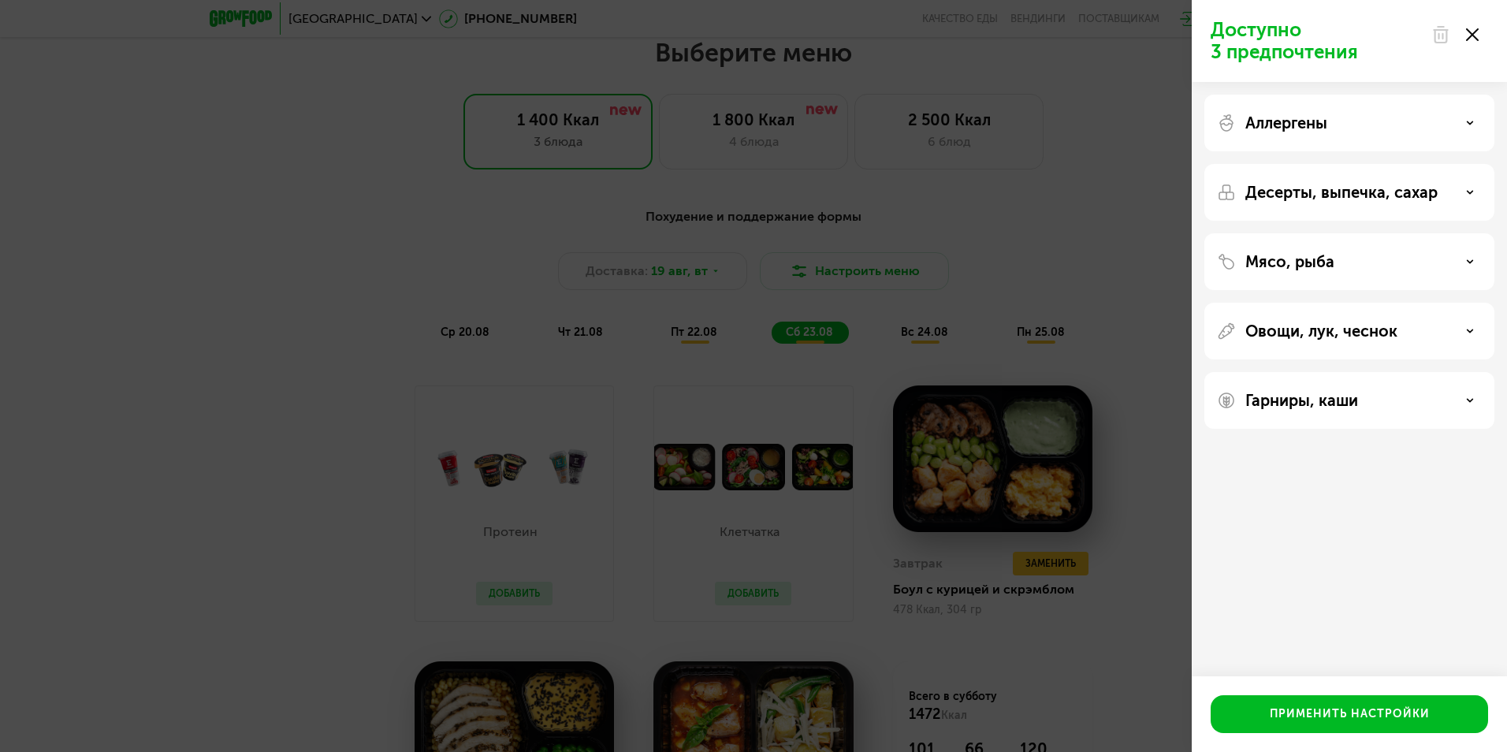
click at [1472, 121] on use at bounding box center [1470, 122] width 6 height 2
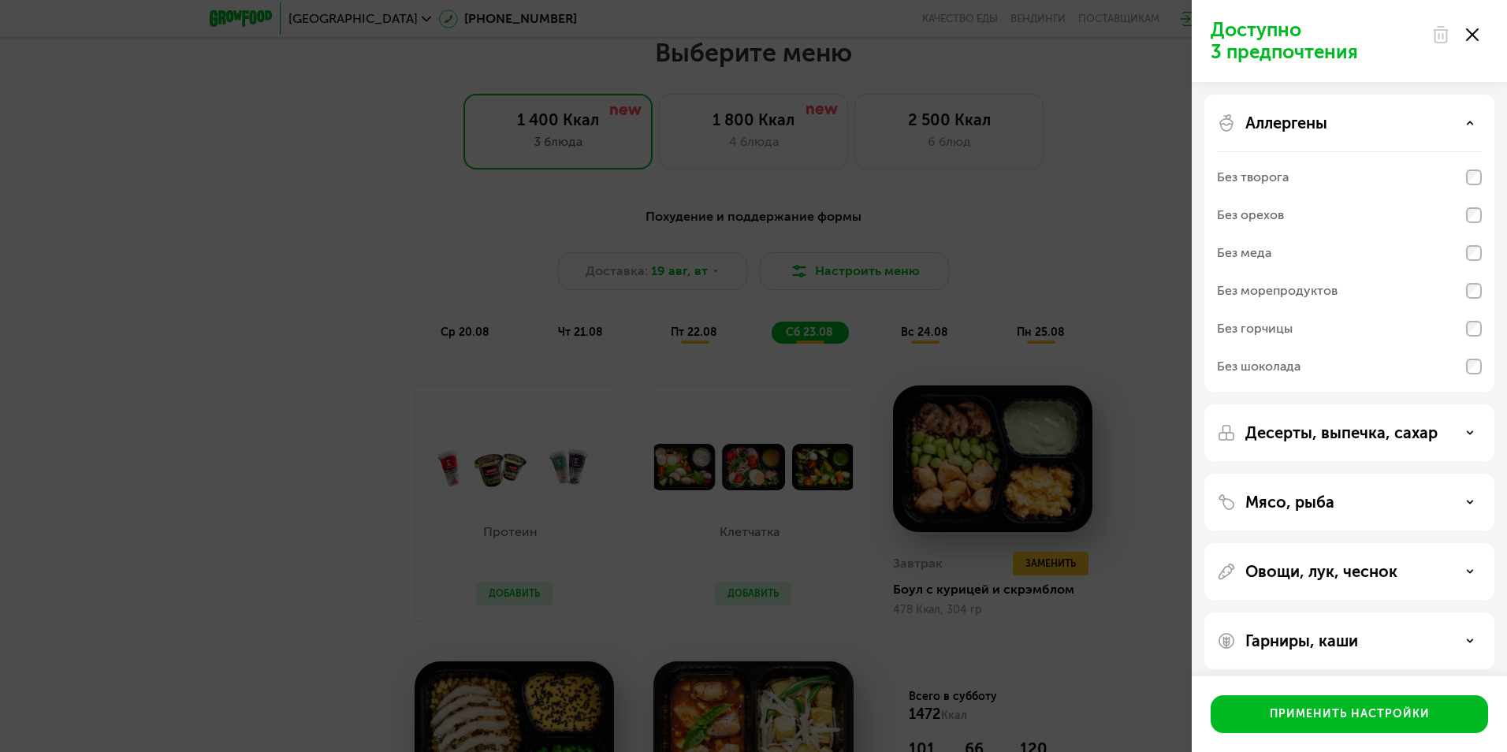
click at [1157, 337] on div "Доступно 3 предпочтения Аллергены Без творога Без орехов Без меда Без морепроду…" at bounding box center [753, 376] width 1507 height 752
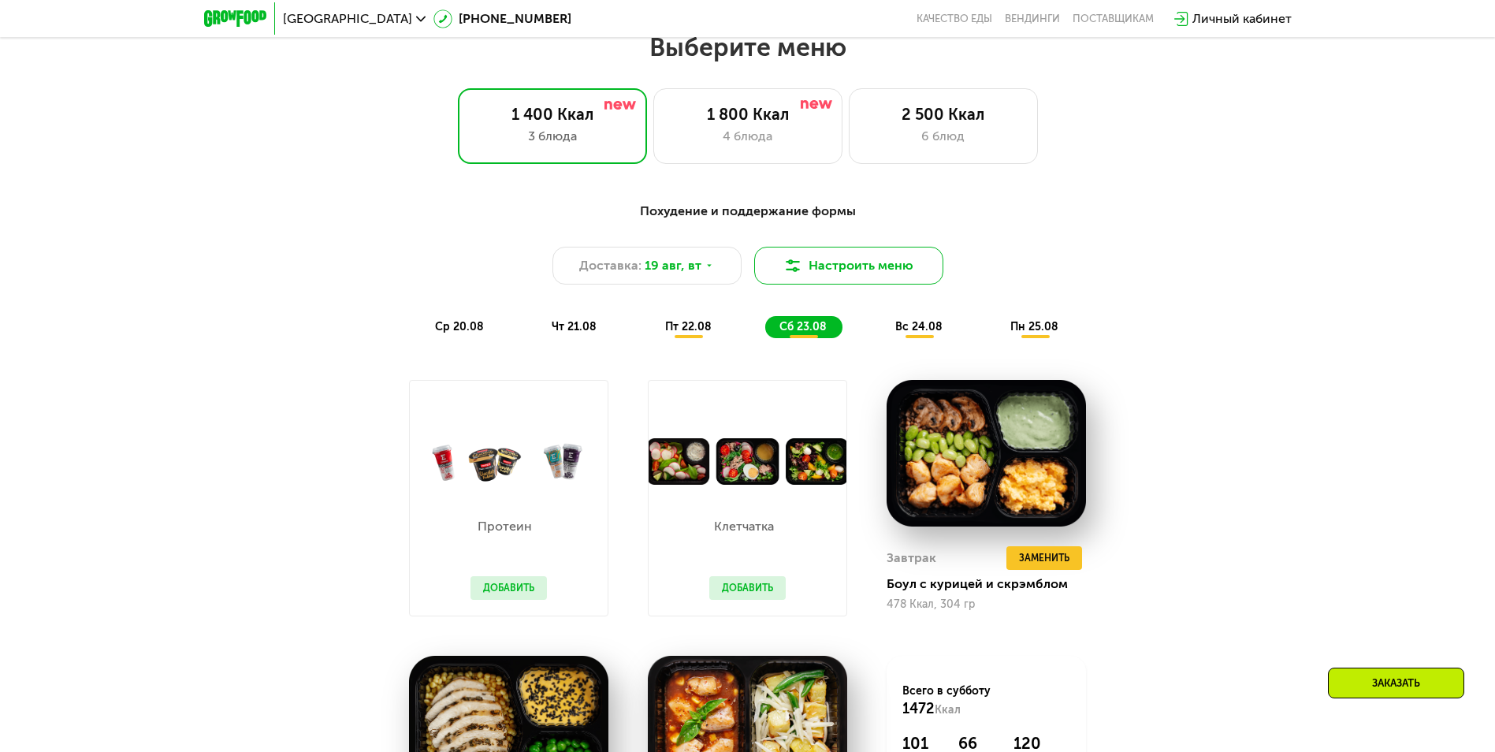
click at [894, 277] on button "Настроить меню" at bounding box center [848, 266] width 189 height 38
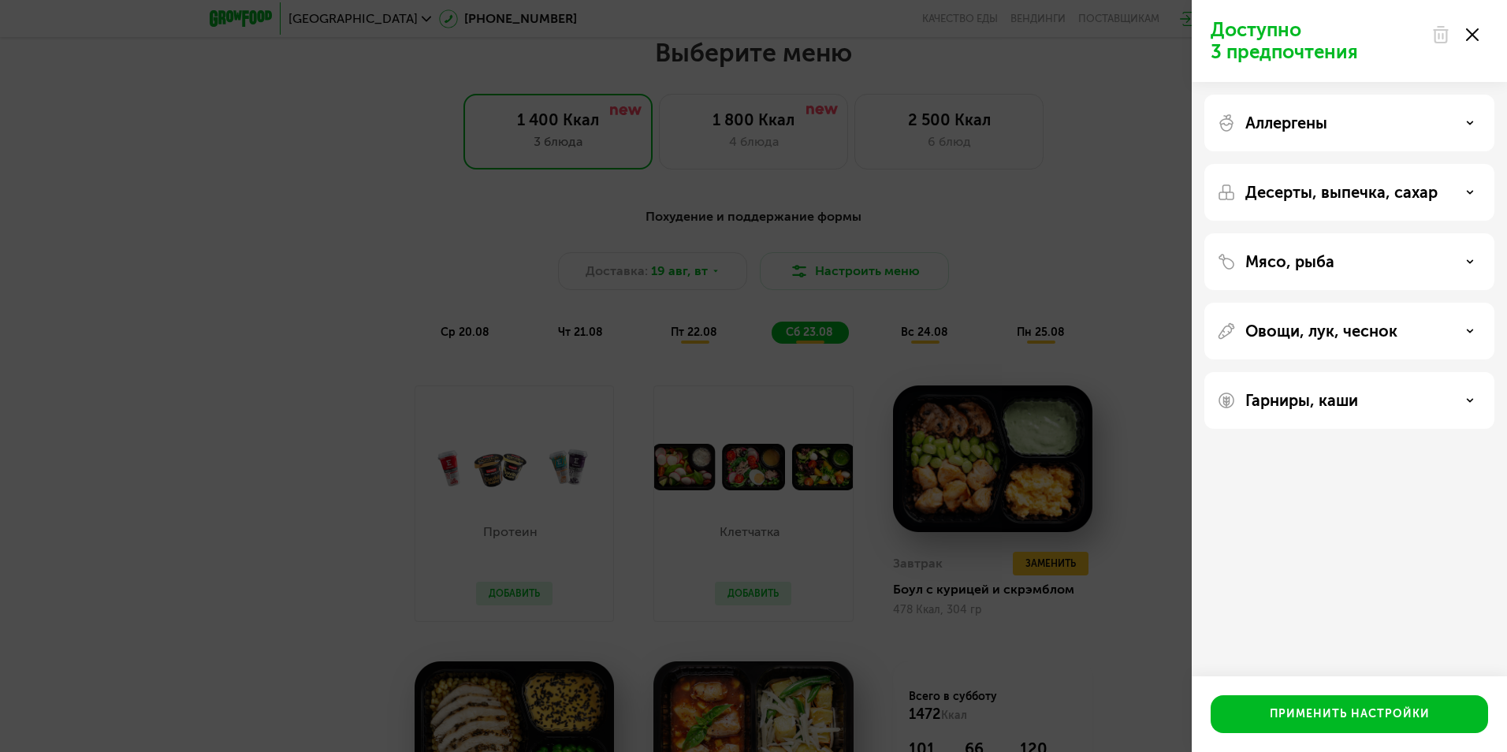
click at [1468, 192] on use at bounding box center [1470, 192] width 6 height 2
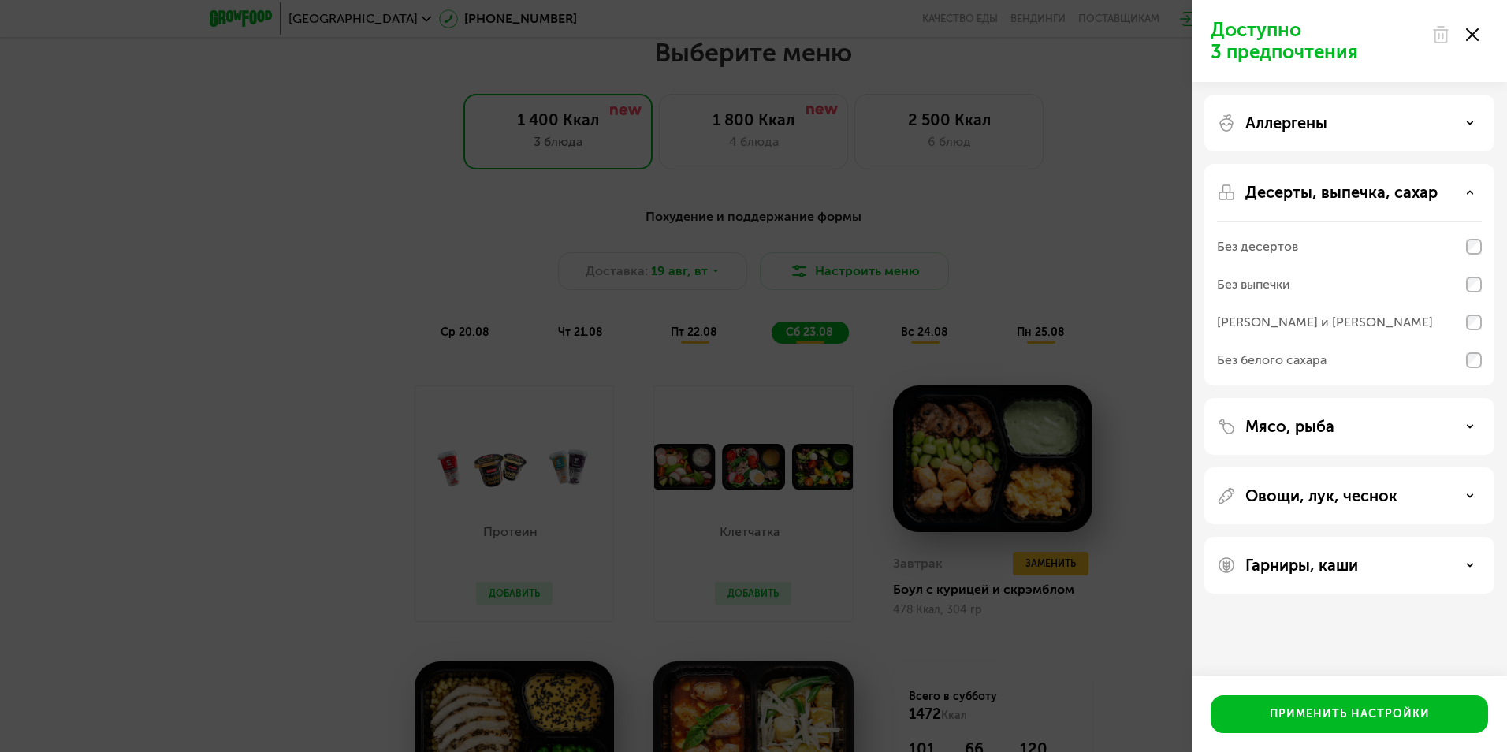
click at [1416, 420] on div "Мясо, рыба" at bounding box center [1349, 426] width 265 height 19
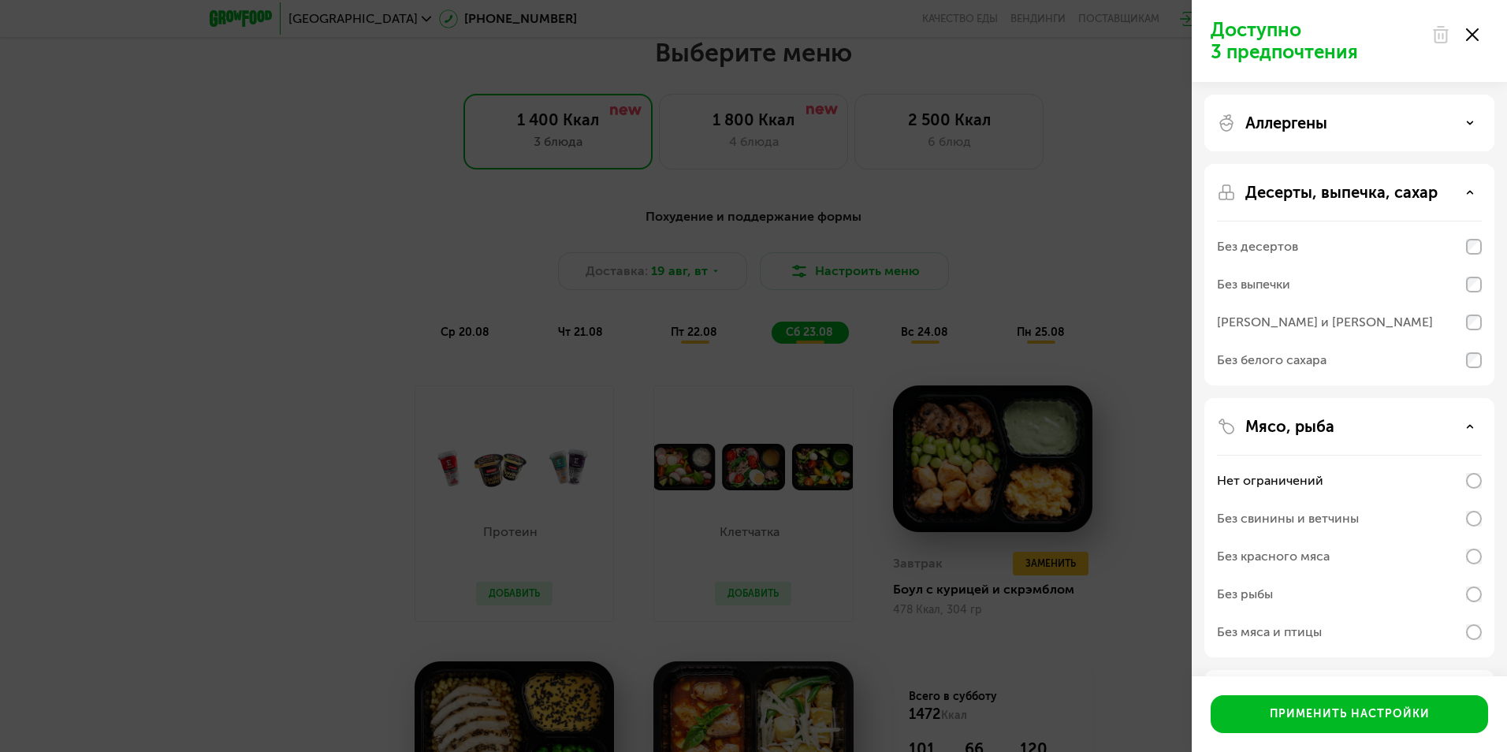
click at [1092, 209] on div "Доступно 3 предпочтения Аллергены Десерты, выпечка, сахар Без десертов Без выпе…" at bounding box center [753, 376] width 1507 height 752
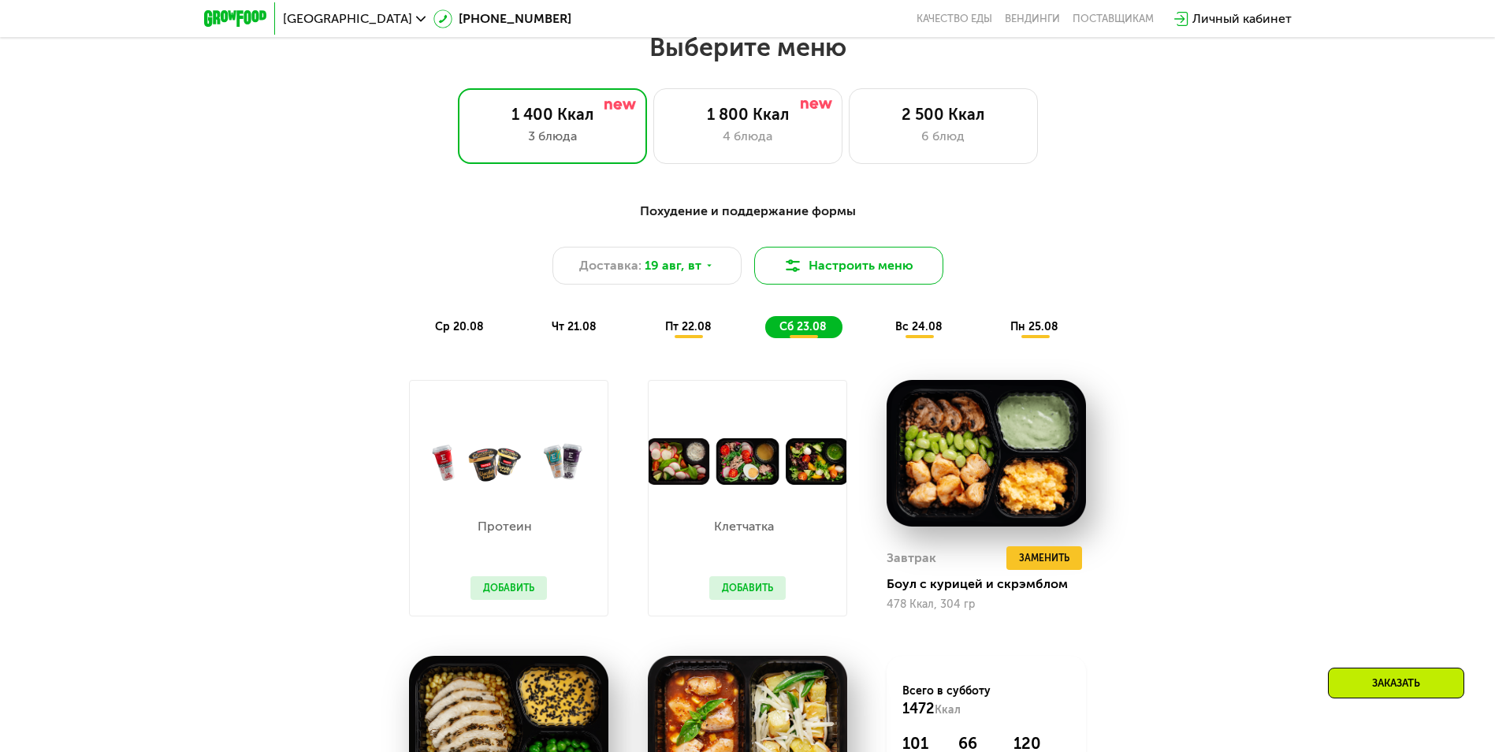
click at [835, 270] on button "Настроить меню" at bounding box center [848, 266] width 189 height 38
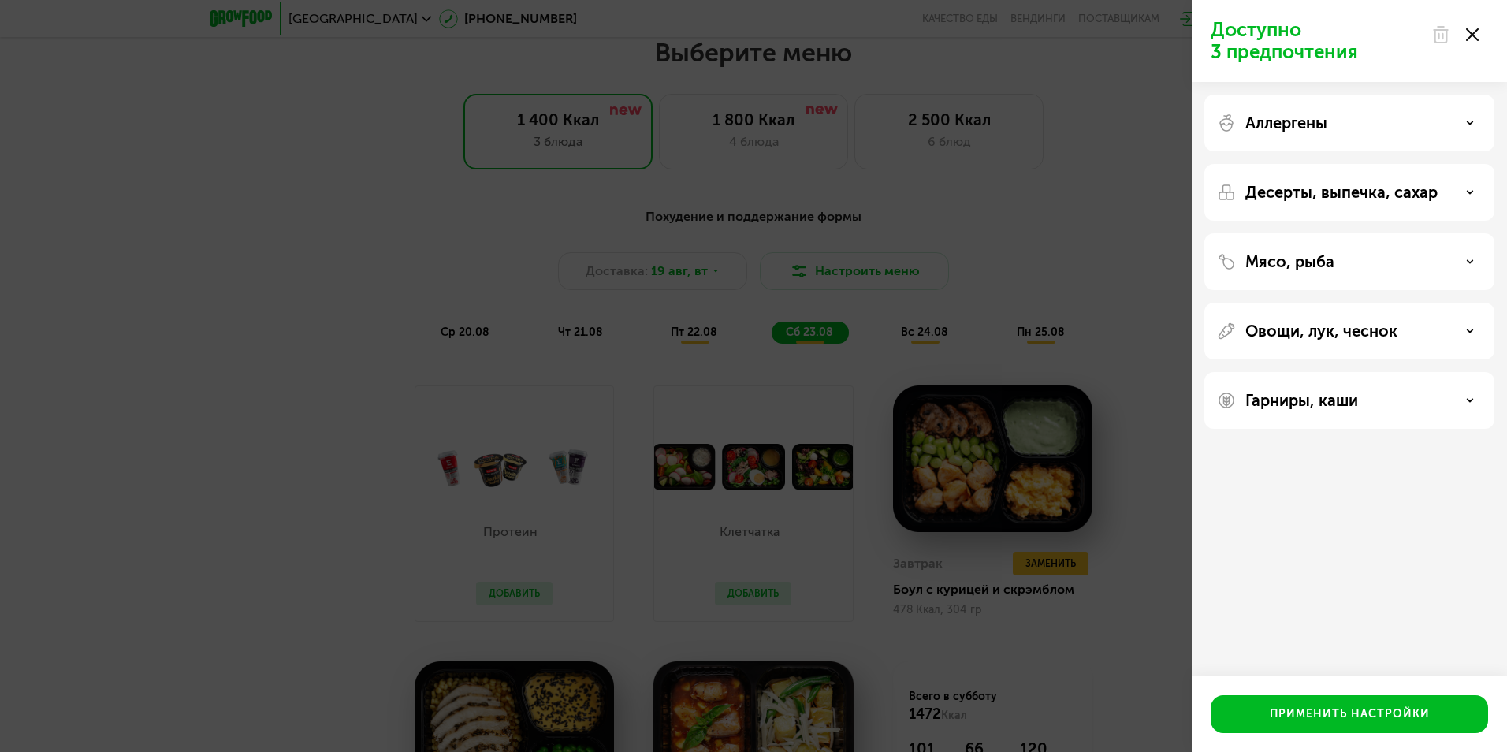
click at [1467, 400] on icon at bounding box center [1470, 400] width 8 height 8
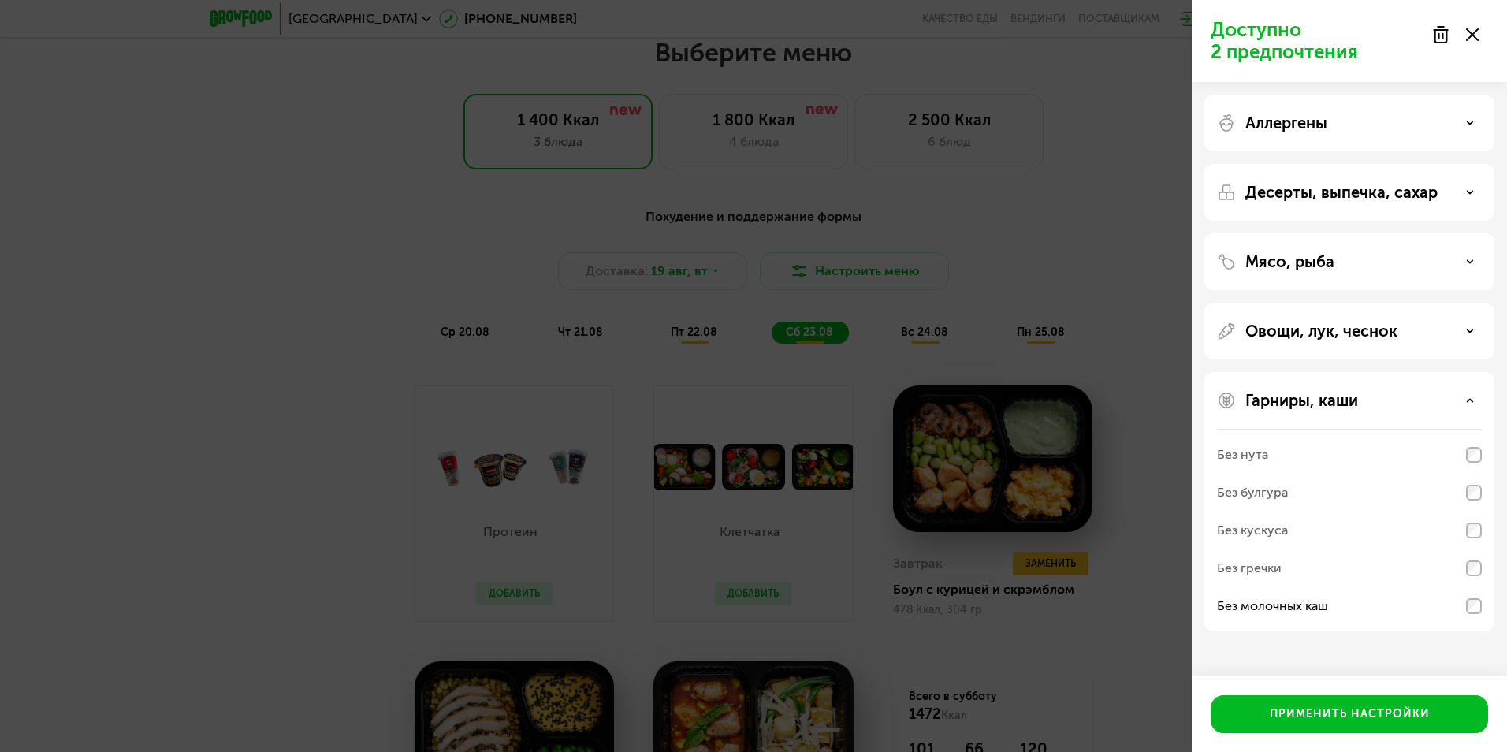
click at [1123, 667] on div "Доступно 2 предпочтения Аллергены Десерты, выпечка, сахар Мясо, рыба Овощи, лук…" at bounding box center [753, 376] width 1507 height 752
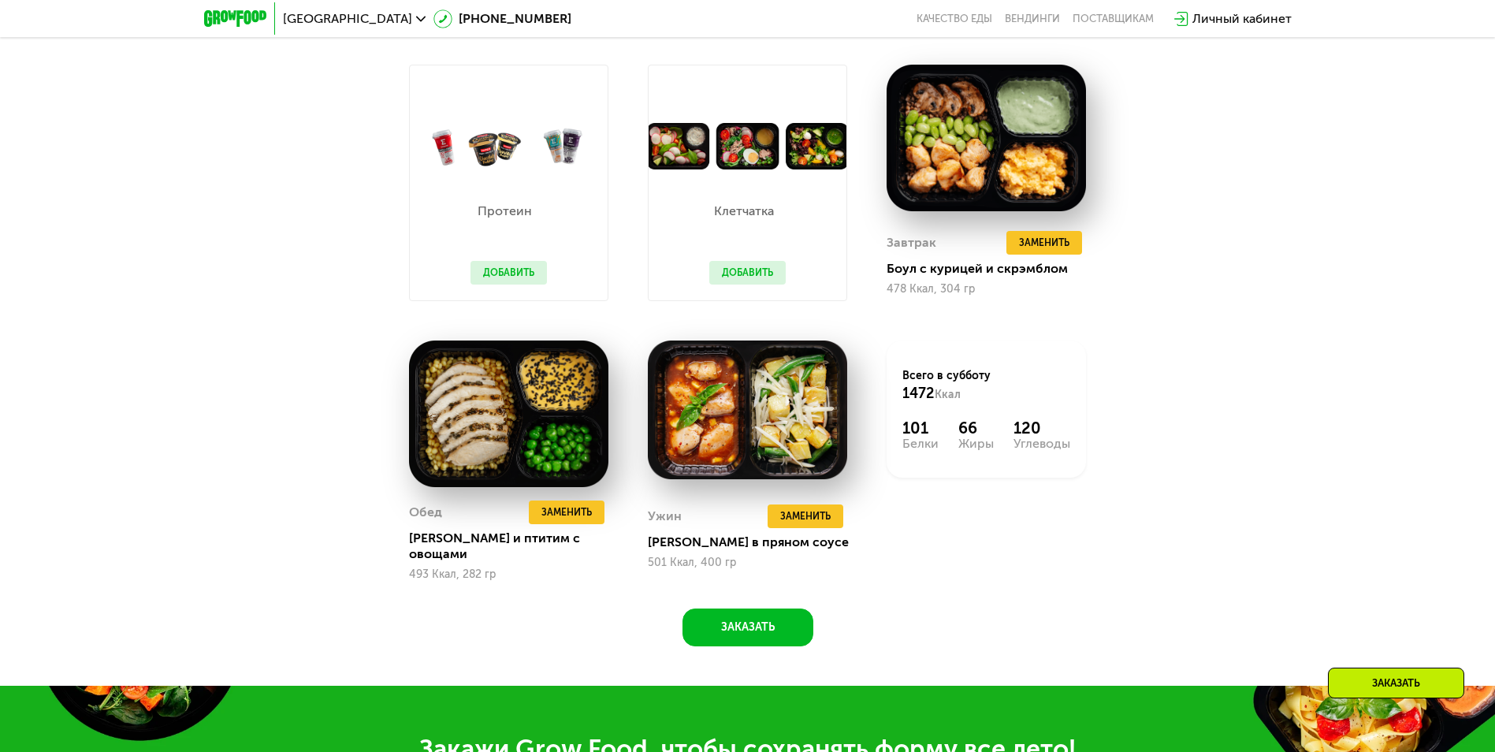
scroll to position [612, 0]
